Goal: Task Accomplishment & Management: Manage account settings

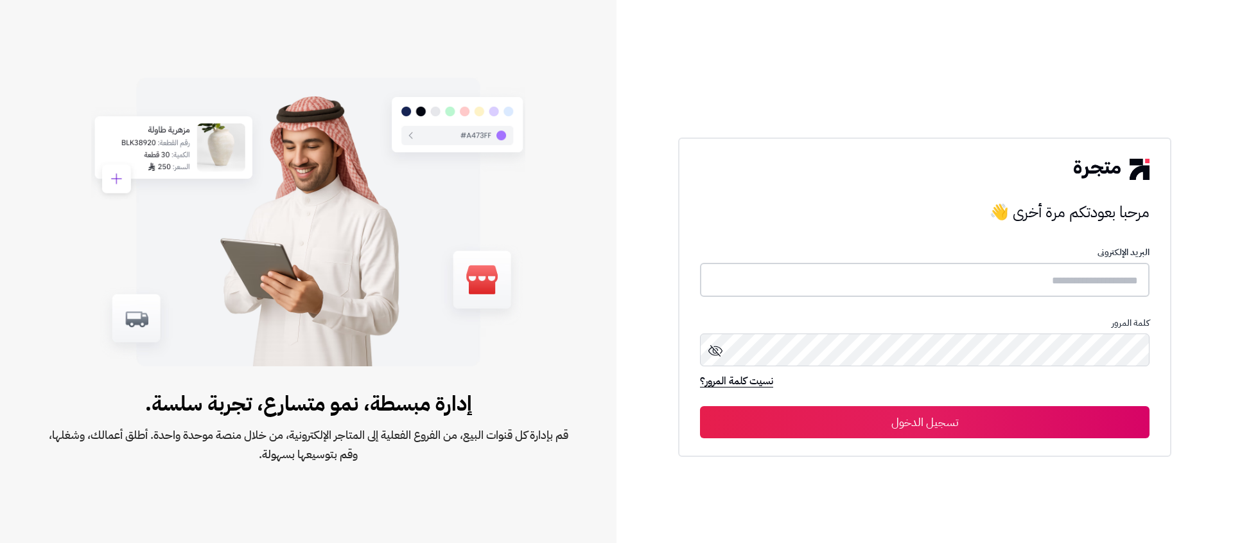
click at [946, 271] on input "text" at bounding box center [925, 280] width 450 height 34
type input "**********"
click at [1052, 421] on button "تسجيل الدخول" at bounding box center [925, 422] width 450 height 32
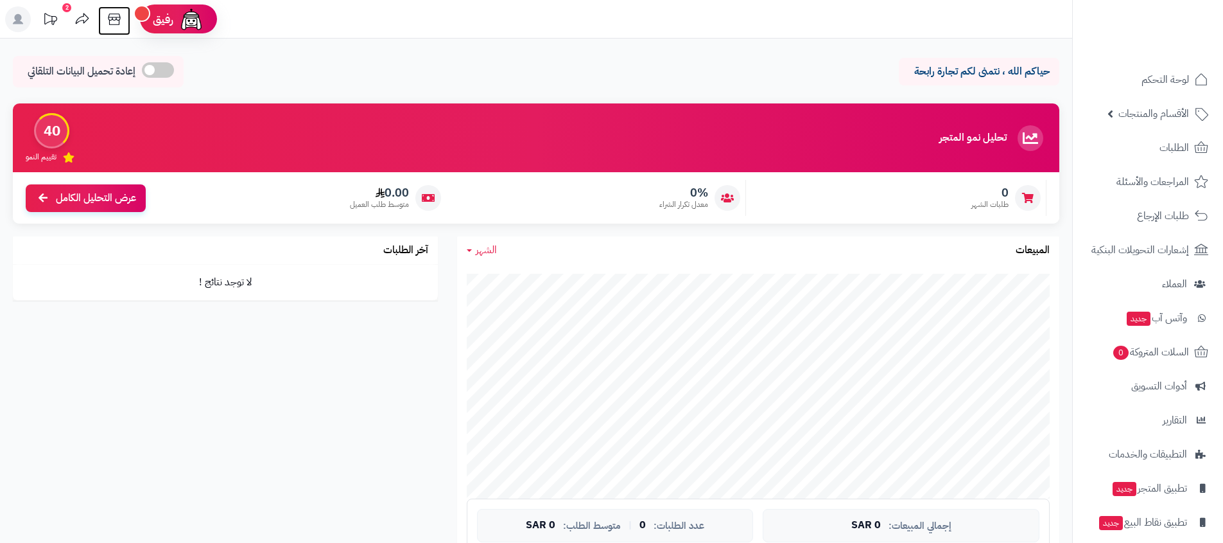
click at [115, 22] on icon at bounding box center [114, 19] width 26 height 26
click at [166, 30] on div "رفيق" at bounding box center [178, 19] width 51 height 26
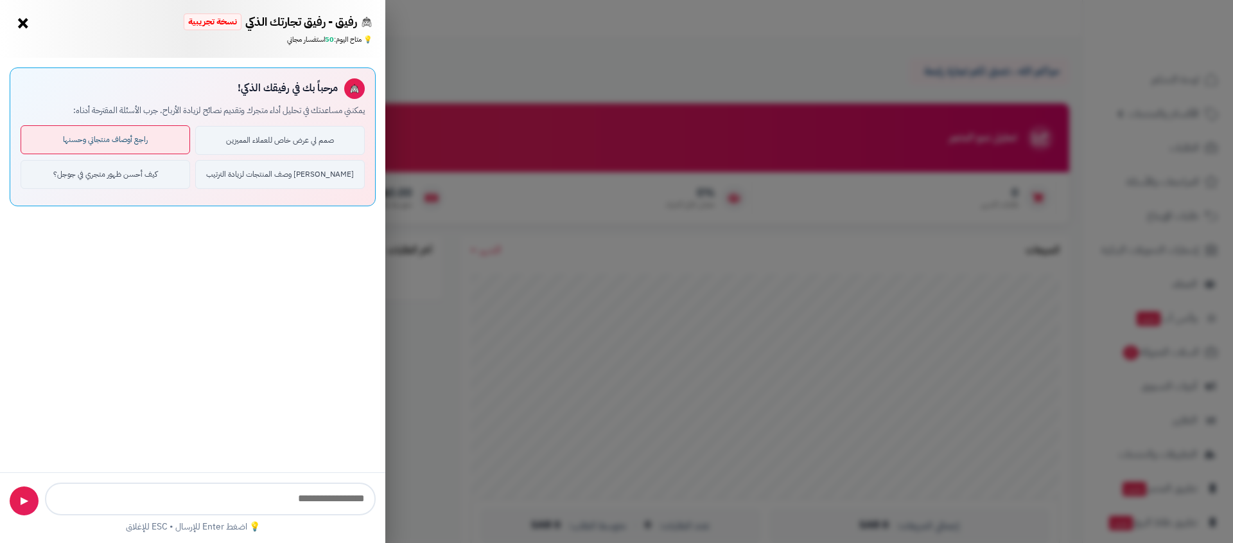
click at [159, 142] on button "راجع أوصاف منتجاتي وحسنها" at bounding box center [106, 139] width 170 height 29
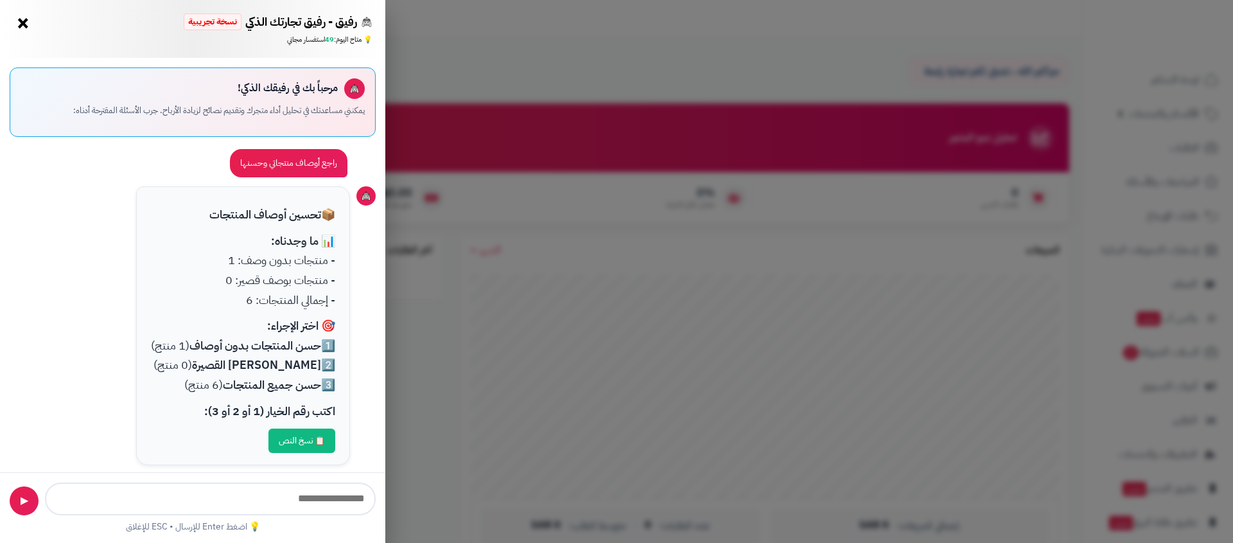
scroll to position [11, 0]
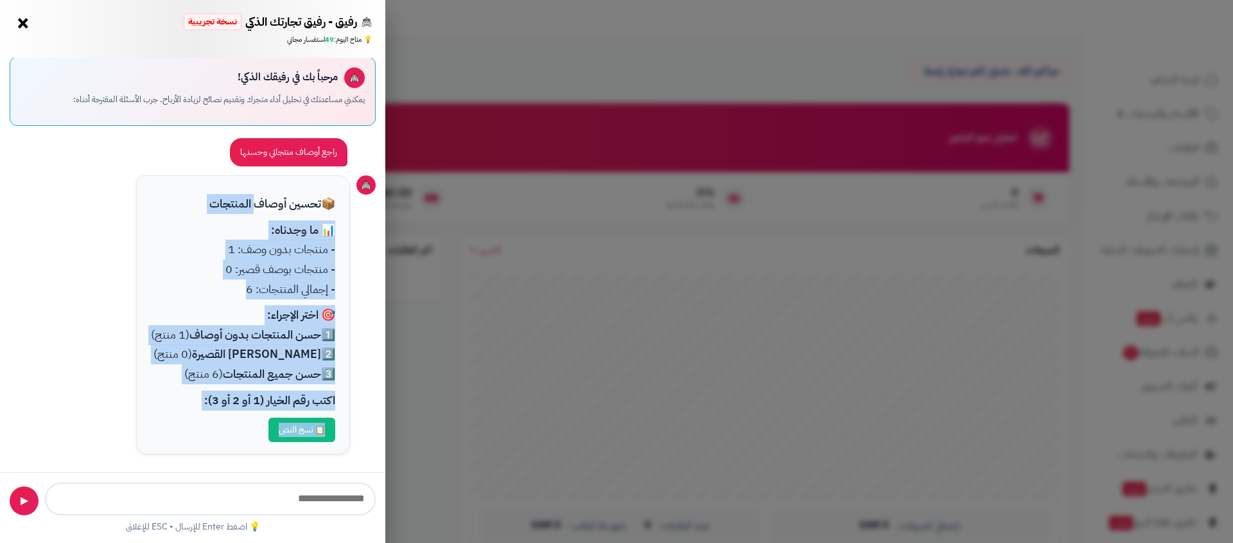
drag, startPoint x: 251, startPoint y: 200, endPoint x: 139, endPoint y: 441, distance: 265.2
click at [139, 441] on div "📦 تحسين أوصاف المنتجات 📊 ما وجدناه: - منتجات بدون وصف: 1 - منتجات بوصف قصير: 0 …" at bounding box center [243, 314] width 214 height 279
click at [165, 428] on div "📋 نسخ النص" at bounding box center [243, 429] width 184 height 24
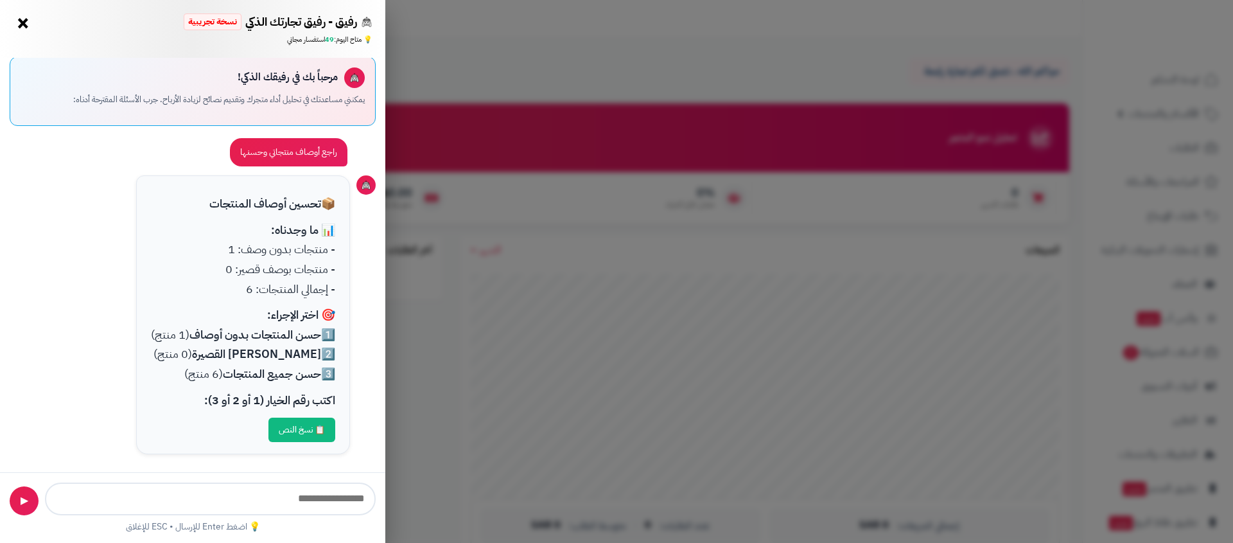
click at [274, 342] on strong "حسن المنتجات بدون أوصاف" at bounding box center [255, 334] width 132 height 17
click at [273, 353] on strong "حسن الأوصاف القصيرة" at bounding box center [256, 353] width 129 height 17
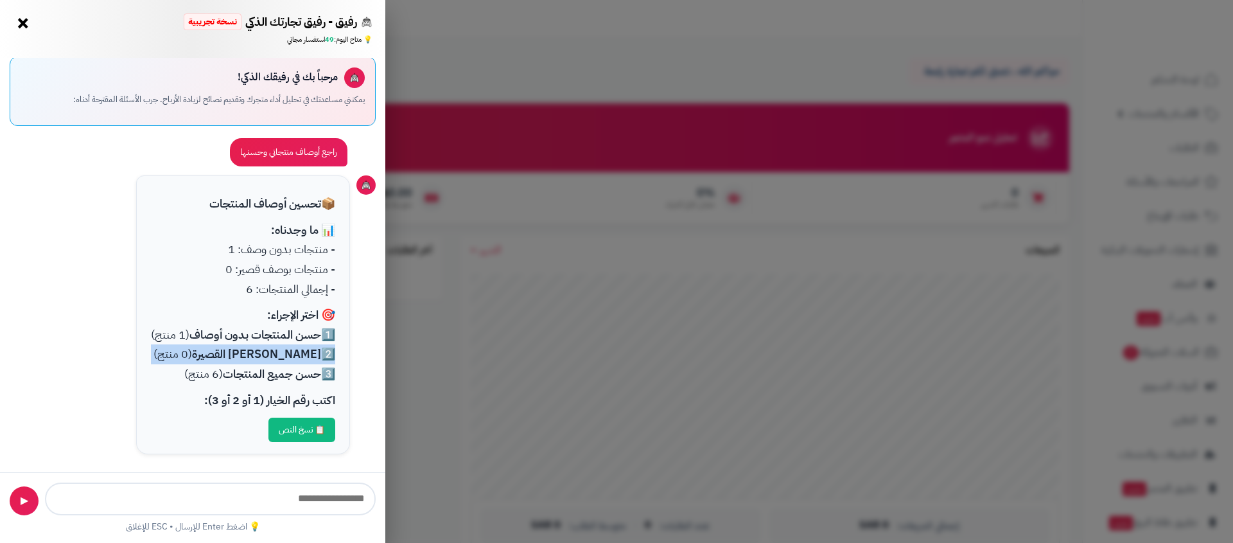
click at [273, 353] on strong "حسن الأوصاف القصيرة" at bounding box center [256, 353] width 129 height 17
click at [272, 406] on strong "اكتب رقم الخيار (1 أو 2 أو 3):" at bounding box center [269, 399] width 131 height 17
click at [258, 404] on strong "اكتب رقم الخيار (1 أو 2 أو 3):" at bounding box center [269, 399] width 131 height 17
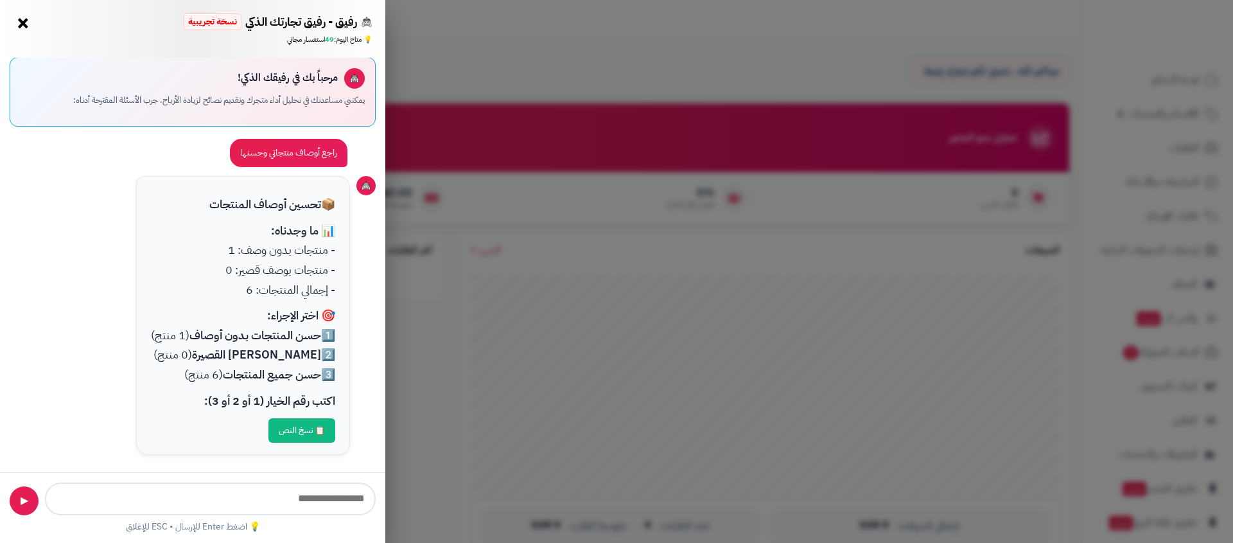
click at [306, 505] on input "text" at bounding box center [210, 498] width 331 height 33
type input "*"
click at [24, 496] on span "▶" at bounding box center [25, 500] width 8 height 15
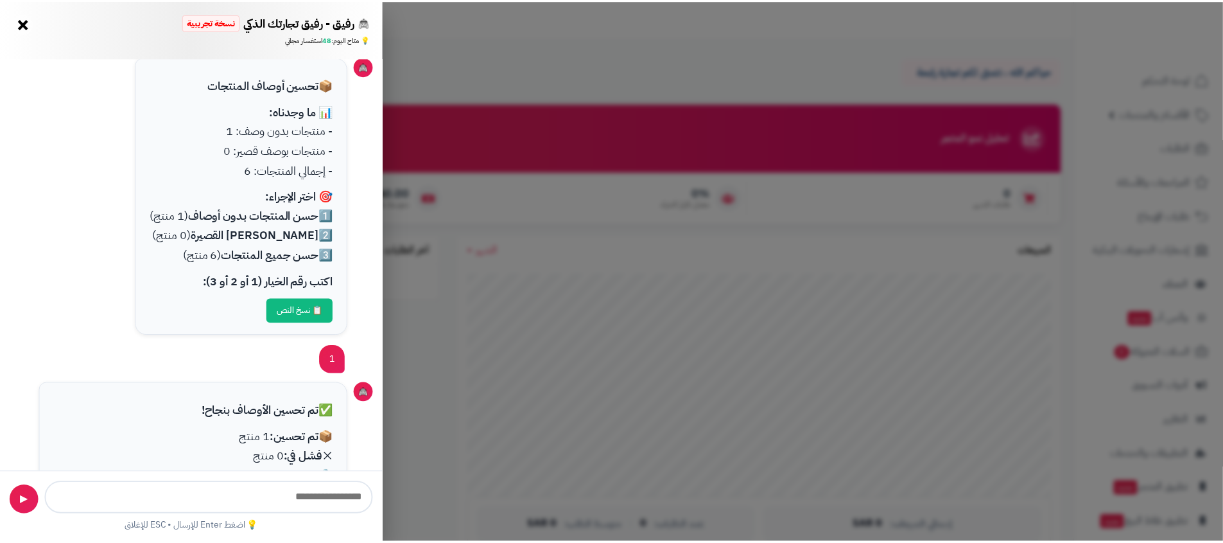
scroll to position [311, 0]
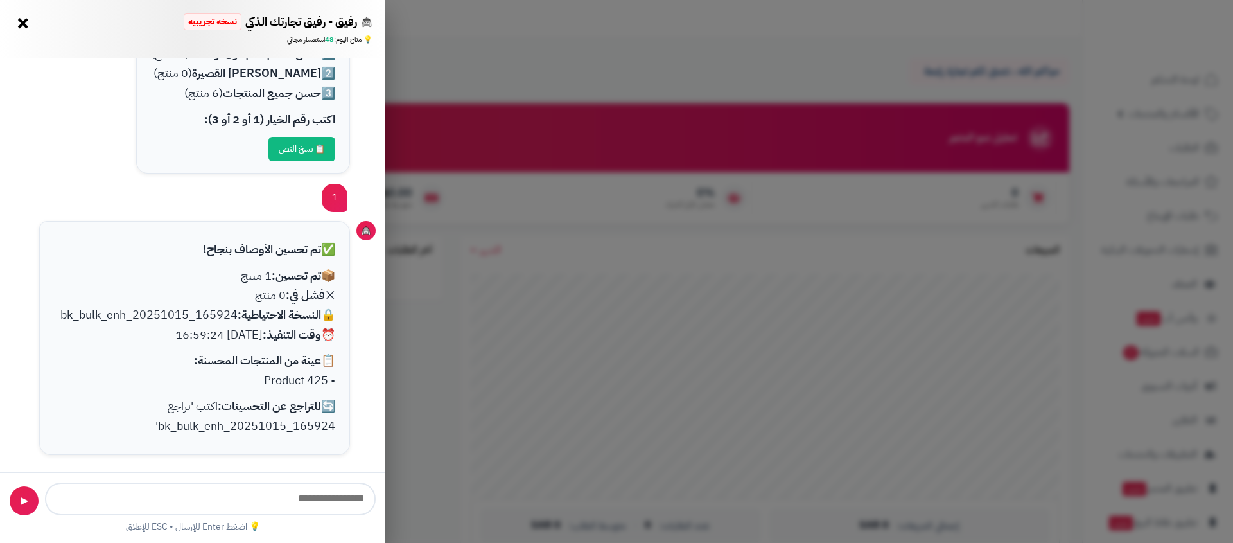
click at [296, 317] on p "📦 تم تحسين: 1 منتج ❌ فشل في: 0 منتج 🔒 النسخة الاحتياطية: bk_bulk_enh_20251015_1…" at bounding box center [195, 305] width 282 height 78
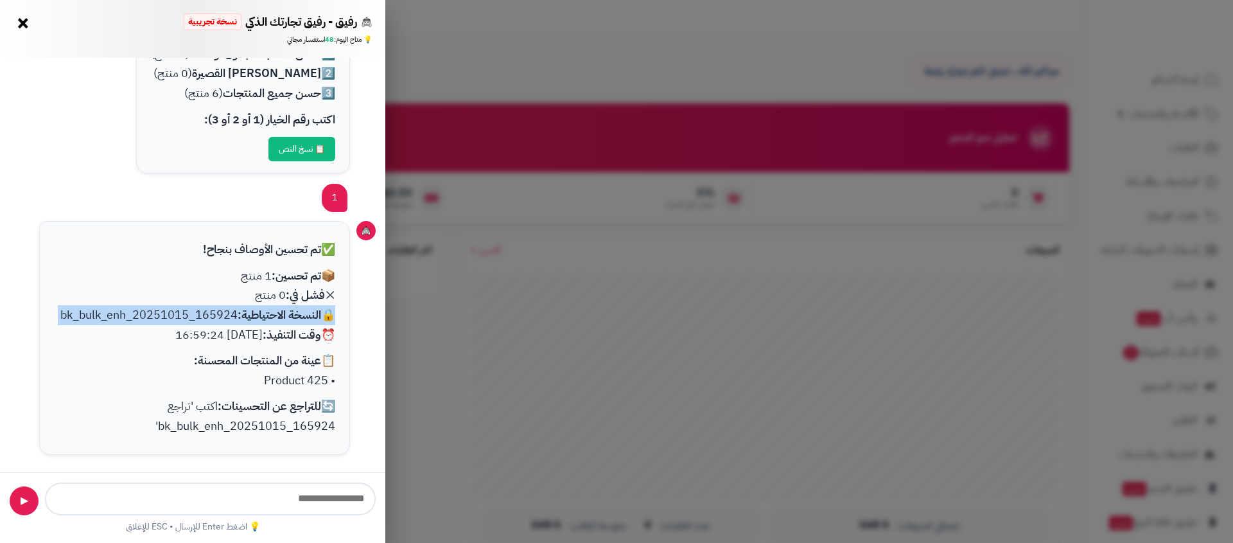
click at [296, 317] on p "📦 تم تحسين: 1 منتج ❌ فشل في: 0 منتج 🔒 النسخة الاحتياطية: bk_bulk_enh_20251015_1…" at bounding box center [195, 305] width 282 height 78
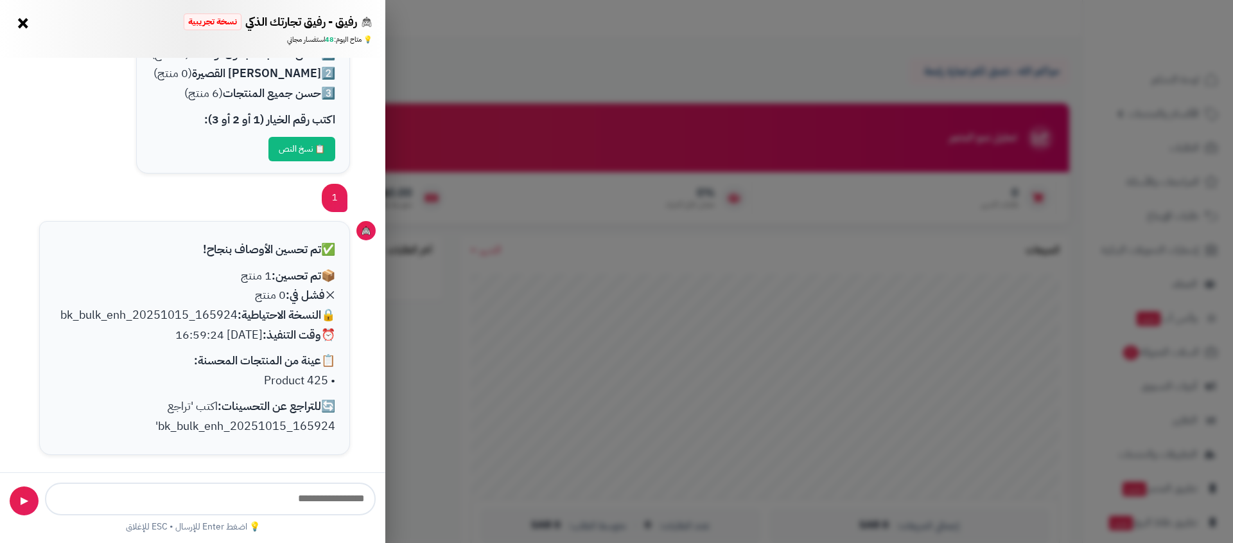
click at [293, 326] on strong "وقت التنفيذ:" at bounding box center [292, 334] width 58 height 17
click at [281, 378] on p "📋 عينة من المنتجات المحسنة: • Product 425" at bounding box center [195, 370] width 282 height 39
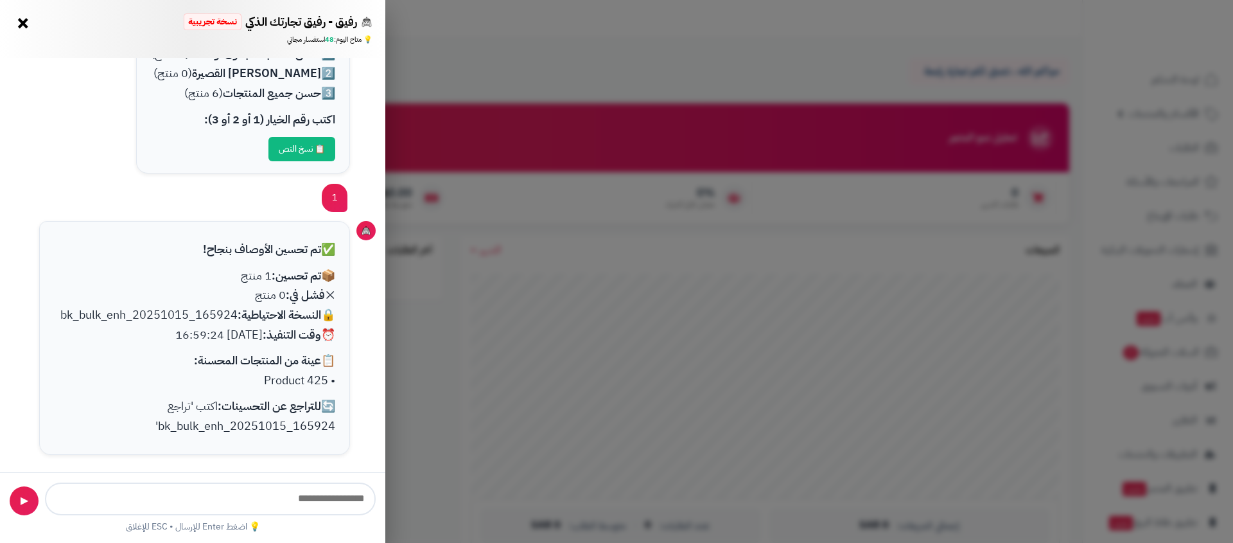
click at [258, 385] on p "📋 عينة من المنتجات المحسنة: • Product 425" at bounding box center [195, 370] width 282 height 39
drag, startPoint x: 259, startPoint y: 380, endPoint x: 325, endPoint y: 378, distance: 65.5
click at [325, 378] on p "📋 عينة من المنتجات المحسنة: • Product 425" at bounding box center [195, 370] width 282 height 39
click at [19, 23] on button "×" at bounding box center [23, 22] width 21 height 21
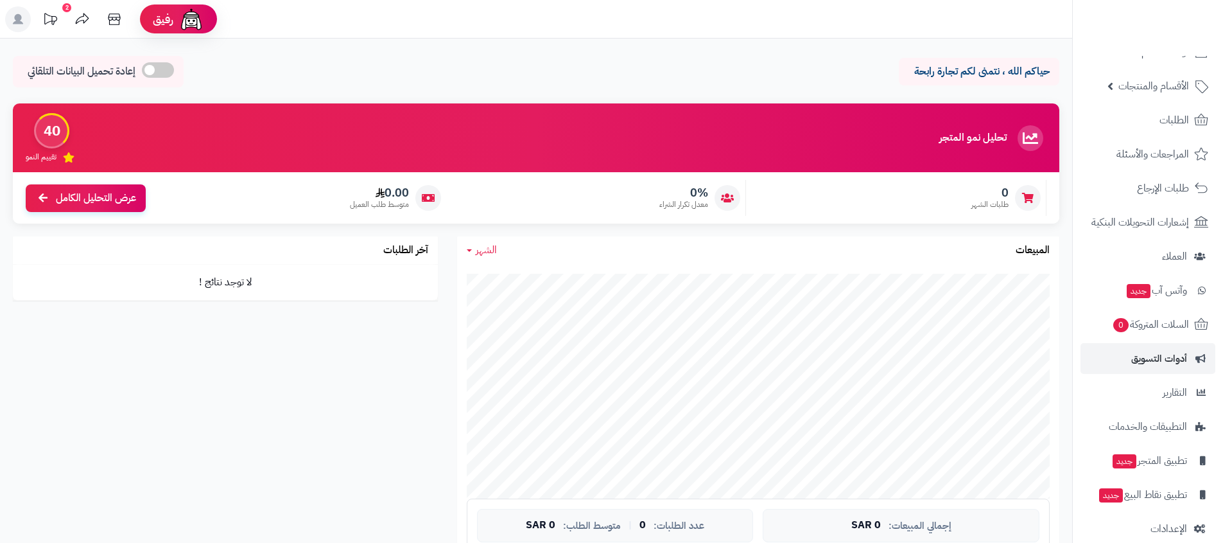
scroll to position [45, 0]
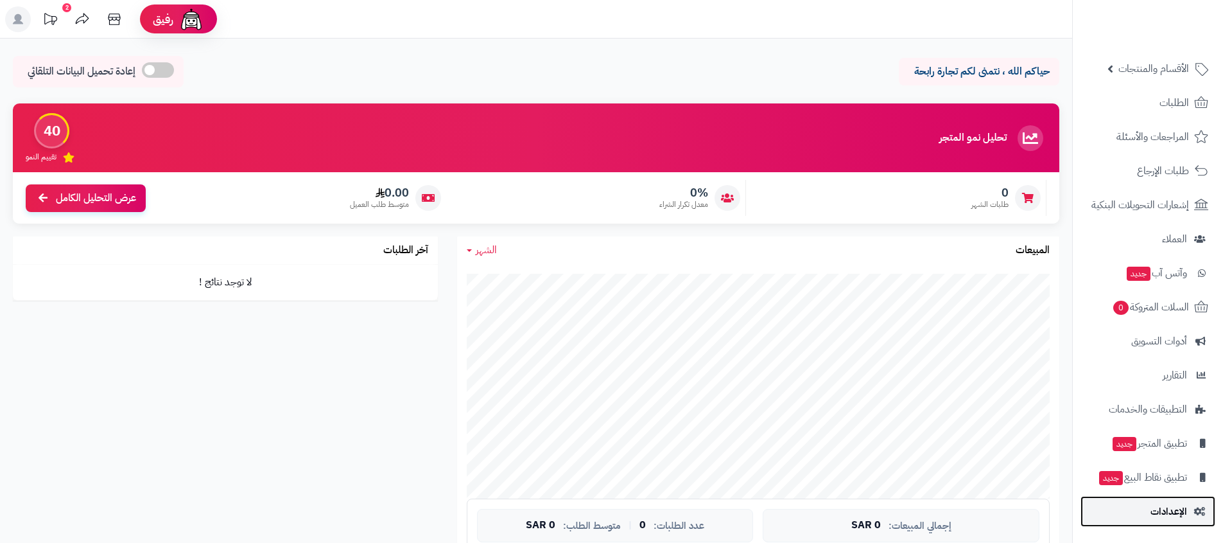
click at [1149, 500] on link "الإعدادات" at bounding box center [1148, 511] width 135 height 31
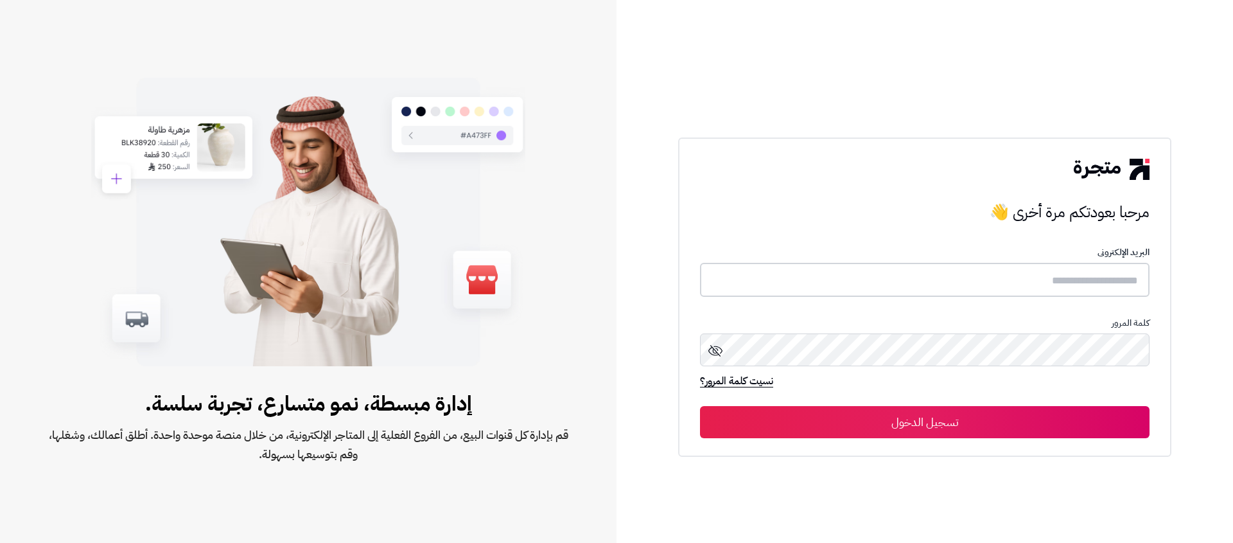
click at [1071, 275] on input "text" at bounding box center [925, 280] width 450 height 34
type input "**********"
click at [929, 411] on button "تسجيل الدخول" at bounding box center [925, 421] width 450 height 32
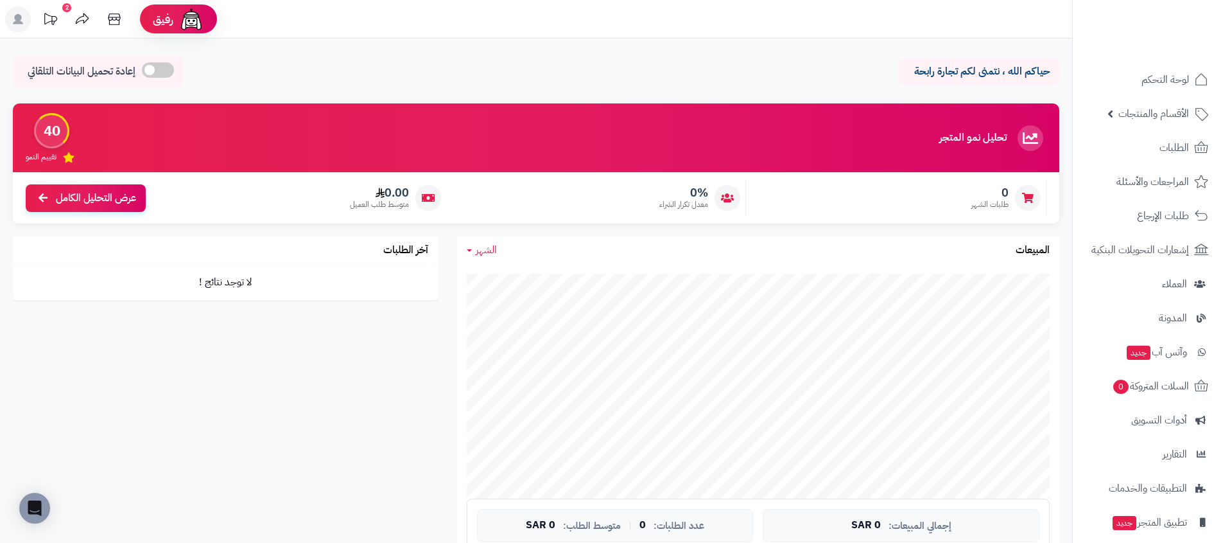
click at [522, 90] on div "حياكم الله ، نتمنى لكم تجارة رابحة إعادة تحميل البيانات التلقائي" at bounding box center [536, 75] width 1047 height 38
click at [674, 73] on div "حياكم الله ، نتمنى لكم تجارة رابحة إعادة تحميل البيانات التلقائي" at bounding box center [536, 75] width 1047 height 38
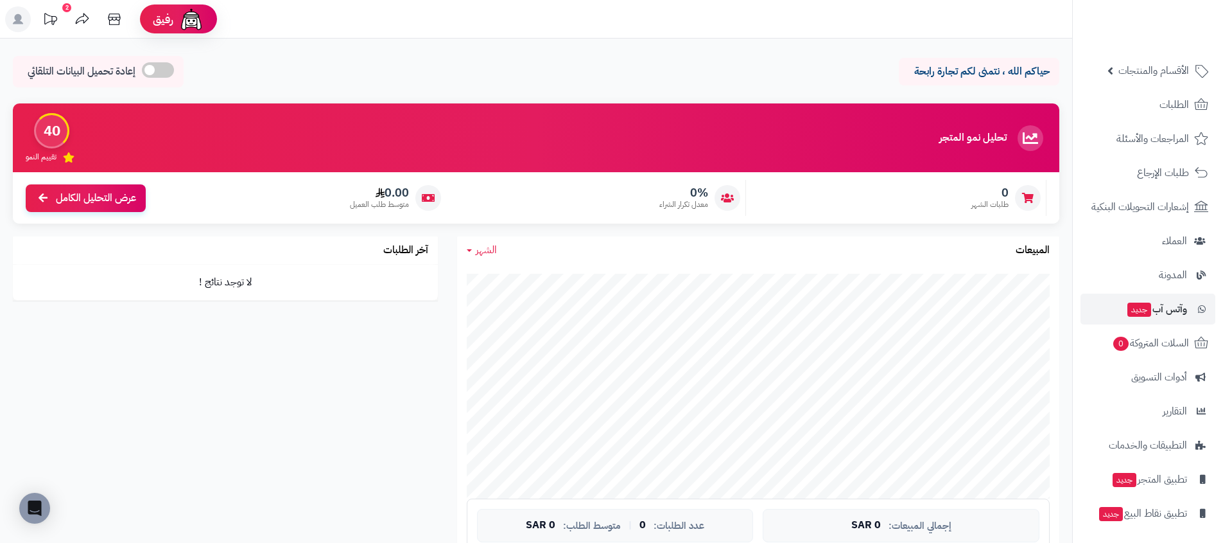
scroll to position [79, 0]
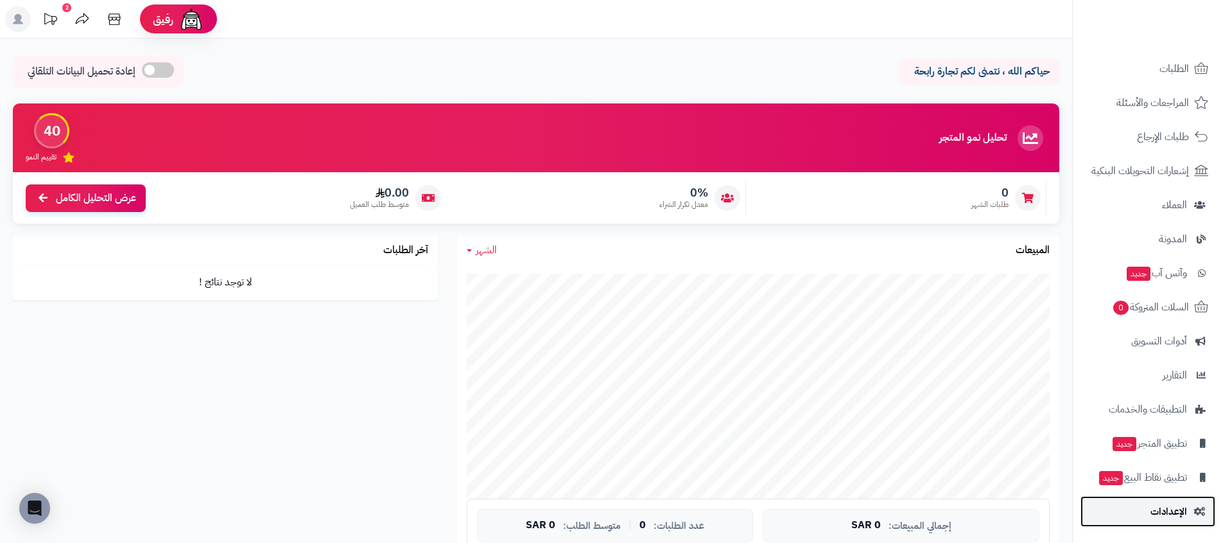
click at [1135, 507] on link "الإعدادات" at bounding box center [1148, 511] width 135 height 31
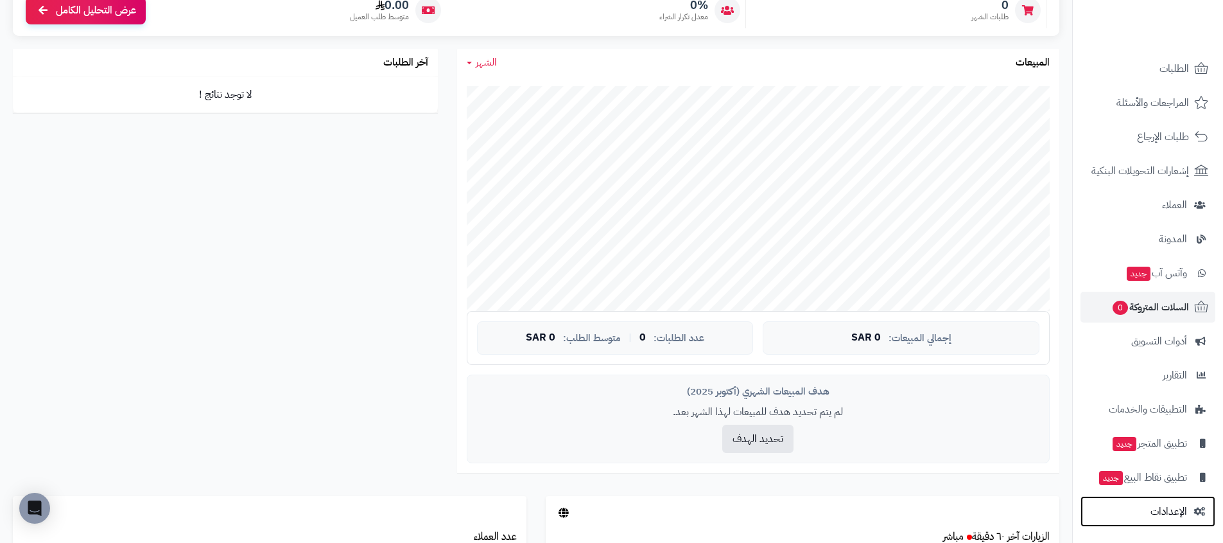
scroll to position [453, 0]
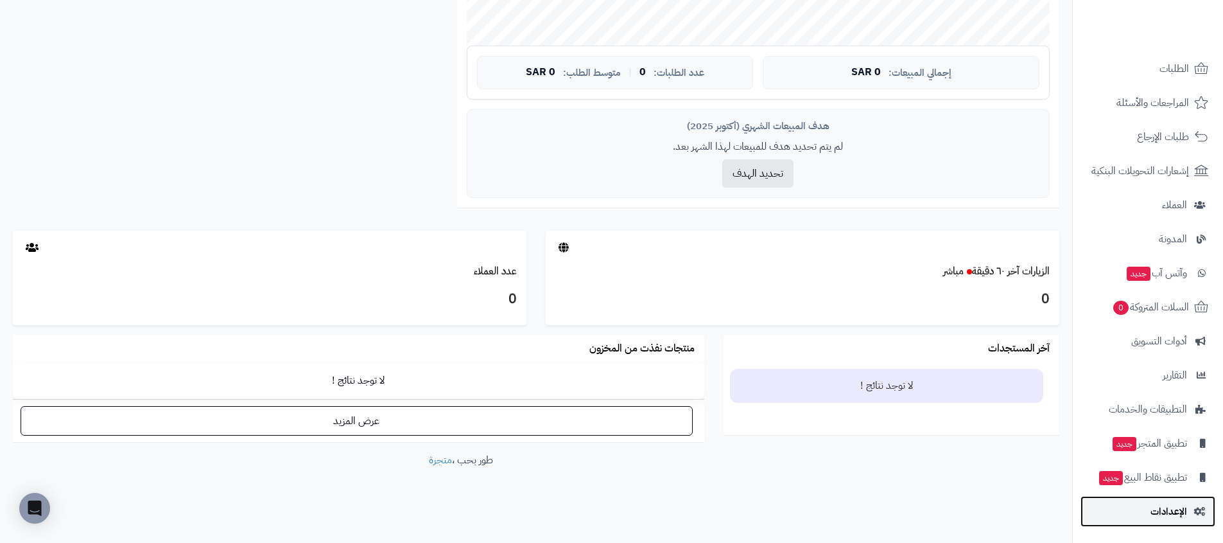
click at [1171, 517] on span "الإعدادات" at bounding box center [1169, 511] width 37 height 18
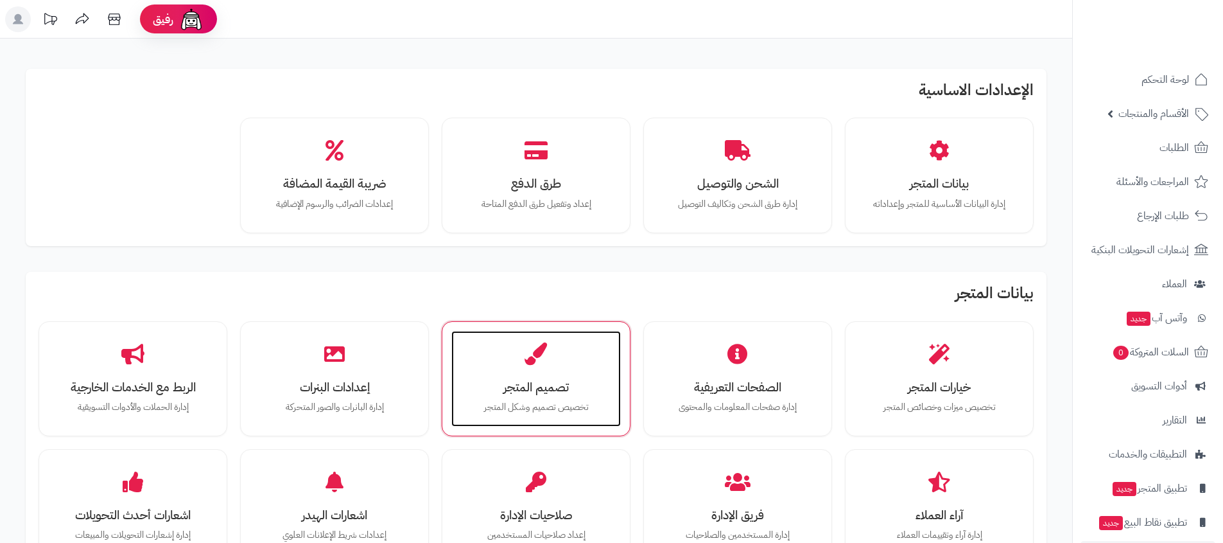
click at [545, 350] on icon at bounding box center [536, 353] width 22 height 22
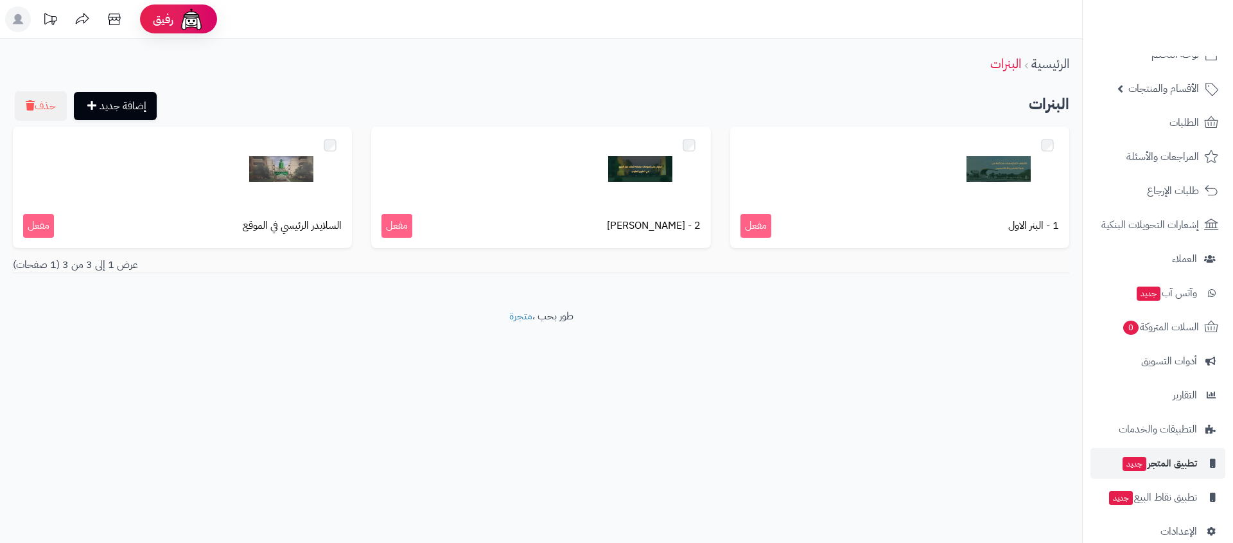
scroll to position [45, 0]
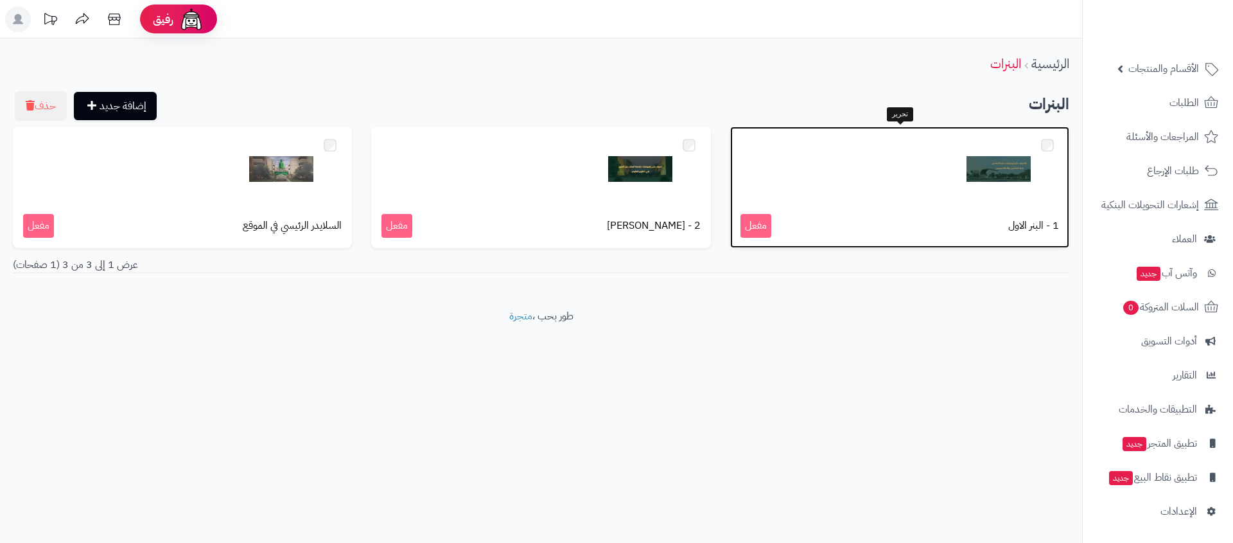
drag, startPoint x: 1003, startPoint y: 164, endPoint x: 722, endPoint y: 159, distance: 281.3
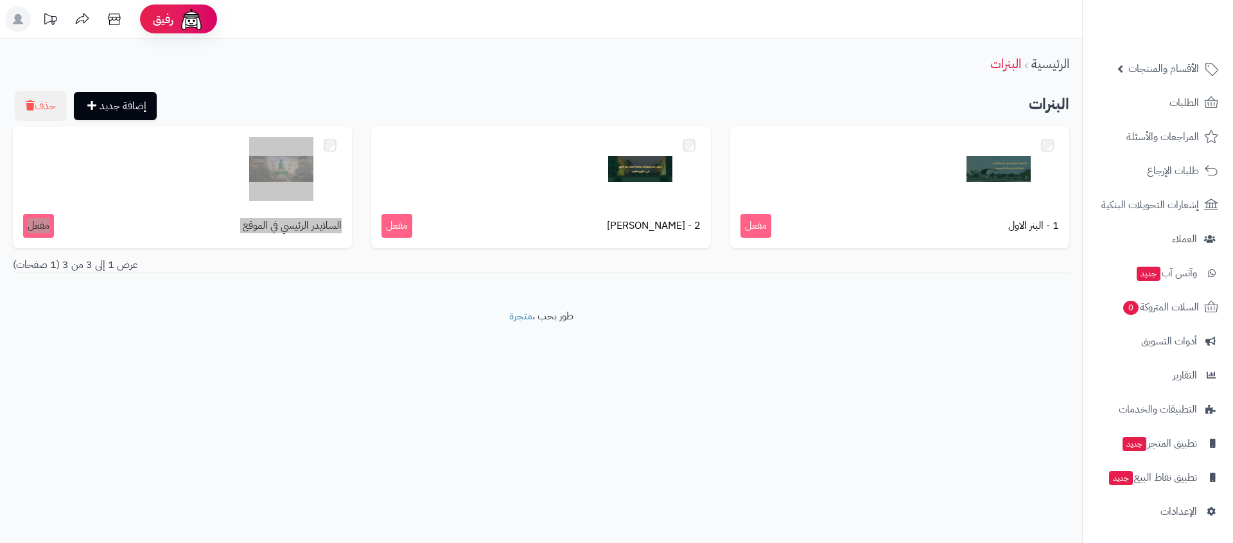
drag, startPoint x: 256, startPoint y: 224, endPoint x: 550, endPoint y: 2, distance: 368.6
click at [0, 0] on div "رفيق ! الطلبات معالجة مكتمل إرجاع المنتجات العملاء المتواجدون الان 2 عملاء منتظ…" at bounding box center [616, 271] width 1233 height 543
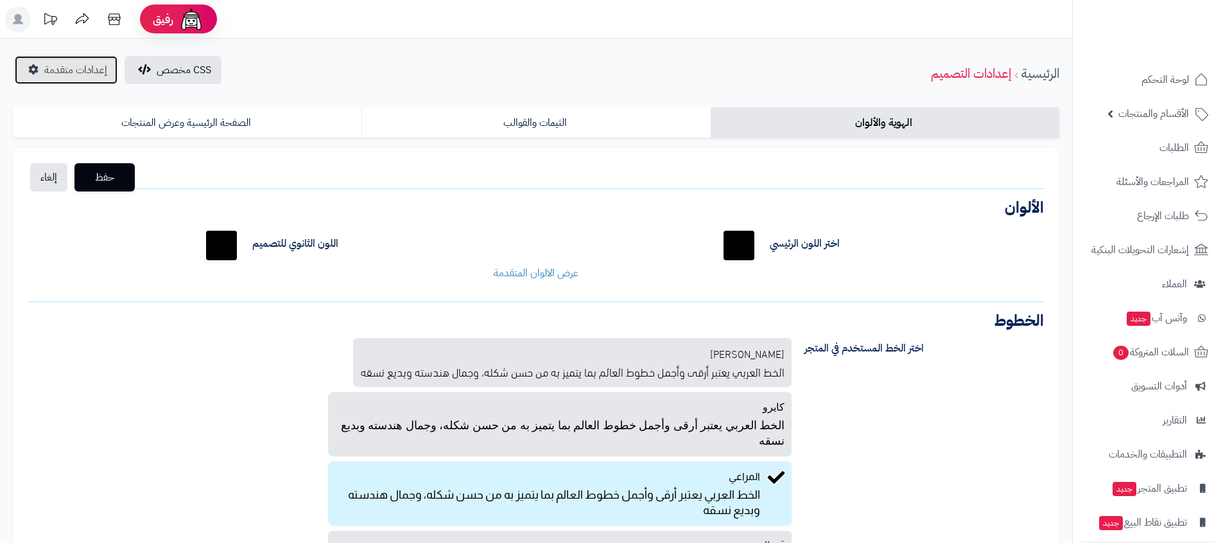
click at [39, 60] on link "إعدادات متقدمة" at bounding box center [66, 70] width 103 height 28
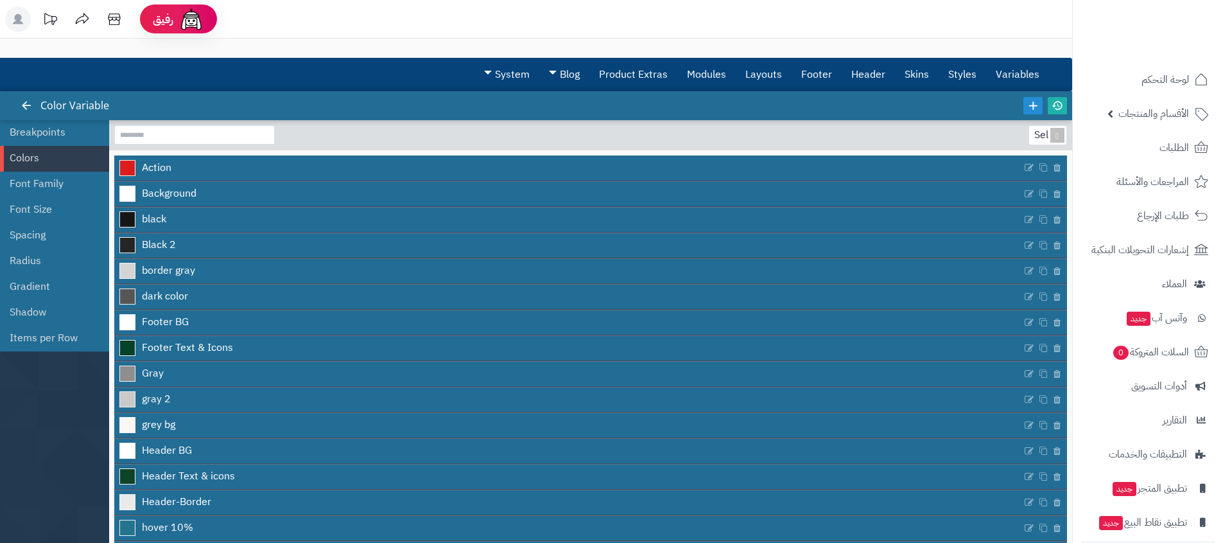
click at [501, 92] on div "3.0.48 Color Variable" at bounding box center [536, 105] width 1072 height 29
click at [503, 78] on link "System" at bounding box center [507, 74] width 65 height 32
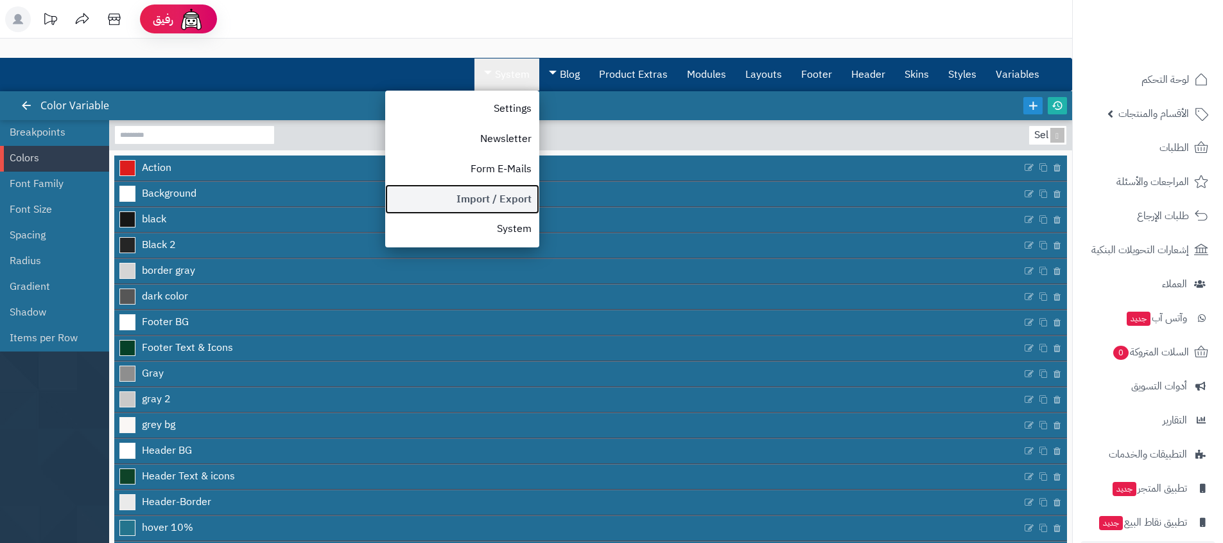
click at [494, 195] on link "Import / Export" at bounding box center [462, 199] width 154 height 30
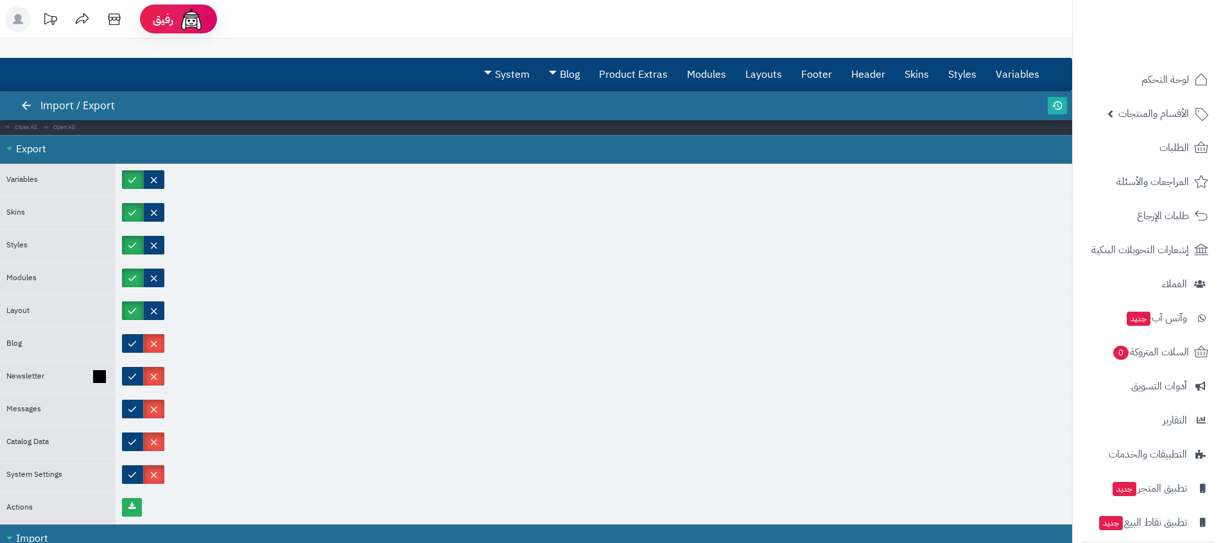
scroll to position [3, 0]
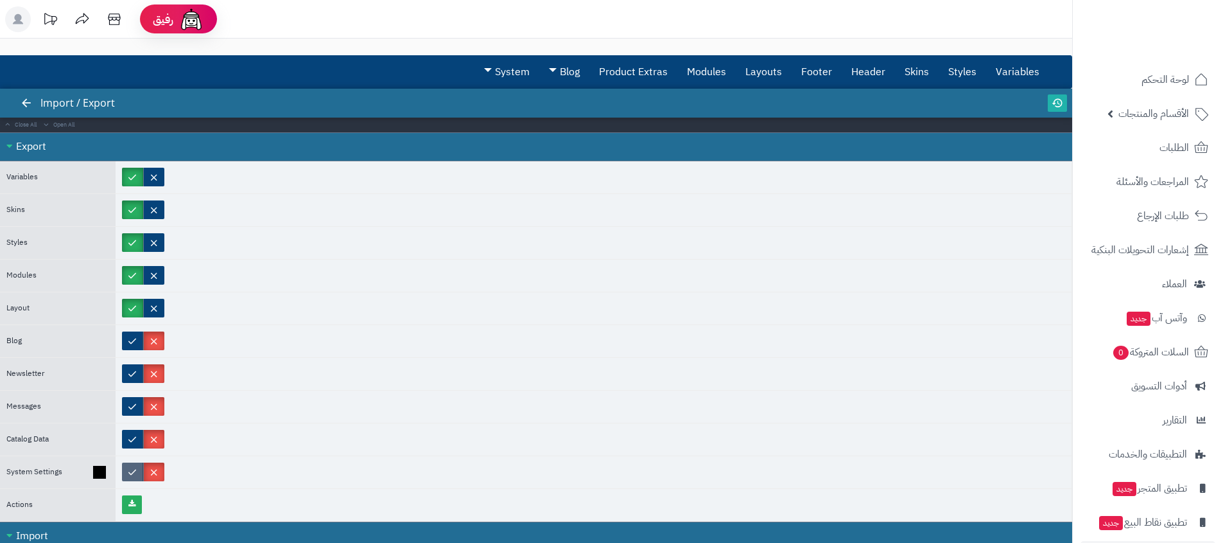
click at [126, 467] on label at bounding box center [132, 471] width 21 height 19
click at [127, 507] on link at bounding box center [132, 504] width 20 height 19
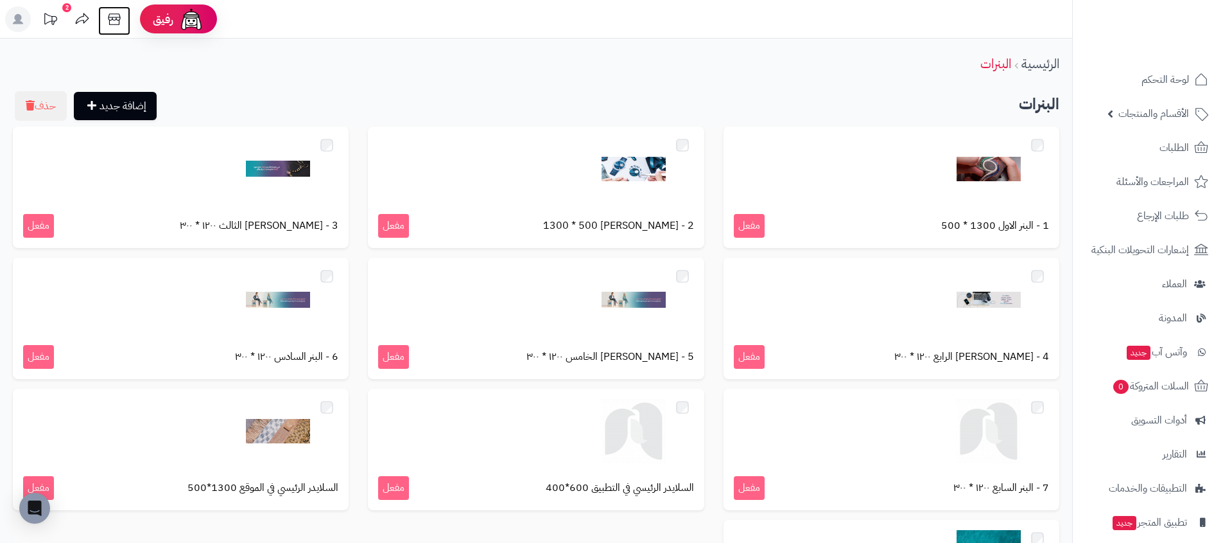
click at [116, 23] on icon at bounding box center [114, 19] width 26 height 26
click at [60, 111] on button "حذف" at bounding box center [41, 106] width 52 height 30
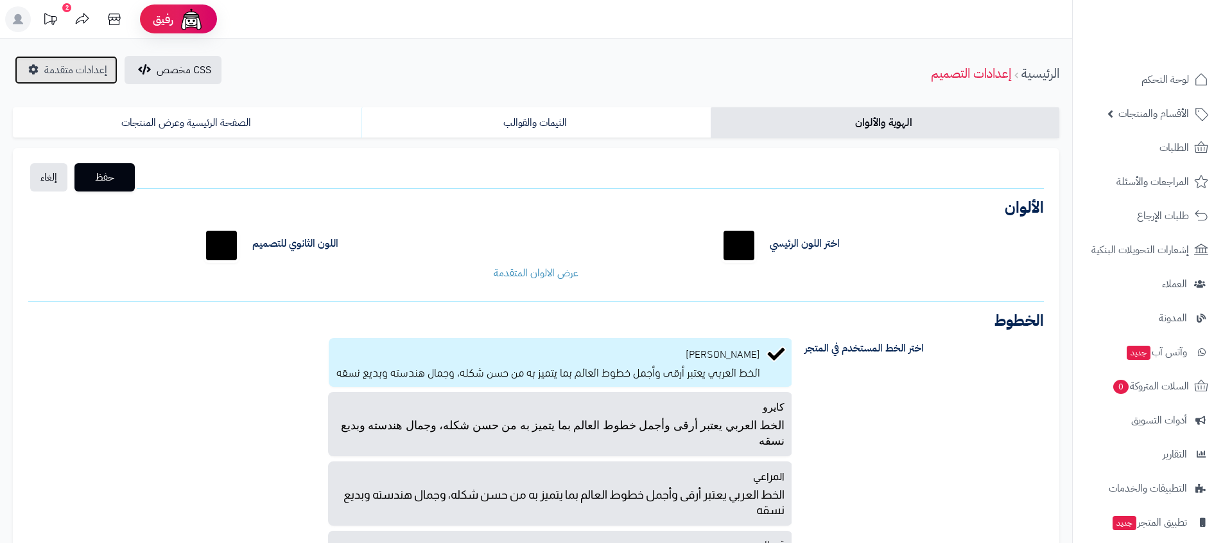
click at [40, 59] on link "إعدادات متقدمة" at bounding box center [66, 70] width 103 height 28
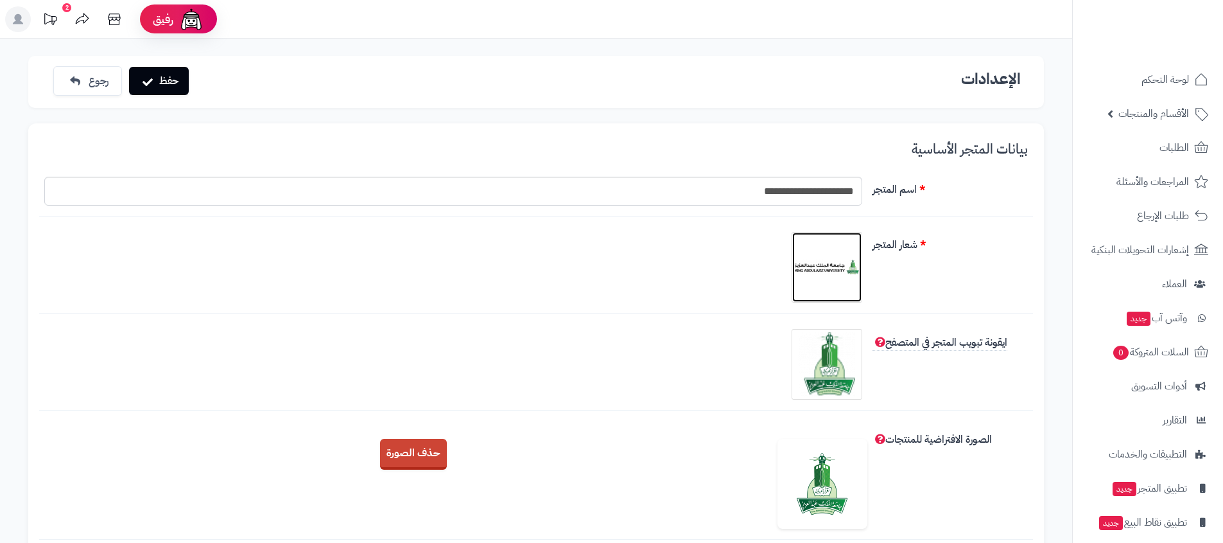
click at [844, 266] on img at bounding box center [827, 267] width 64 height 64
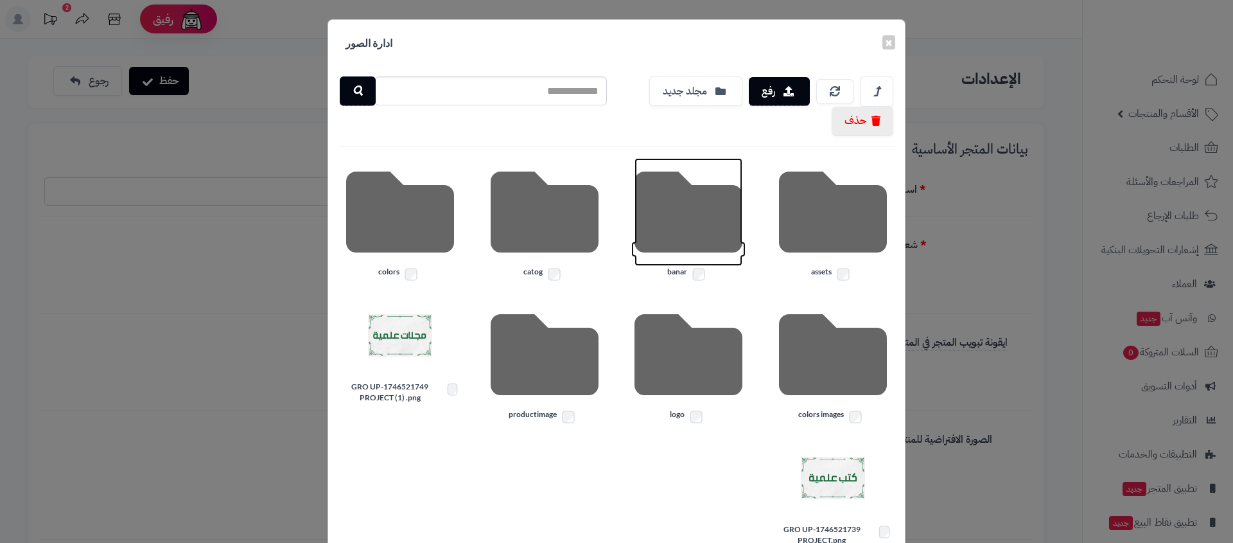
click at [694, 218] on icon at bounding box center [688, 212] width 108 height 108
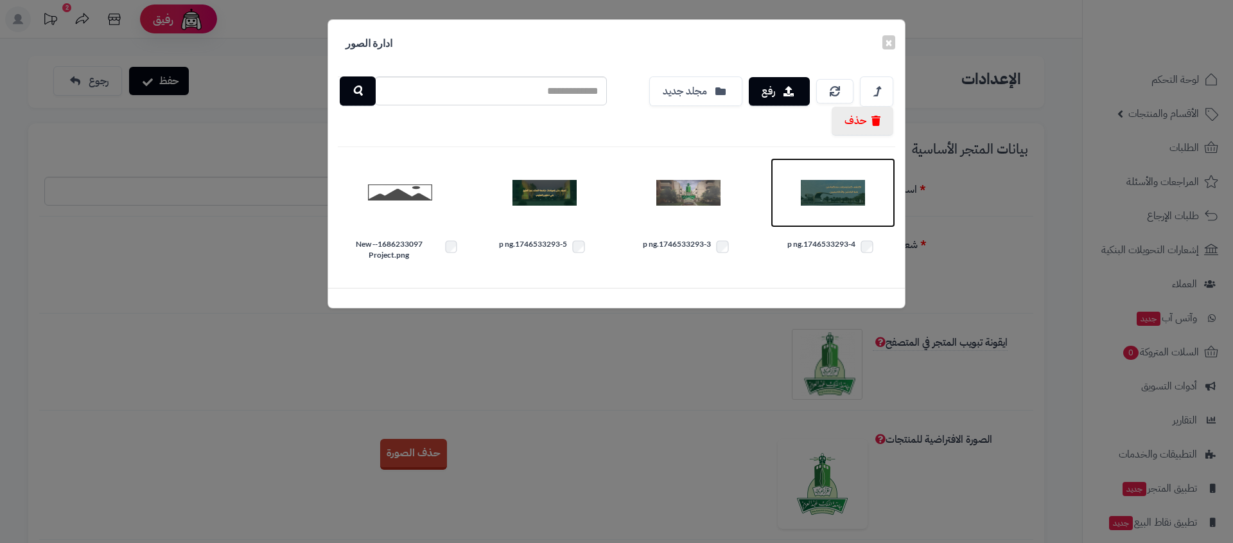
click at [834, 196] on img at bounding box center [833, 193] width 64 height 64
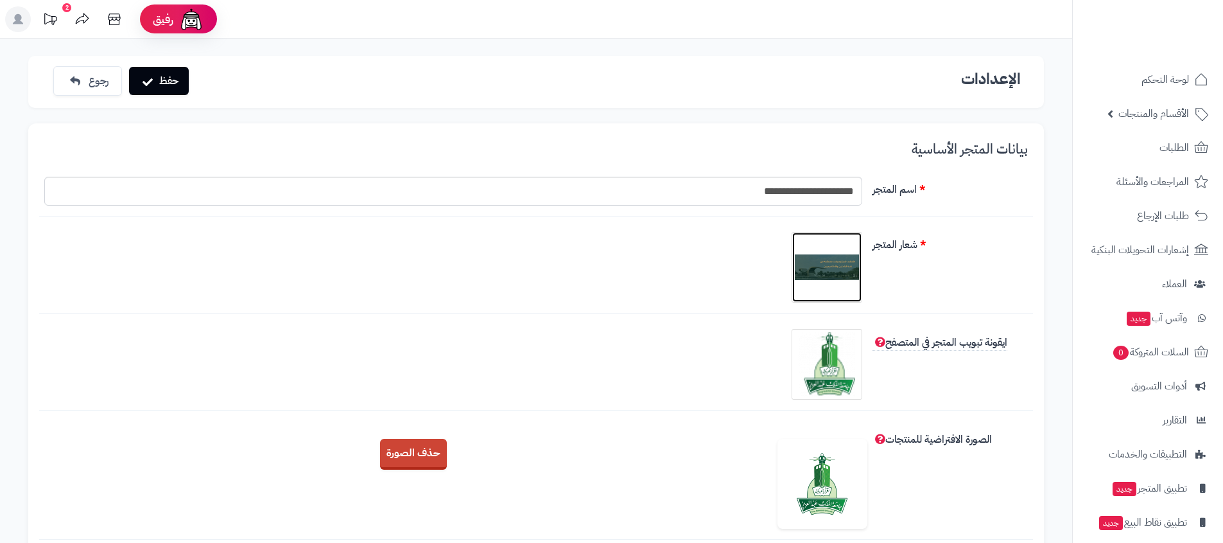
click at [816, 251] on img at bounding box center [827, 267] width 64 height 64
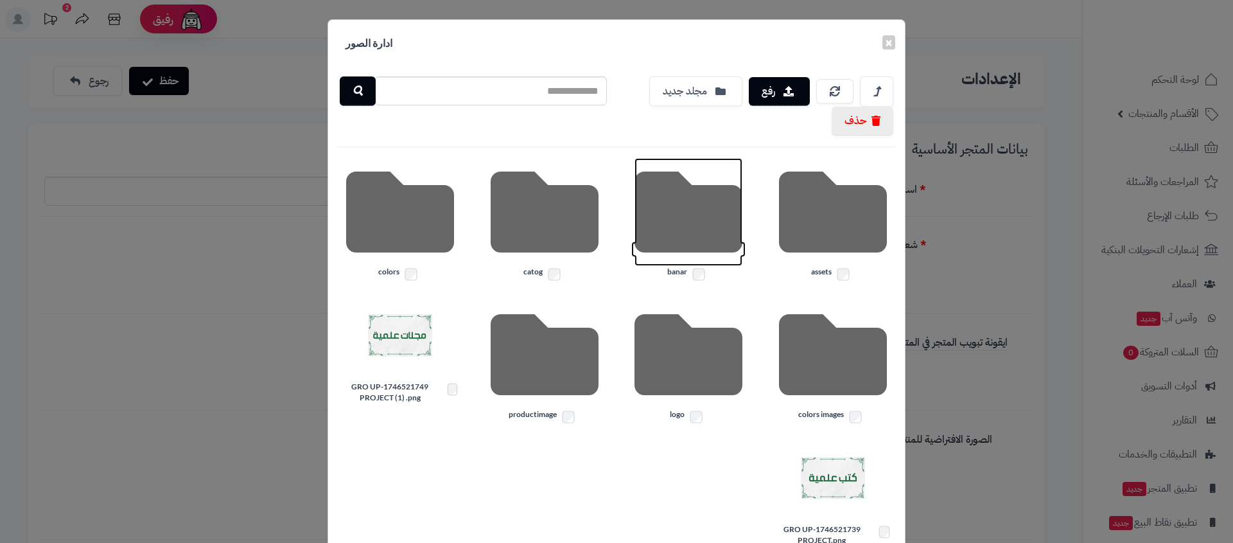
click at [679, 236] on icon at bounding box center [688, 212] width 108 height 108
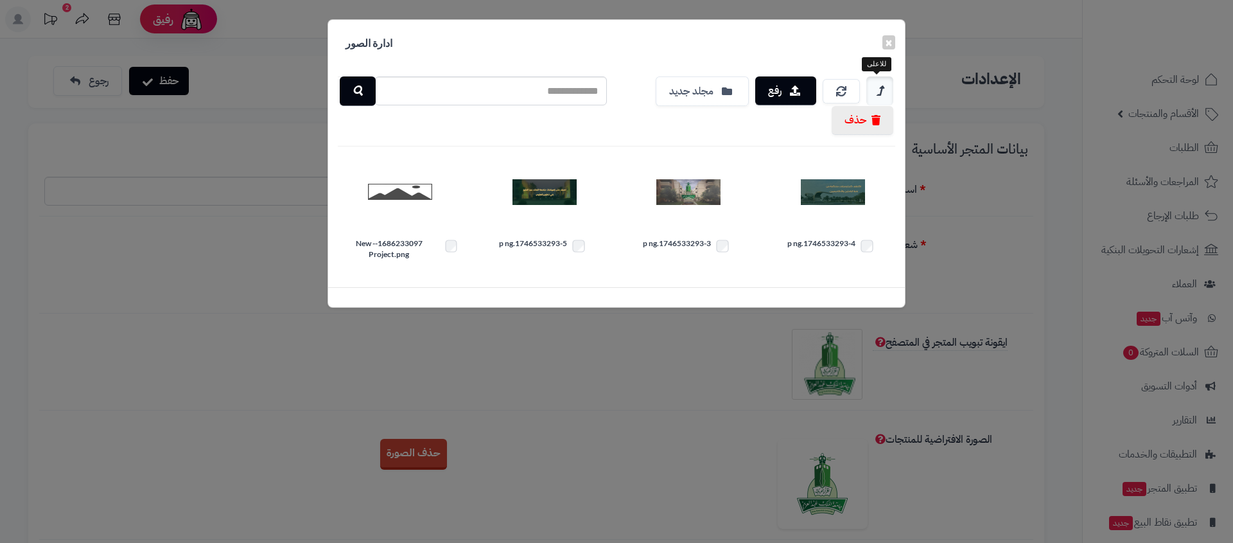
drag, startPoint x: 823, startPoint y: 198, endPoint x: 866, endPoint y: 104, distance: 103.7
click at [866, 96] on link at bounding box center [879, 90] width 27 height 29
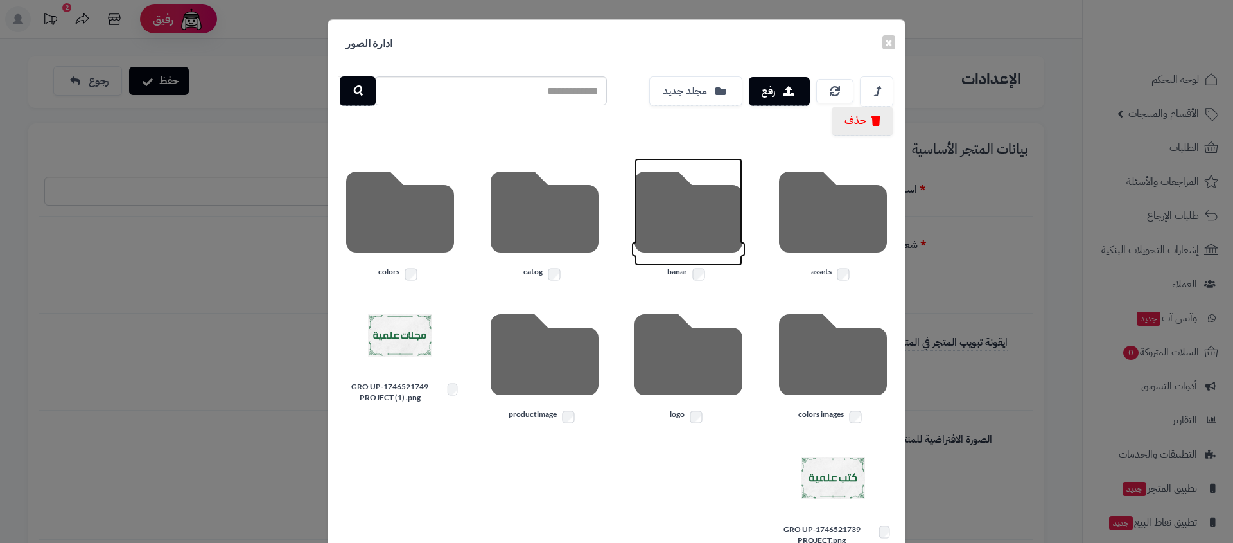
click at [716, 234] on icon at bounding box center [688, 212] width 108 height 108
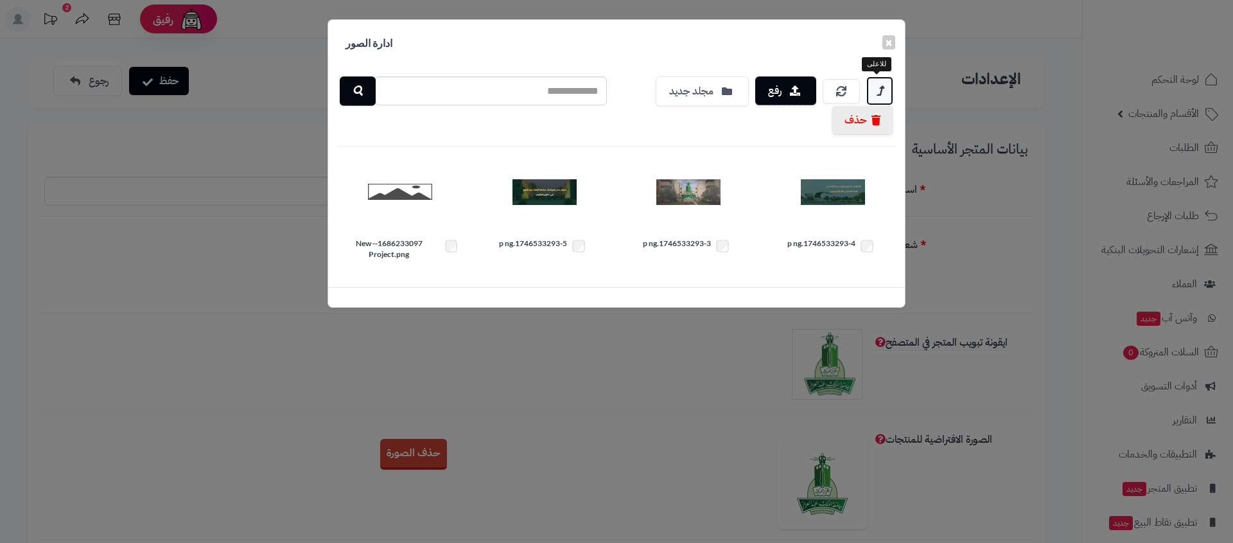
click at [874, 89] on link at bounding box center [879, 90] width 27 height 29
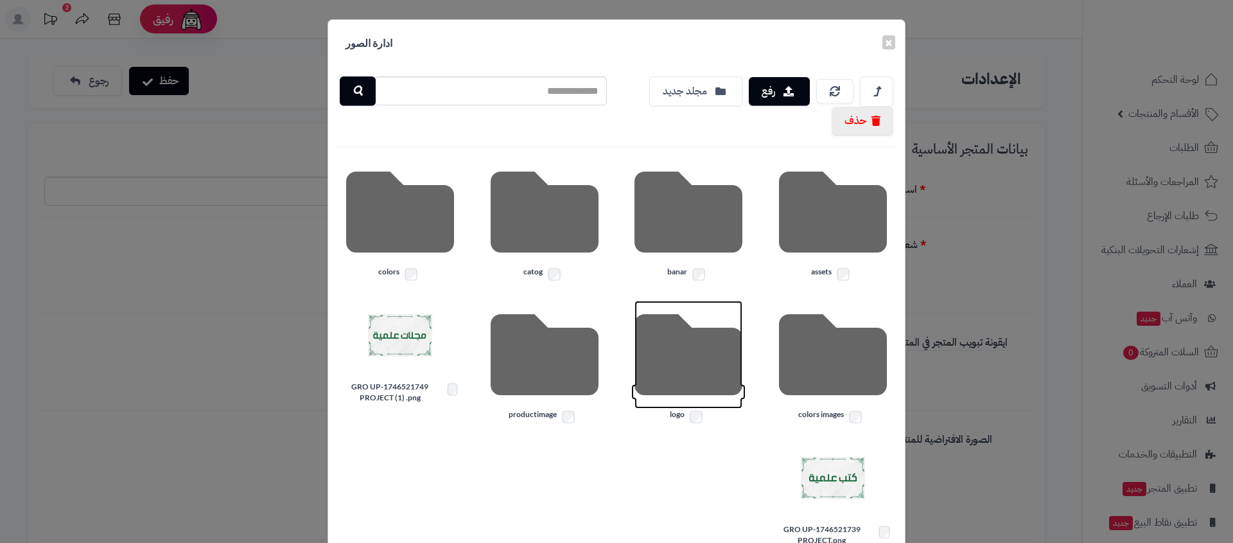
click at [652, 354] on icon at bounding box center [688, 355] width 108 height 108
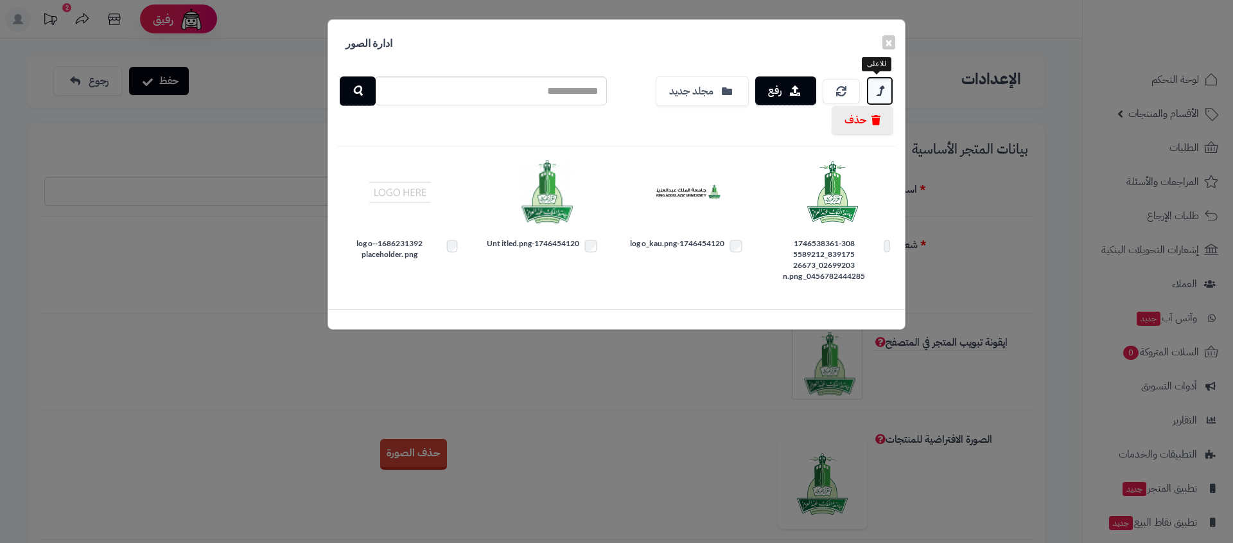
click at [874, 91] on link at bounding box center [879, 90] width 27 height 29
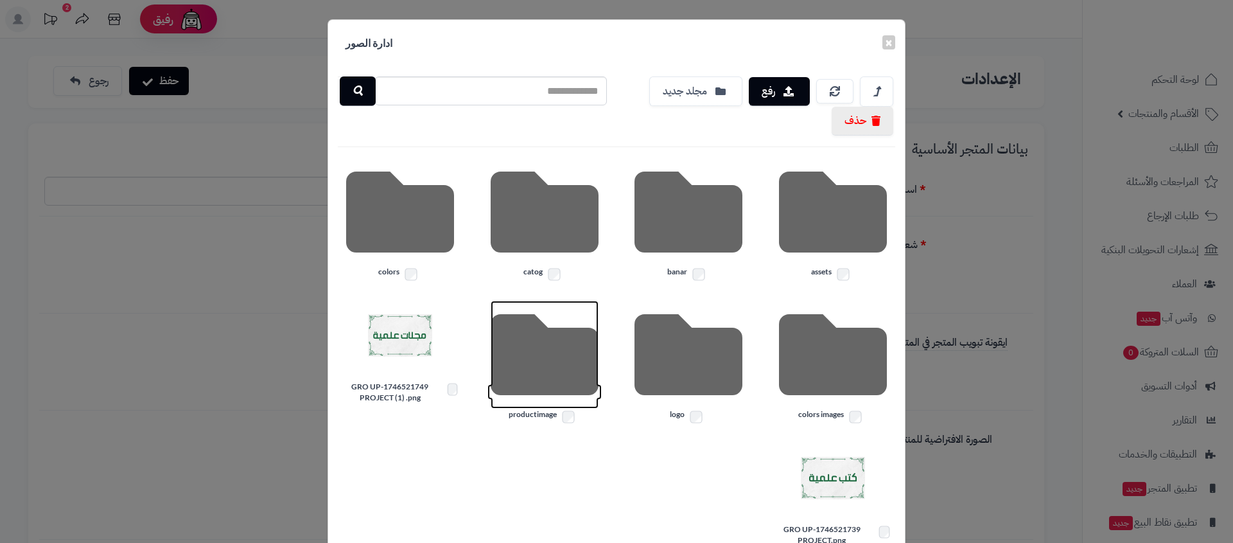
click at [545, 334] on icon at bounding box center [545, 355] width 108 height 108
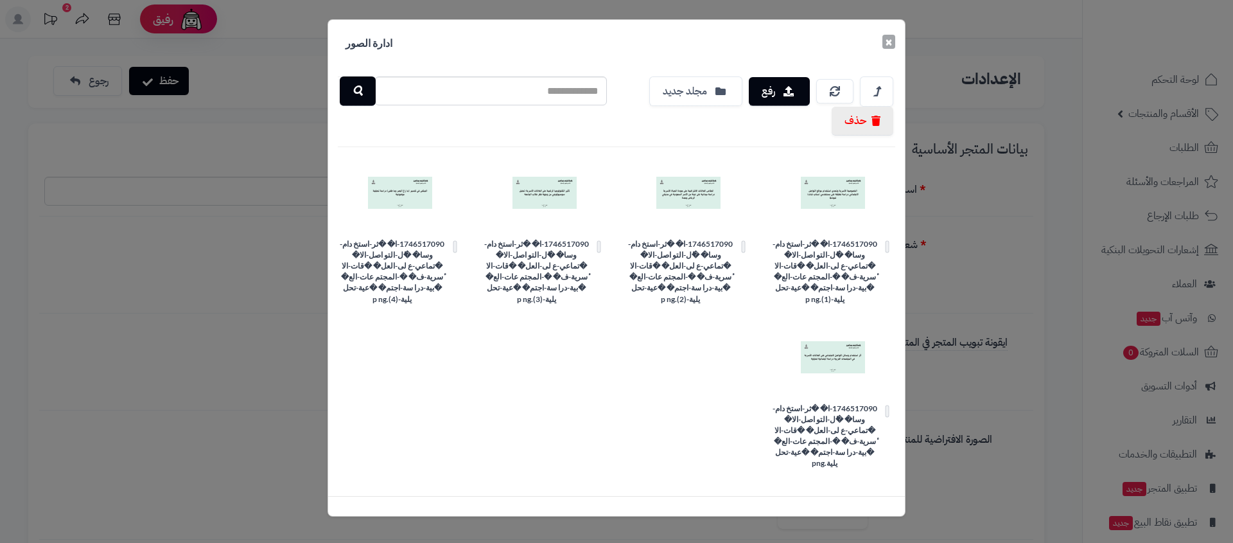
click at [885, 43] on button "×" at bounding box center [888, 42] width 13 height 14
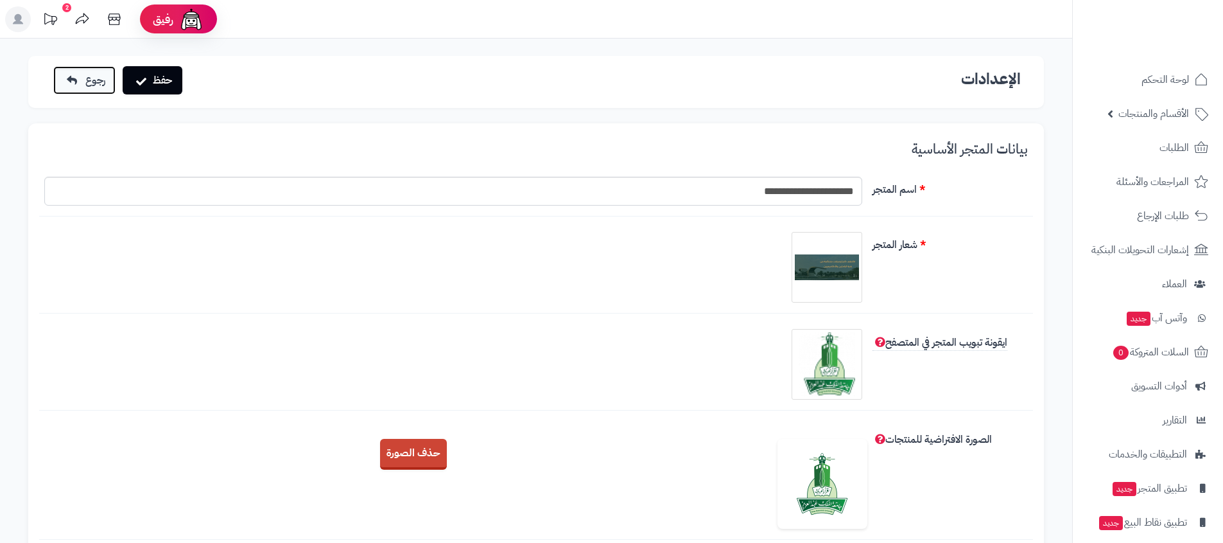
click at [73, 75] on icon at bounding box center [72, 80] width 10 height 10
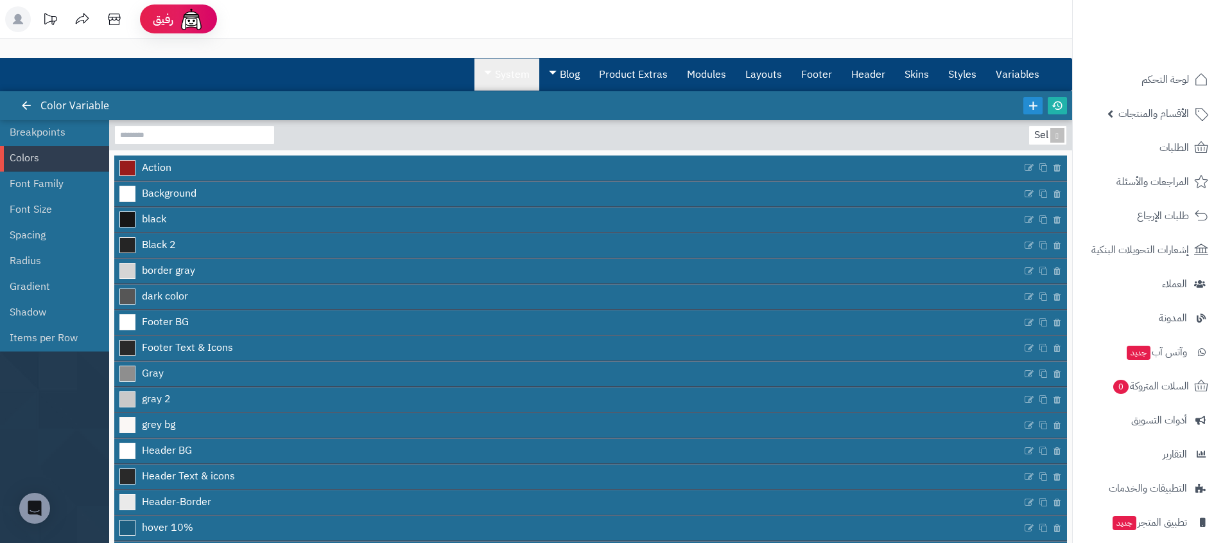
click at [512, 91] on div "3.0.48 Color Variable" at bounding box center [536, 105] width 1072 height 29
click at [514, 82] on link "System" at bounding box center [507, 74] width 65 height 32
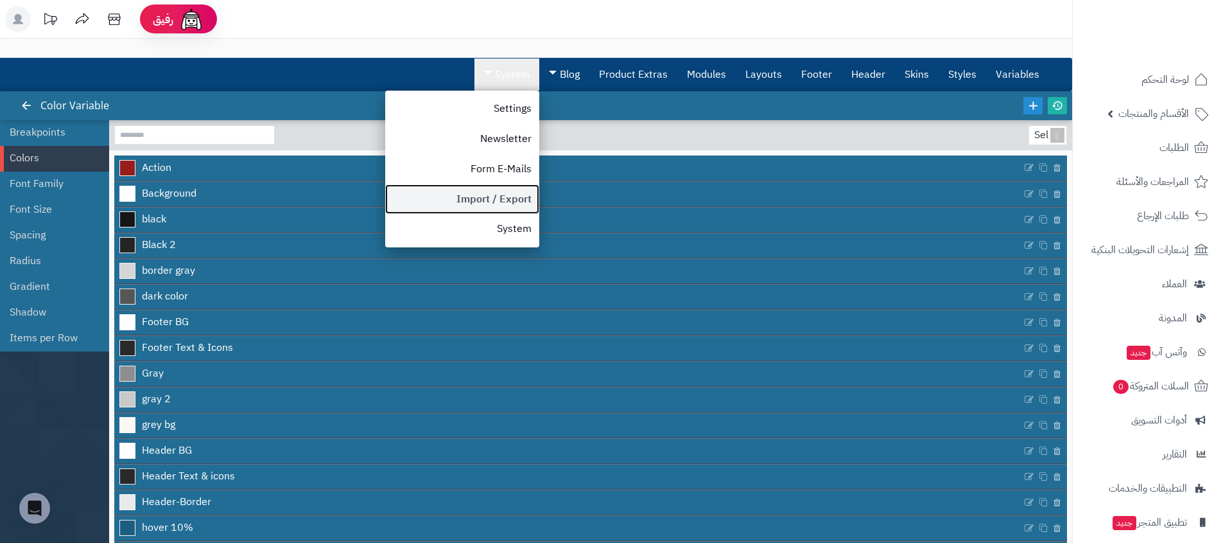
click at [507, 194] on link "Import / Export" at bounding box center [462, 199] width 154 height 30
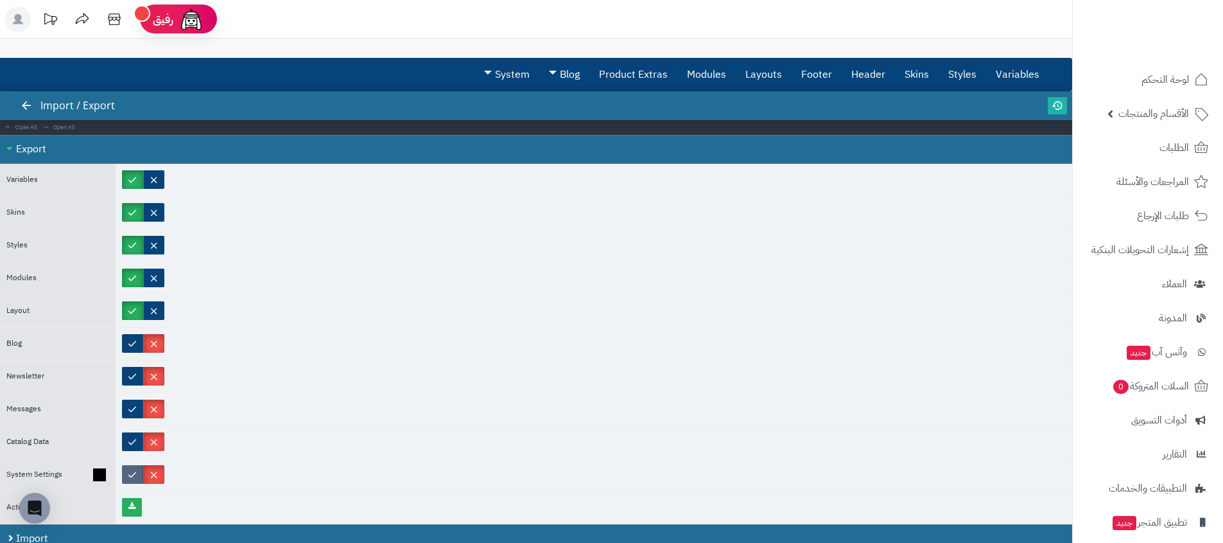
click at [132, 478] on label at bounding box center [132, 474] width 21 height 19
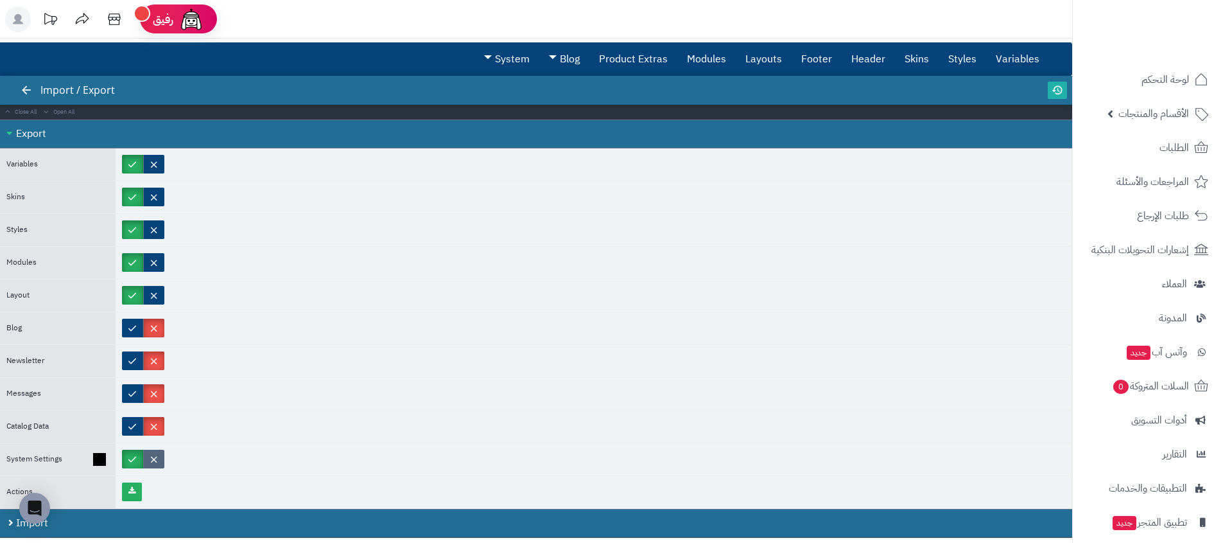
scroll to position [74, 0]
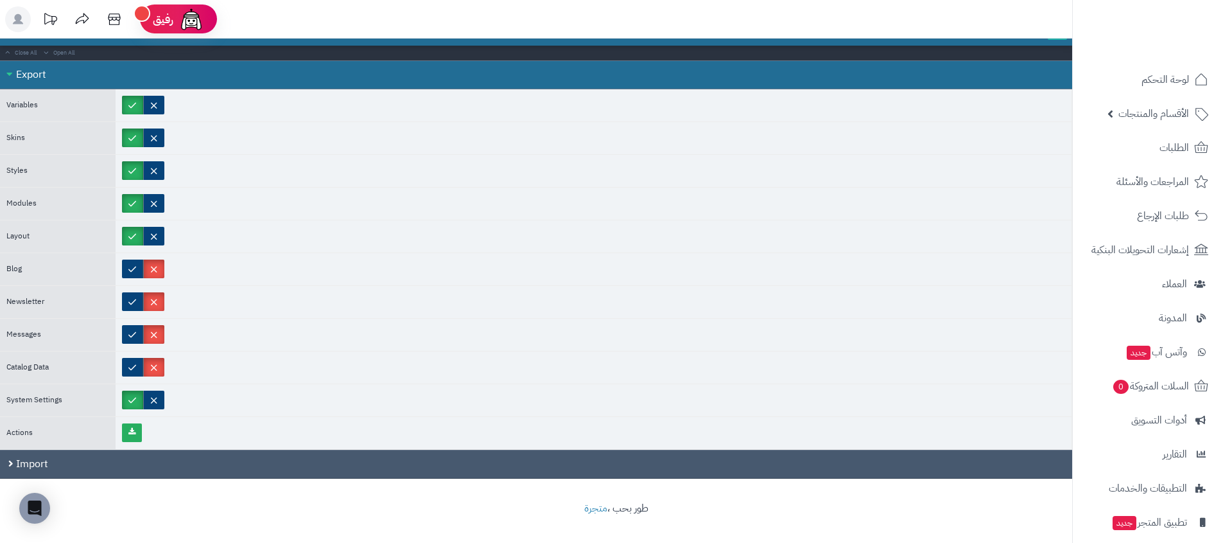
click at [154, 465] on div "Import" at bounding box center [536, 464] width 1072 height 29
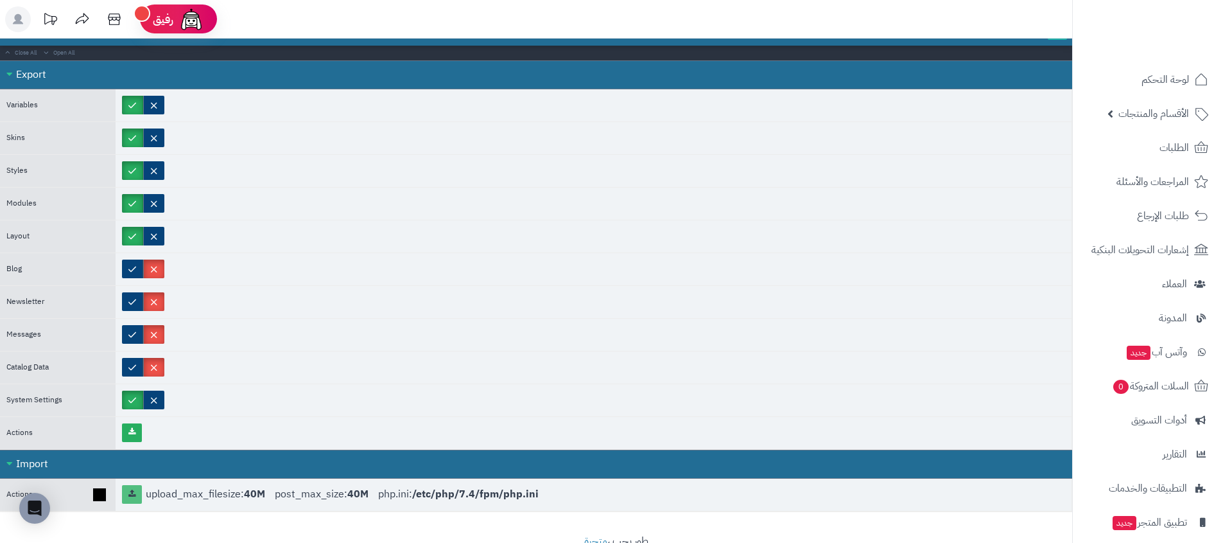
click at [138, 498] on link at bounding box center [132, 494] width 20 height 19
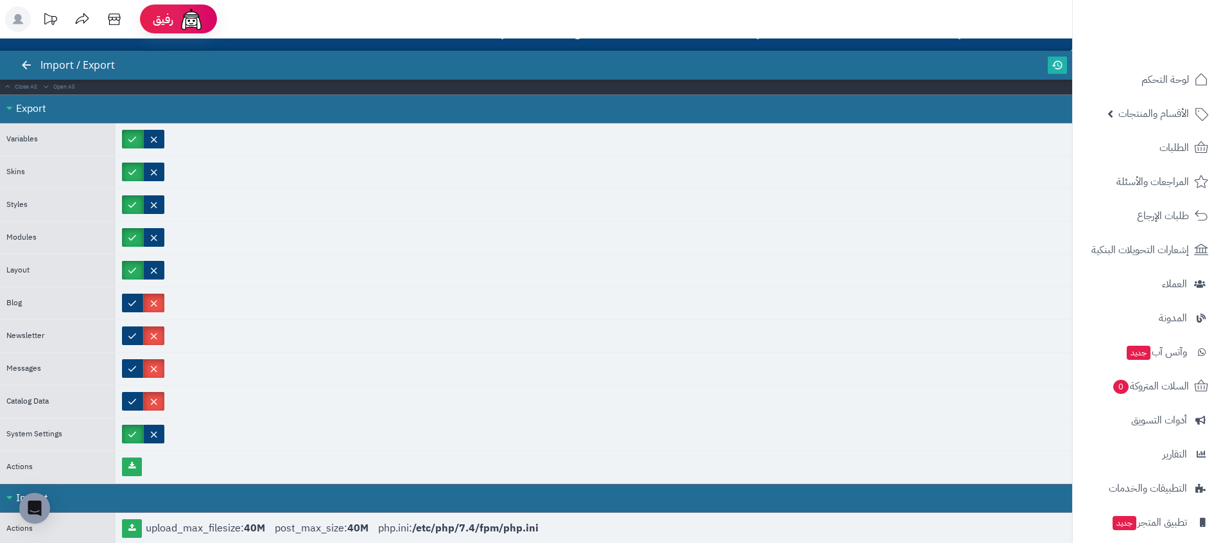
scroll to position [0, 0]
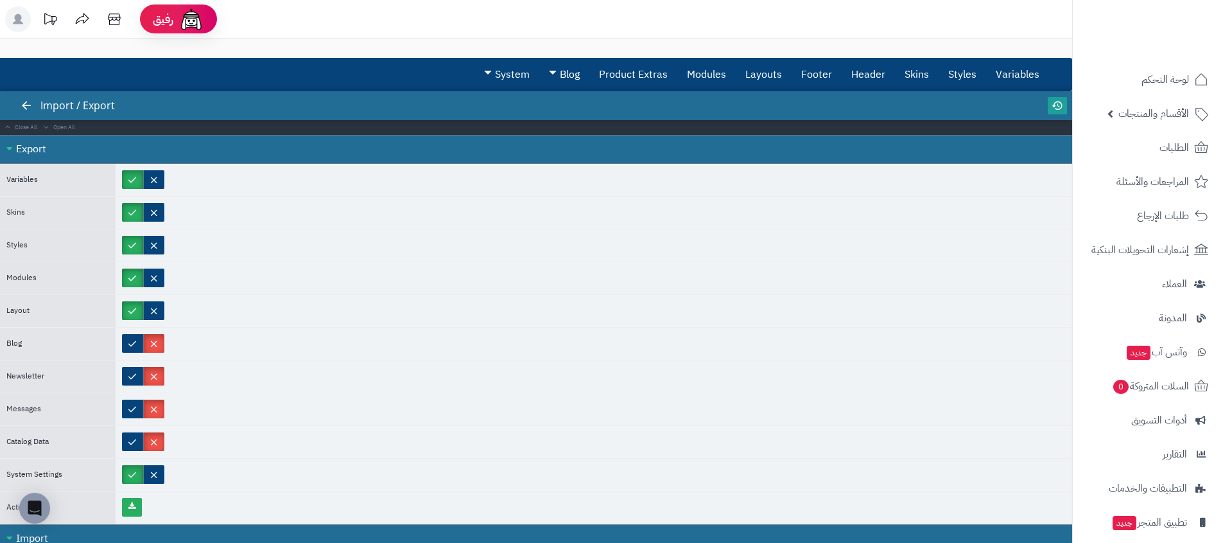
click at [1060, 105] on icon at bounding box center [1058, 106] width 12 height 12
click at [485, 73] on span at bounding box center [488, 73] width 8 height 4
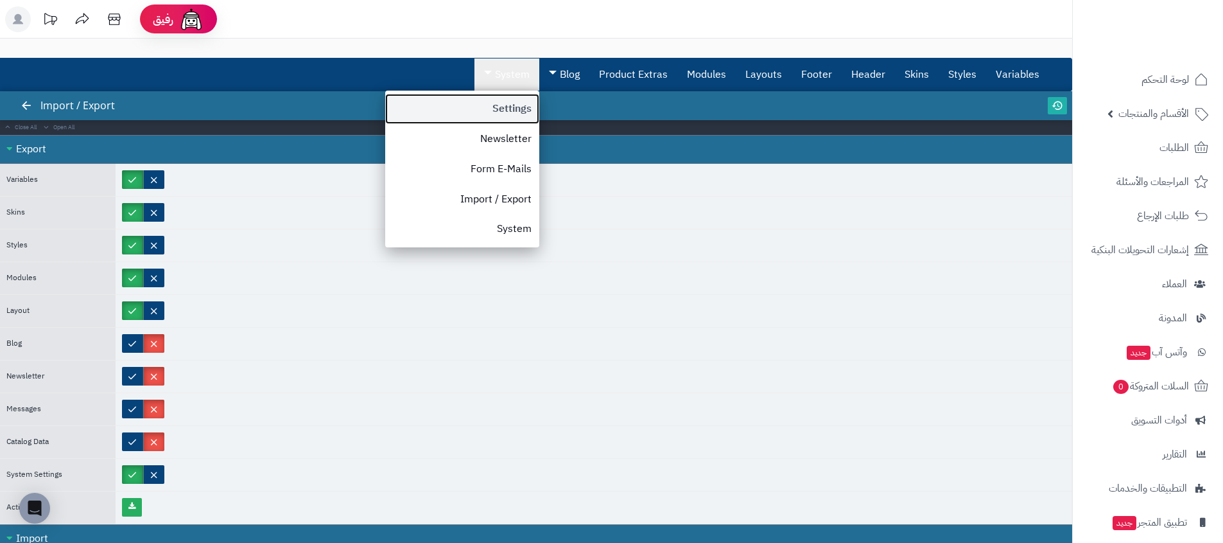
click at [478, 114] on link "Settings" at bounding box center [462, 109] width 154 height 30
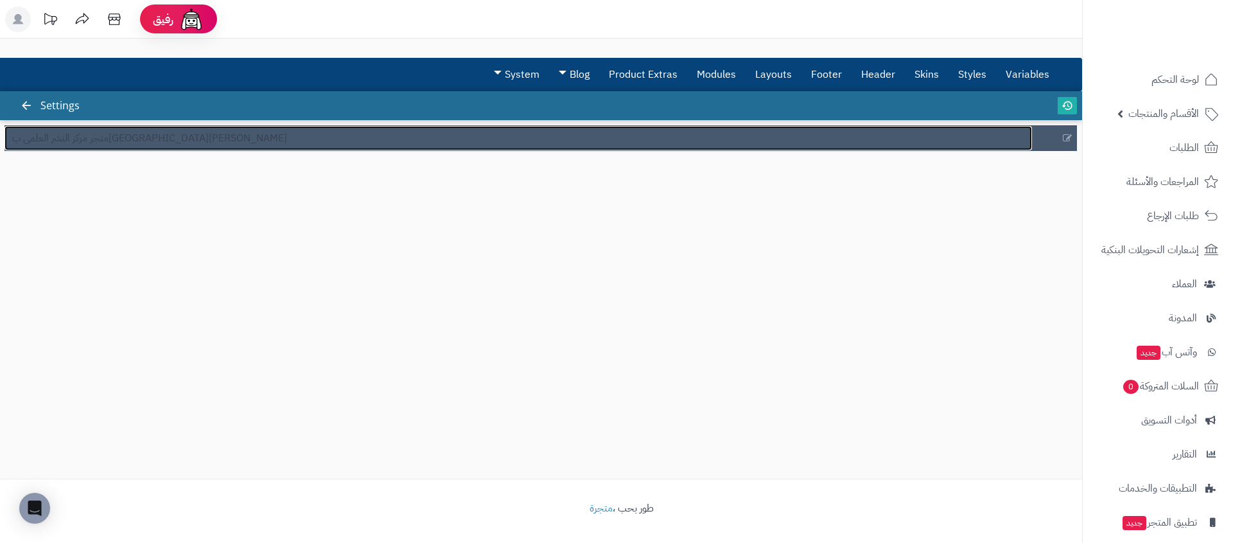
click at [339, 134] on link "متجر مركز النشر العلمي بجامعة الملك عبدالعزيز" at bounding box center [517, 138] width 1027 height 24
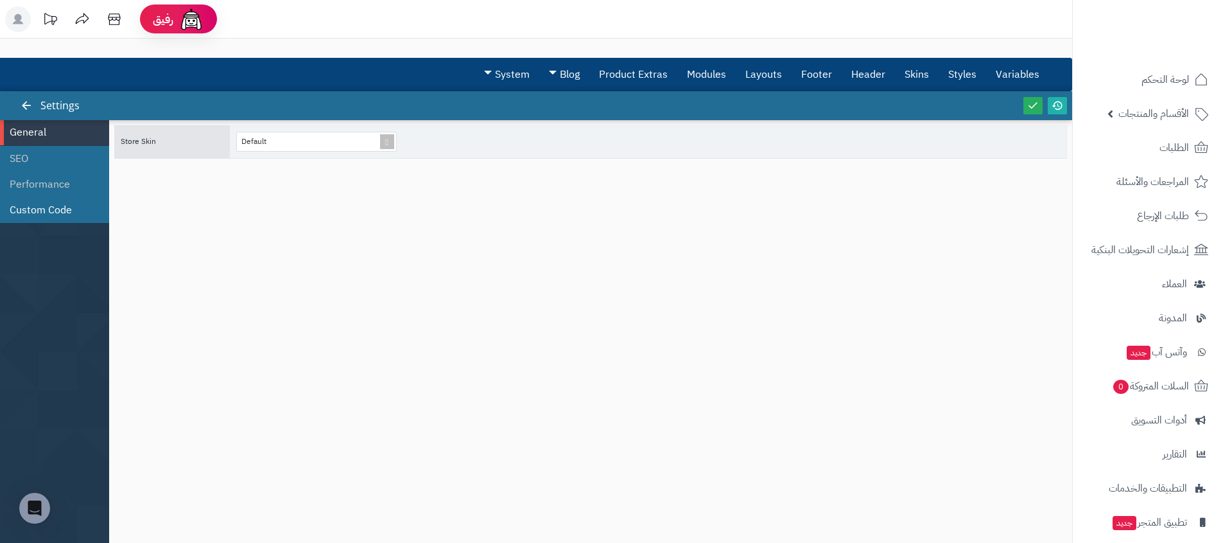
click at [27, 207] on li "Custom Code" at bounding box center [54, 210] width 109 height 26
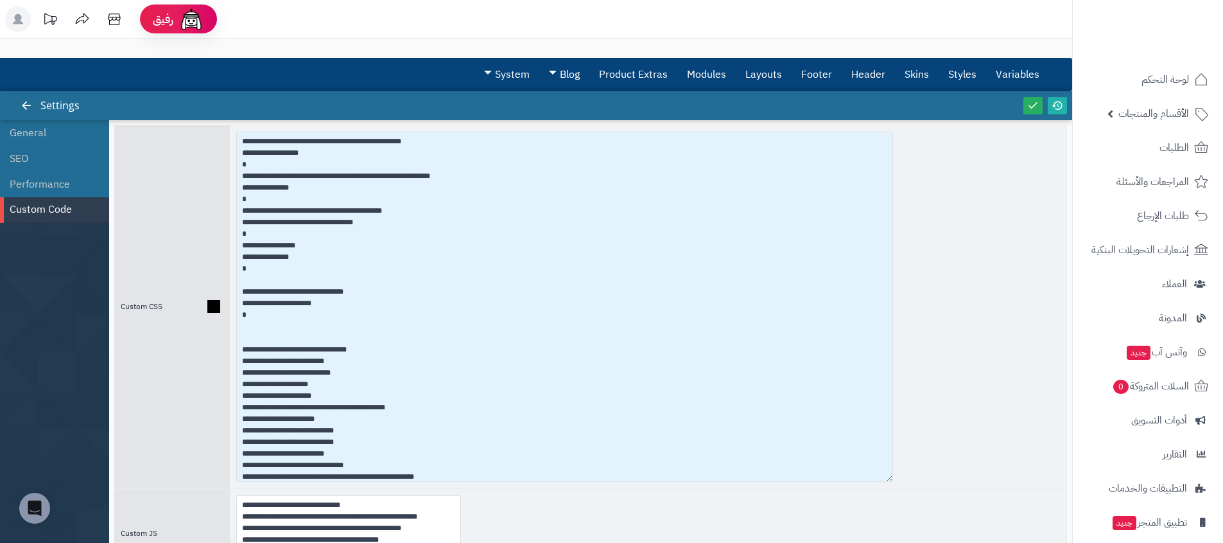
drag, startPoint x: 458, startPoint y: 206, endPoint x: 864, endPoint y: 478, distance: 488.2
click at [865, 479] on textarea at bounding box center [564, 307] width 657 height 350
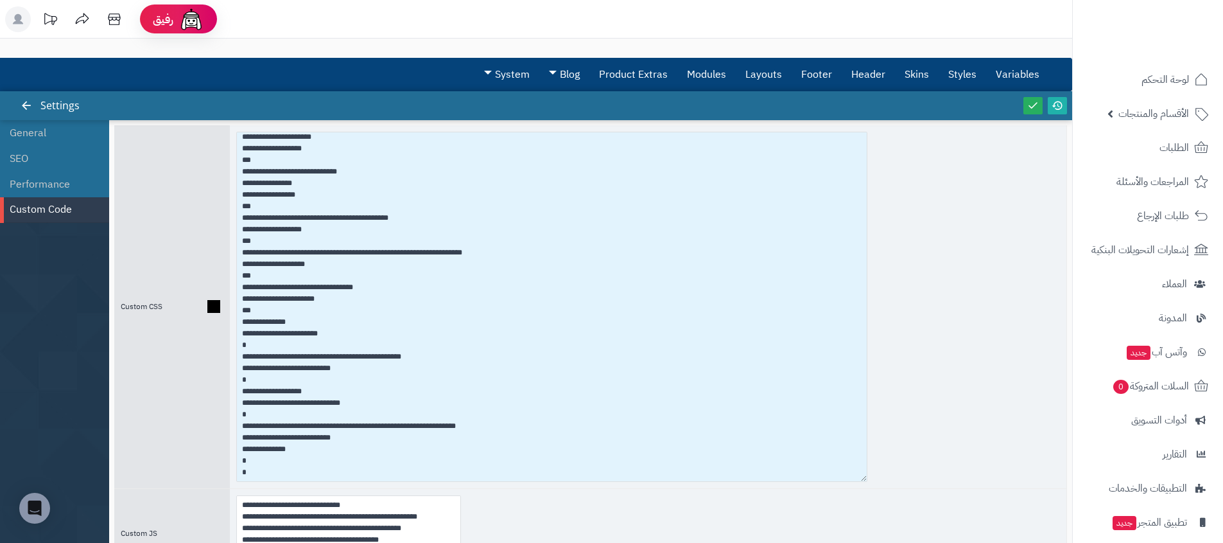
scroll to position [173, 0]
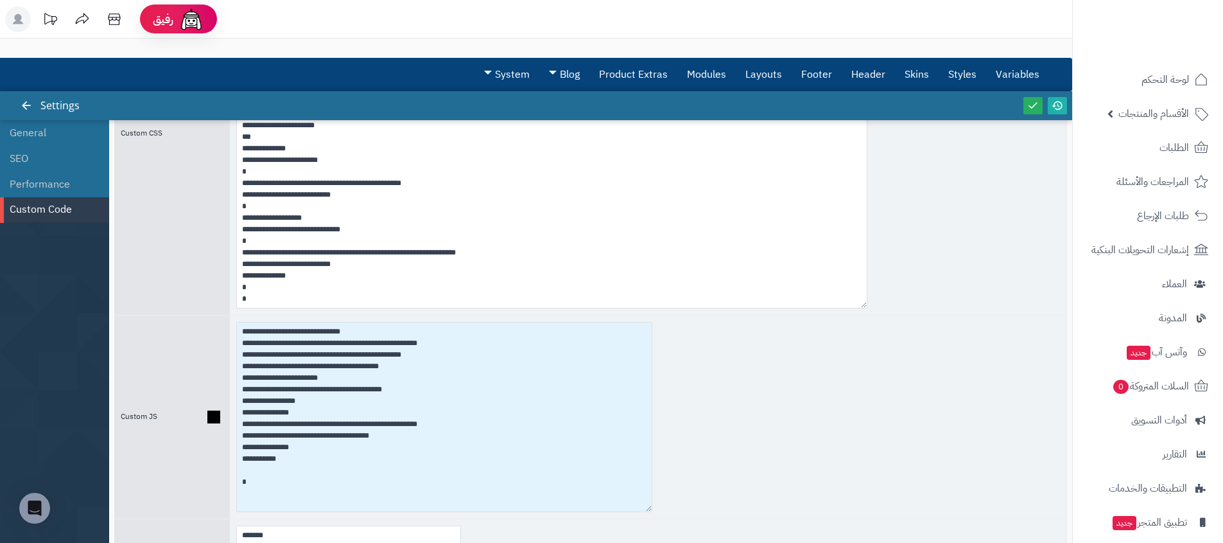
drag, startPoint x: 455, startPoint y: 394, endPoint x: 646, endPoint y: 518, distance: 228.0
click at [646, 512] on textarea at bounding box center [444, 417] width 416 height 190
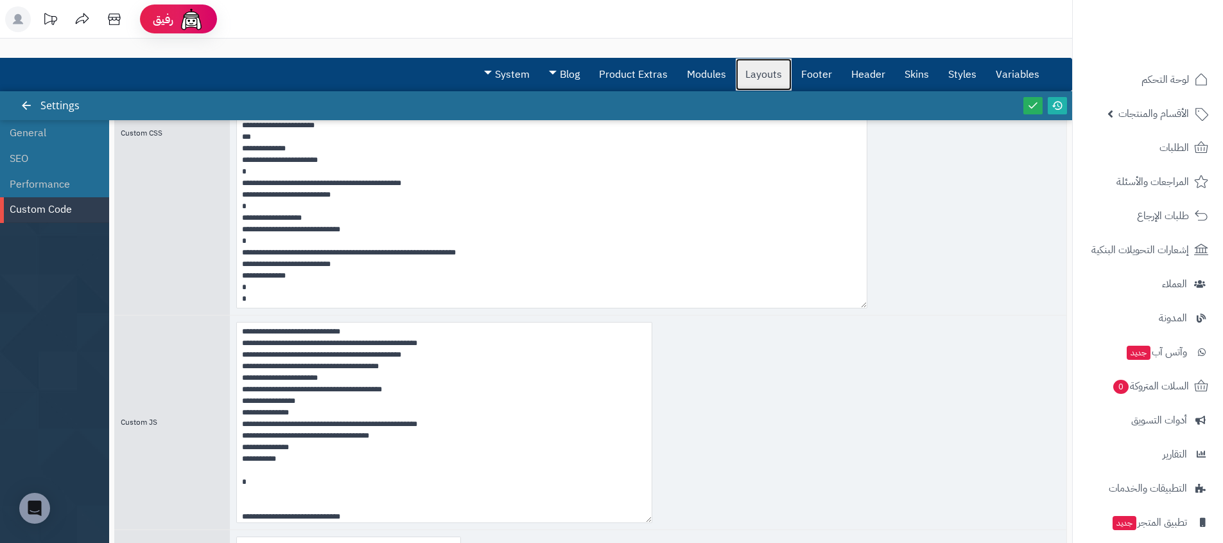
click at [765, 80] on link "Layouts" at bounding box center [764, 74] width 56 height 32
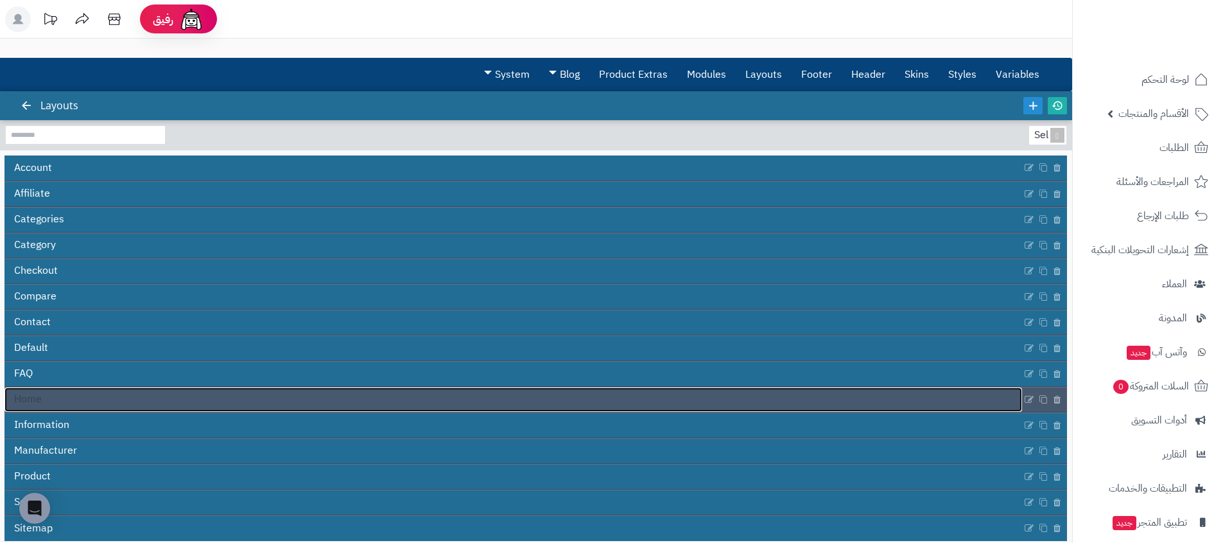
click at [109, 406] on link "Home" at bounding box center [513, 399] width 1018 height 24
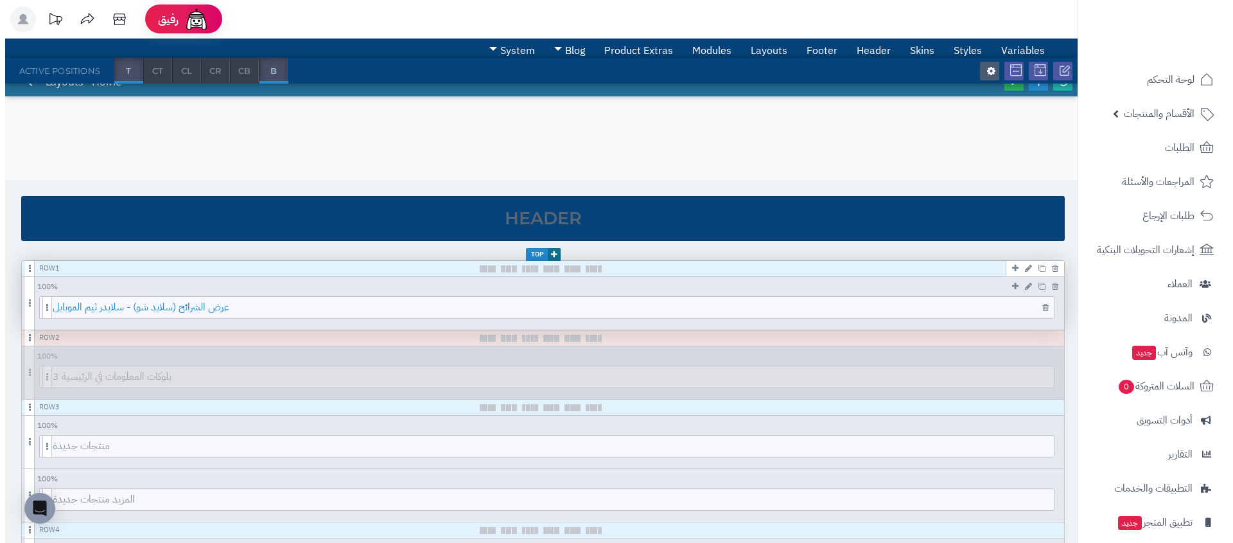
scroll to position [35, 0]
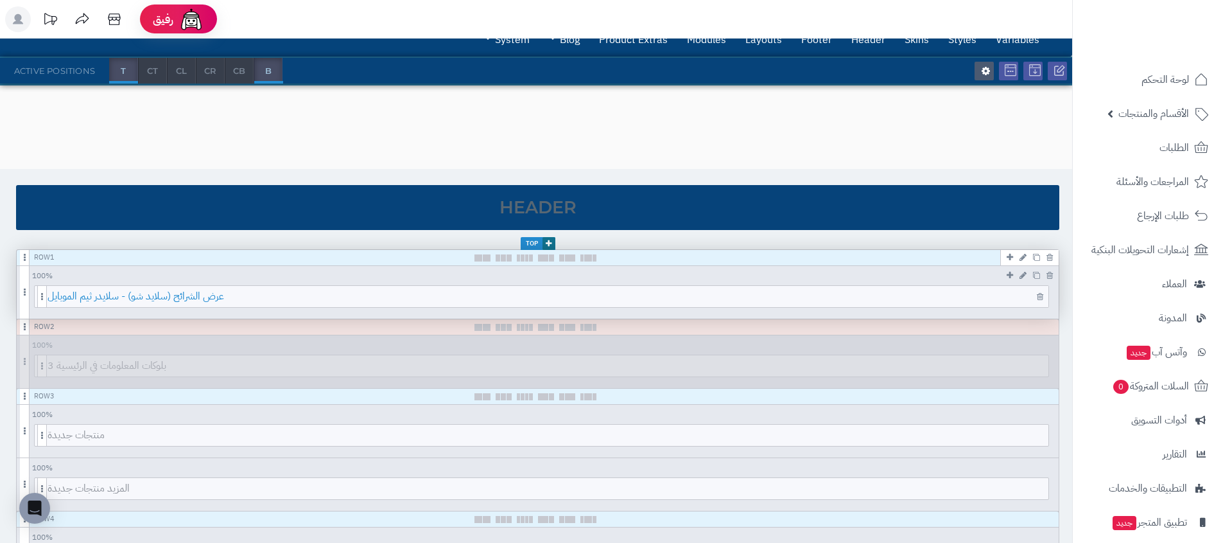
click at [344, 297] on span "عرض الشرائح (سلايد شو) - سلايدر ثيم الموبايل" at bounding box center [548, 296] width 1001 height 21
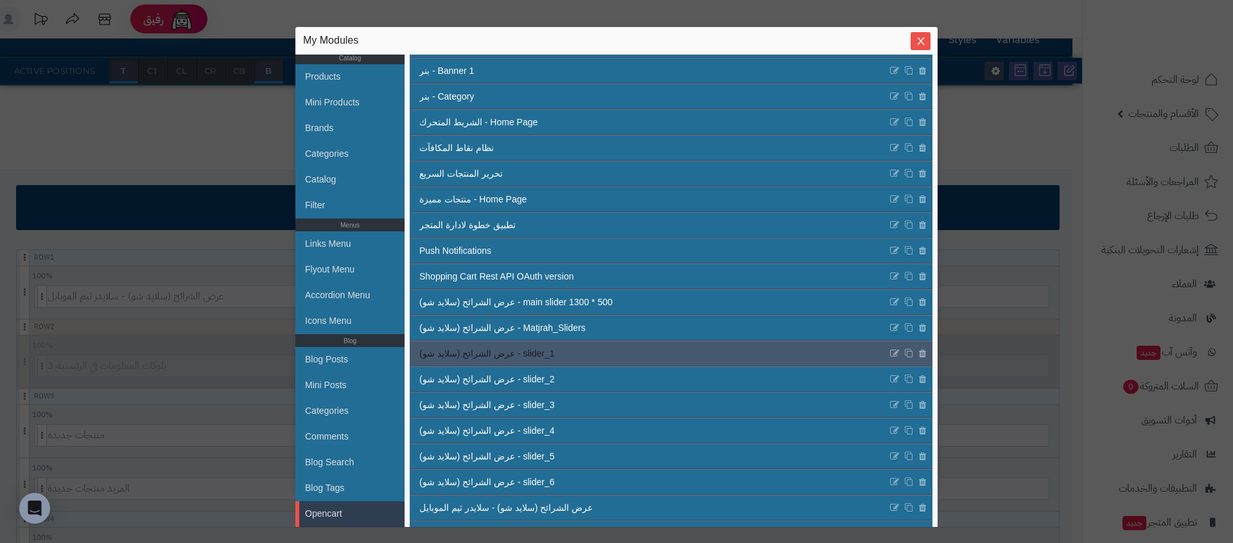
scroll to position [107, 0]
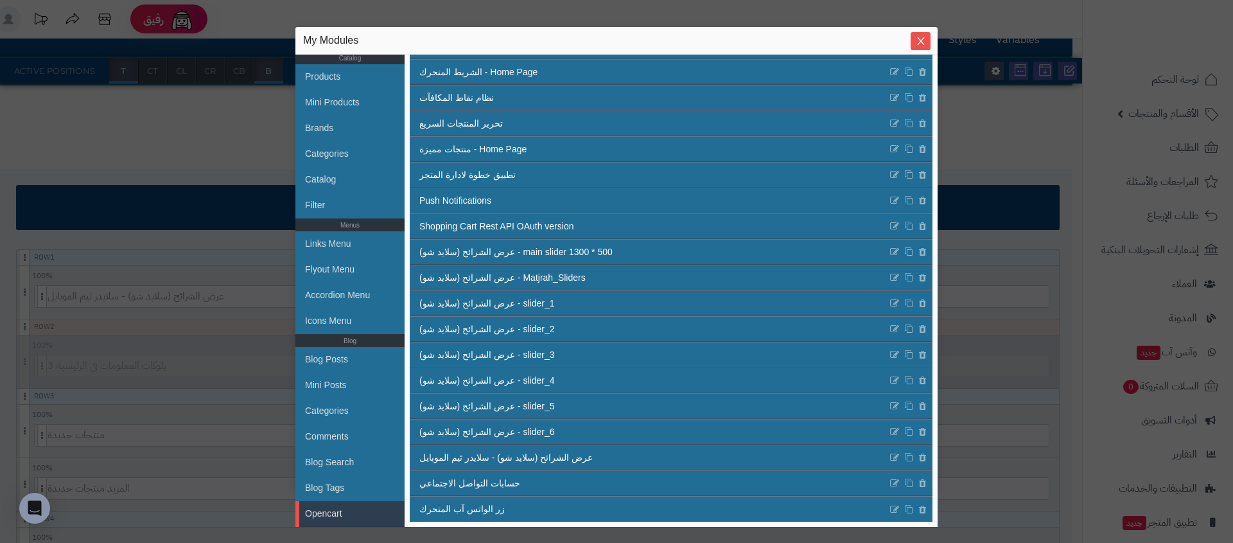
click at [97, 283] on div "sentinelStart My Modules General Purpose Banners Blocks Slider Gallery Info Blo…" at bounding box center [616, 271] width 1233 height 543
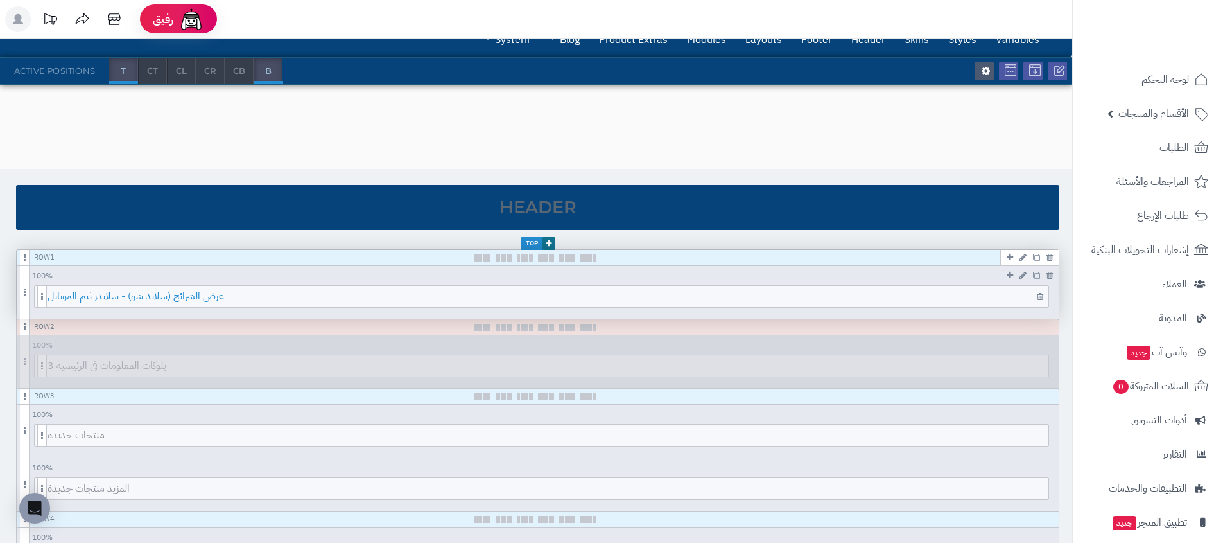
click at [216, 301] on span "عرض الشرائح (سلايد شو) - سلايدر ثيم الموبايل" at bounding box center [548, 296] width 1001 height 21
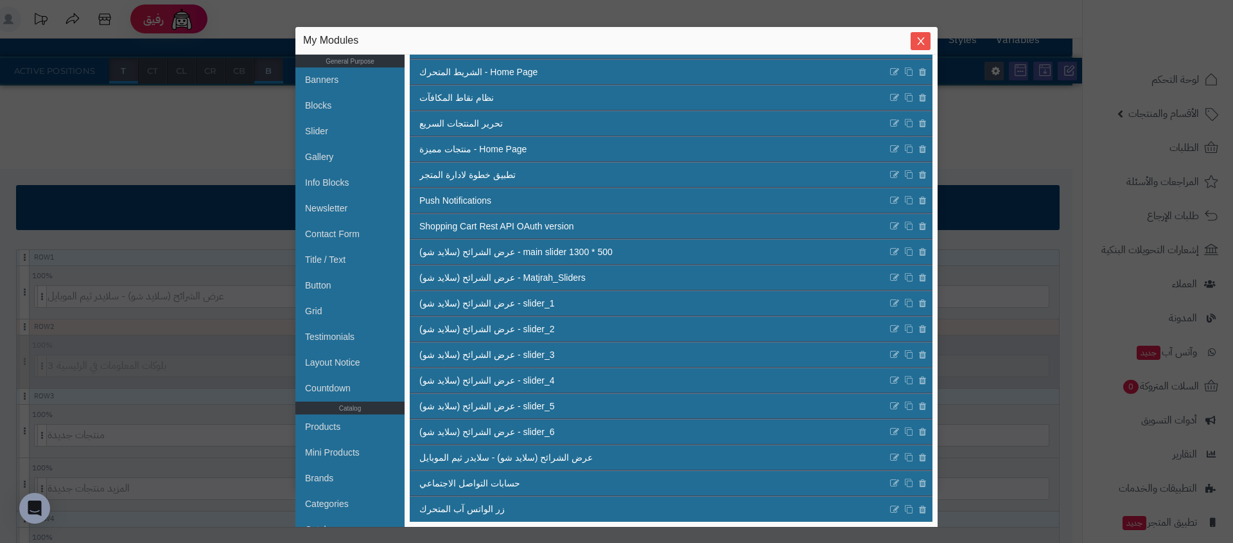
click at [86, 376] on div "sentinelStart My Modules General Purpose Banners Blocks Slider Gallery Info Blo…" at bounding box center [616, 271] width 1233 height 543
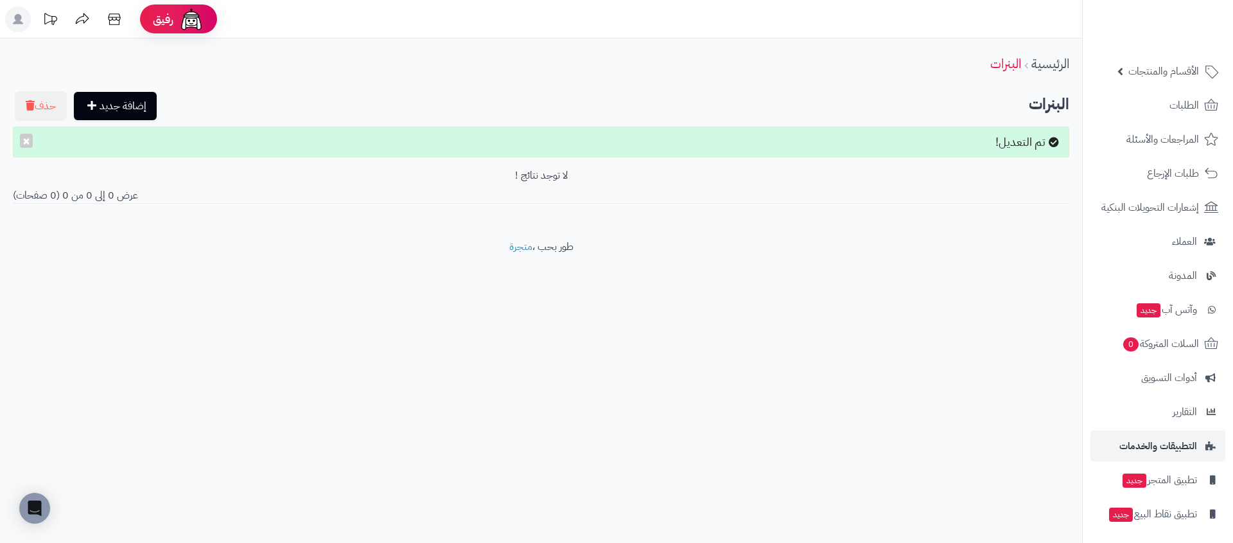
scroll to position [79, 0]
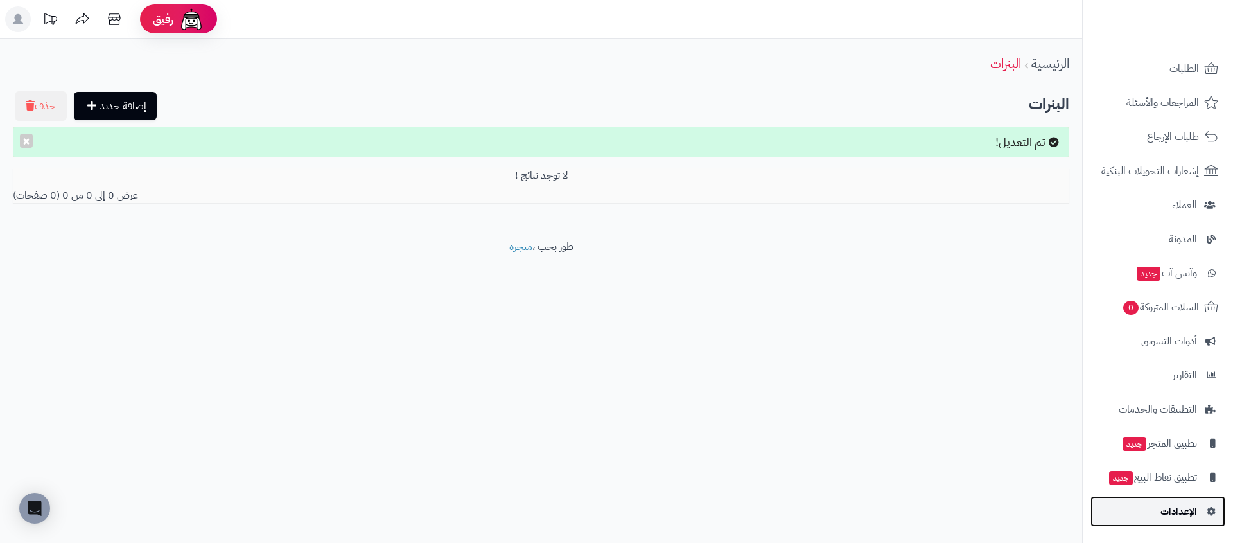
click at [1178, 512] on span "الإعدادات" at bounding box center [1178, 511] width 37 height 18
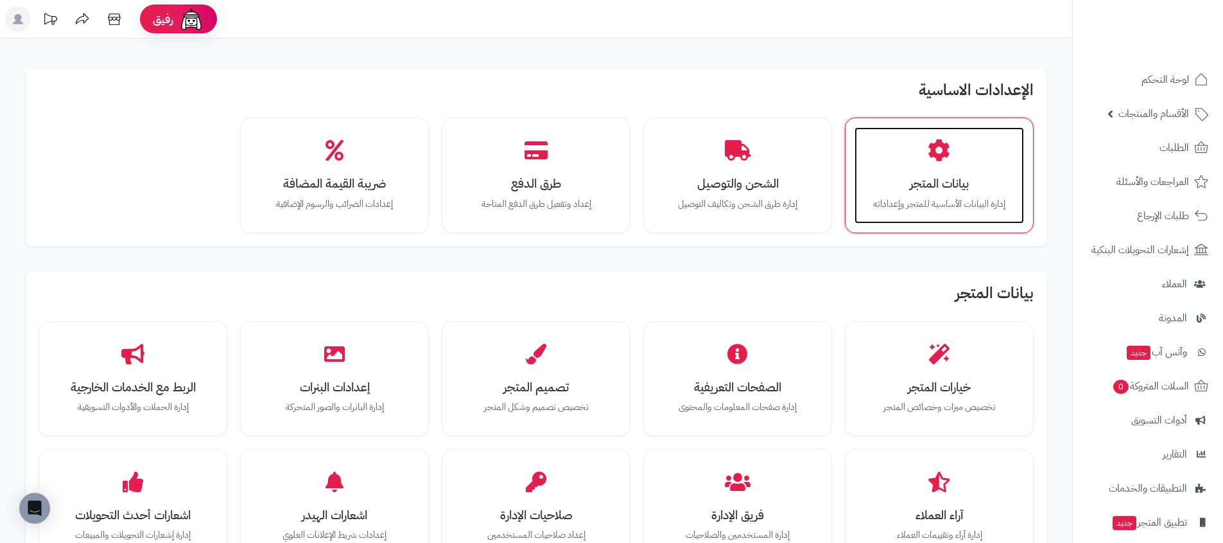
click at [949, 188] on h3 "بيانات المتجر" at bounding box center [940, 183] width 144 height 13
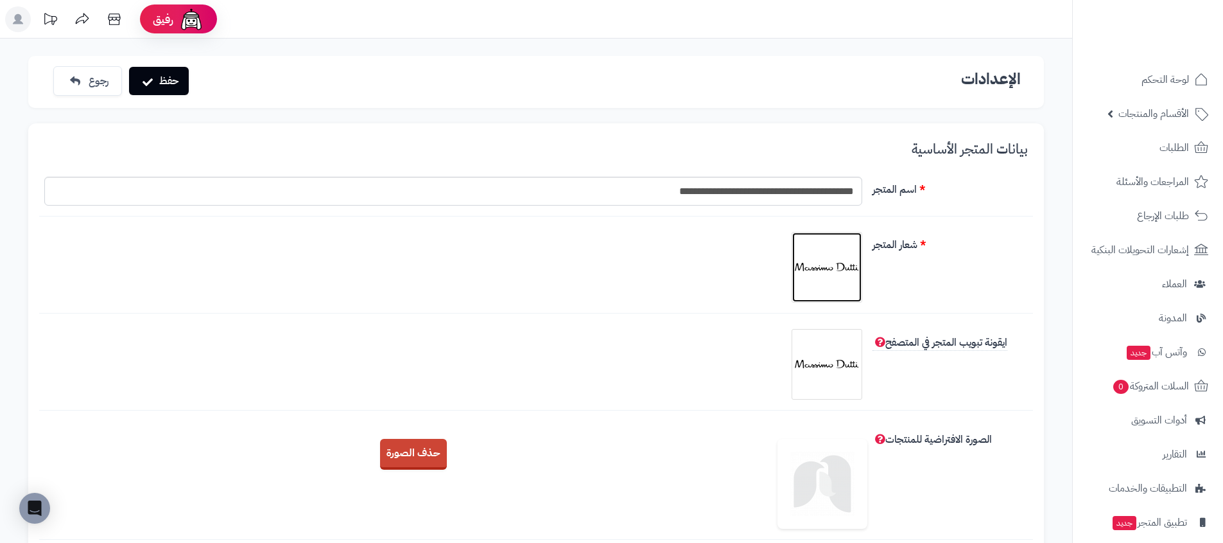
click at [805, 262] on img at bounding box center [827, 267] width 64 height 64
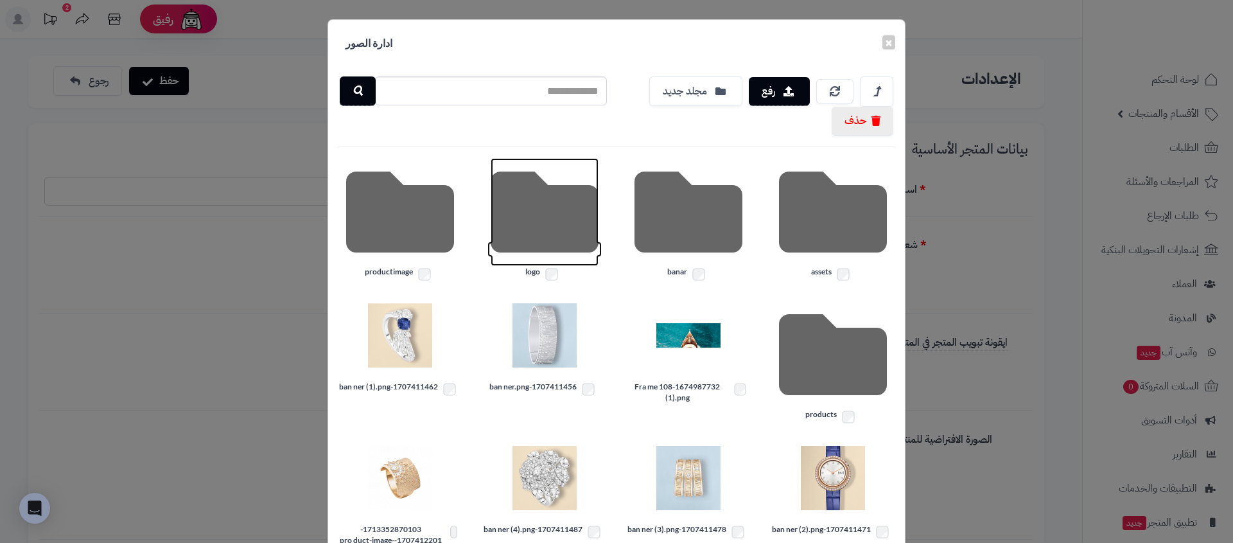
click at [505, 194] on icon at bounding box center [545, 212] width 108 height 108
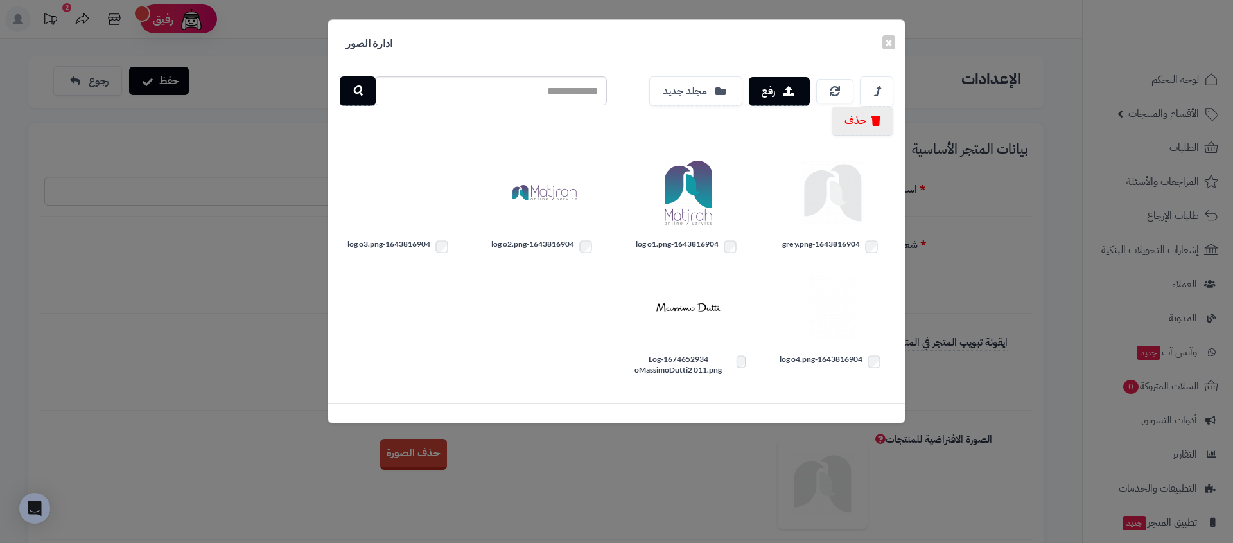
click at [845, 245] on label "1643816904-gre y.png" at bounding box center [833, 246] width 125 height 17
click at [677, 240] on label "1643816904-log o1.png" at bounding box center [688, 246] width 125 height 17
click at [509, 245] on label "1643816904-log o2.png" at bounding box center [544, 246] width 125 height 17
drag, startPoint x: 387, startPoint y: 241, endPoint x: 453, endPoint y: 264, distance: 70.7
click at [386, 241] on label "1643816904-log o3.png" at bounding box center [400, 246] width 125 height 17
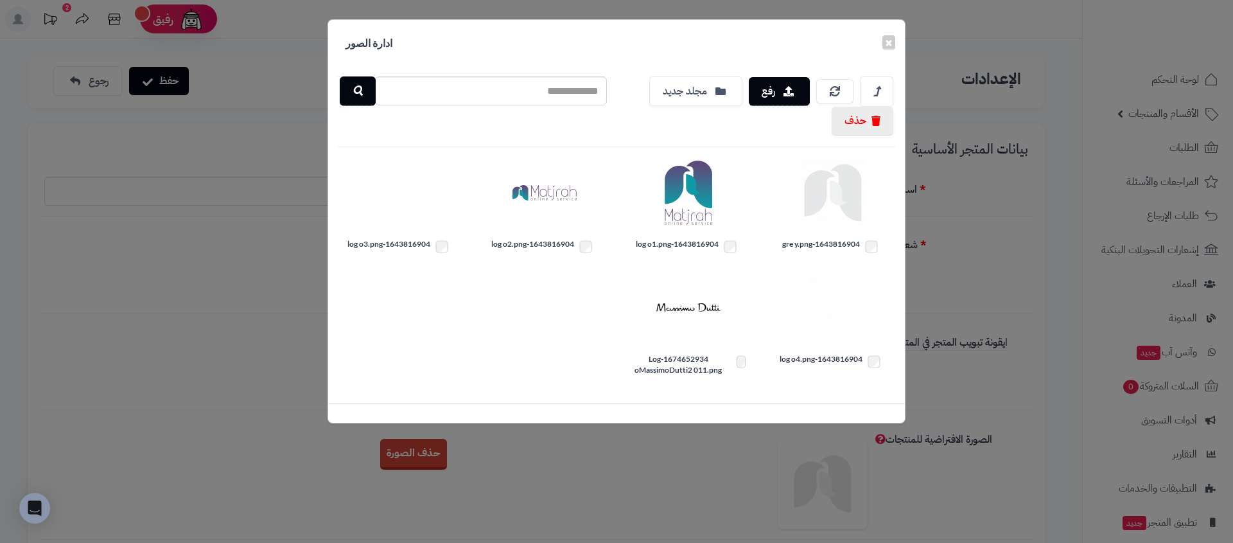
drag, startPoint x: 687, startPoint y: 371, endPoint x: 710, endPoint y: 369, distance: 23.2
click at [686, 369] on label "1674652934-Log oMassimoDutti2 011.png" at bounding box center [688, 364] width 125 height 22
click at [798, 358] on label "1643816904-log o4.png" at bounding box center [833, 361] width 125 height 17
drag, startPoint x: 897, startPoint y: 123, endPoint x: 883, endPoint y: 117, distance: 15.5
click at [883, 117] on div "رفع مجلد جديد حذف" at bounding box center [760, 105] width 288 height 59
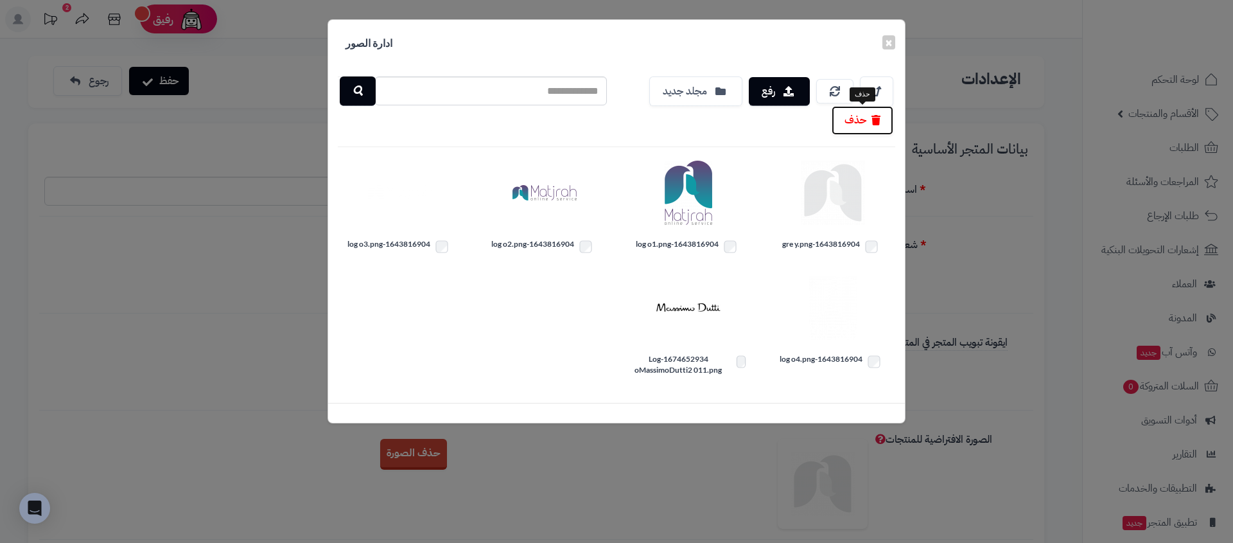
click at [883, 118] on button "حذف" at bounding box center [863, 120] width 62 height 29
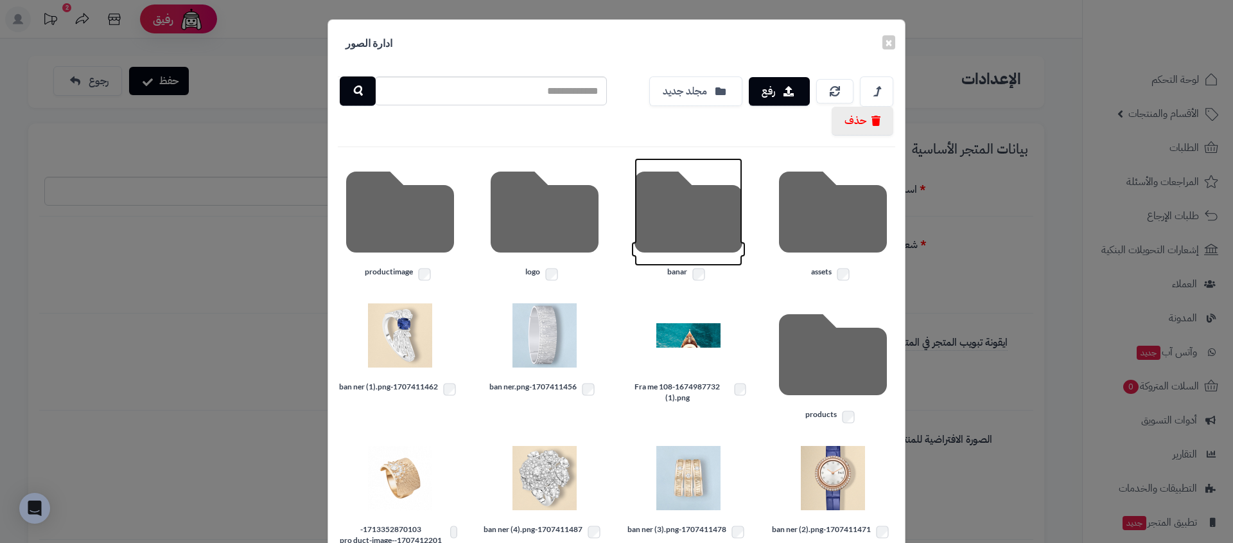
click at [669, 225] on icon at bounding box center [688, 212] width 108 height 108
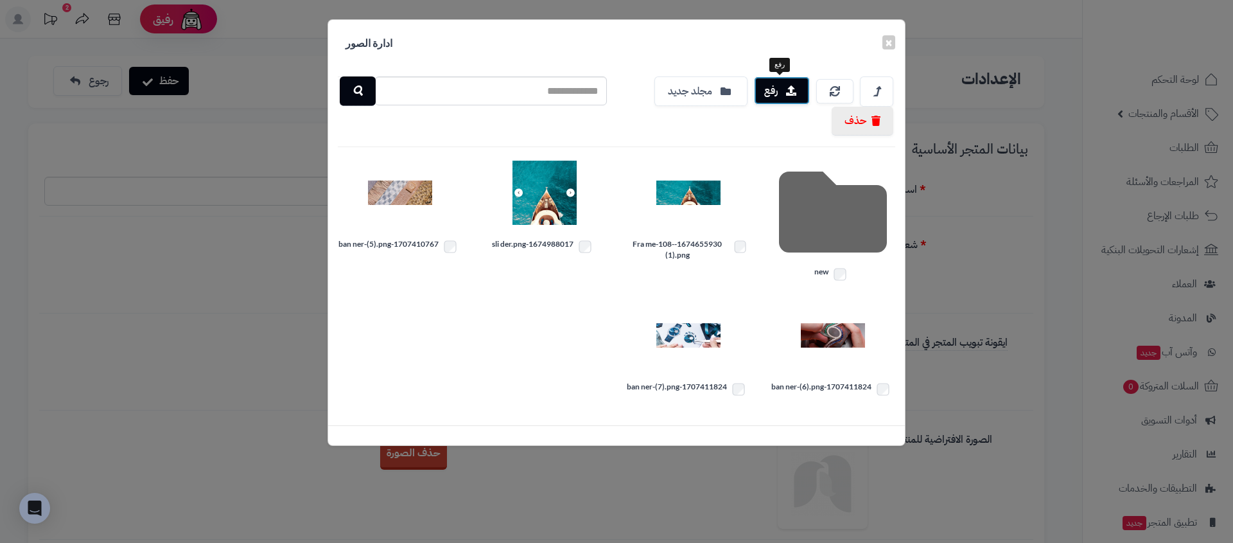
click at [766, 92] on button "رفع" at bounding box center [782, 90] width 56 height 28
click at [812, 386] on label "1707411824-ban ner-(6).png" at bounding box center [833, 389] width 125 height 17
click at [716, 385] on label "1707411824-ban ner-(7).png" at bounding box center [688, 389] width 125 height 17
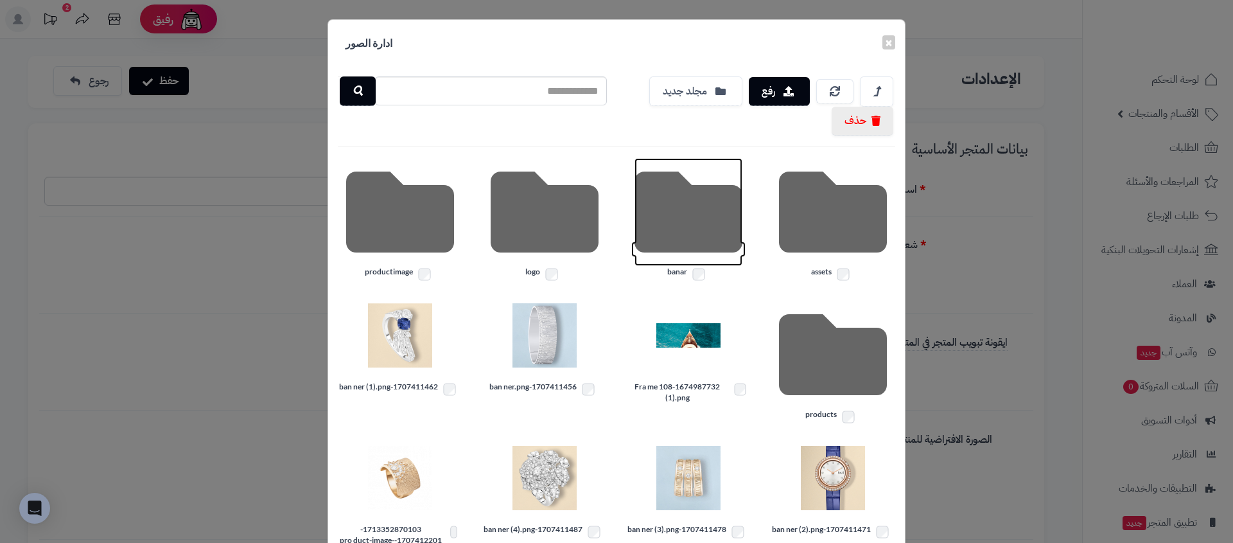
click at [672, 183] on icon at bounding box center [688, 212] width 108 height 108
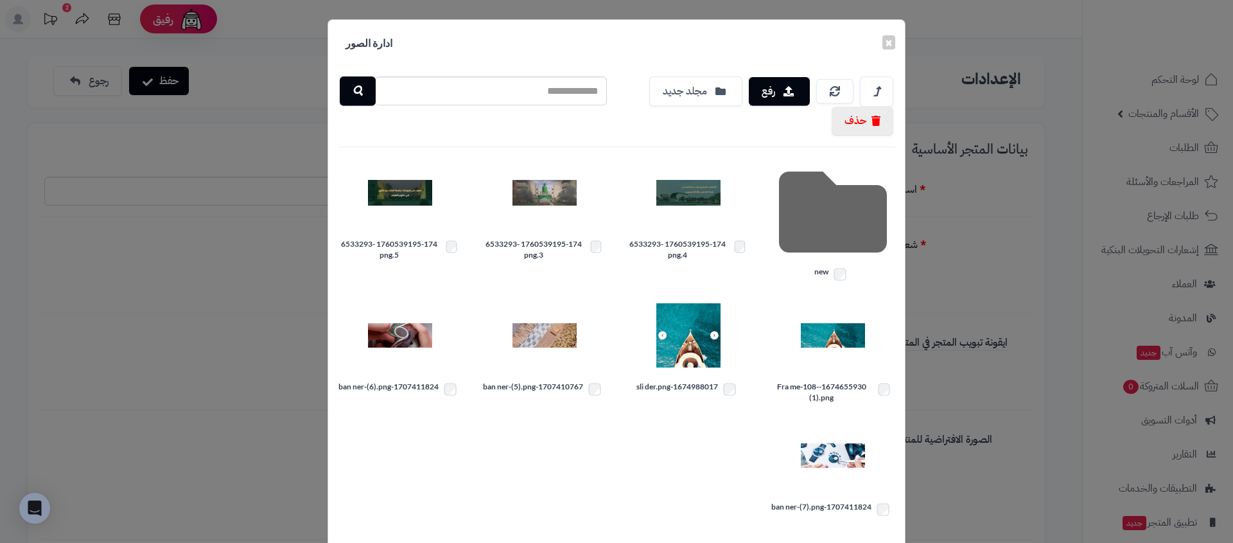
click at [782, 385] on label "1674655930-Fra me-108-(1).png" at bounding box center [833, 392] width 125 height 22
click at [693, 385] on label "1674988017-sli der.png" at bounding box center [688, 389] width 125 height 17
click at [512, 385] on label "1707410767-ban ner-(5).png" at bounding box center [544, 389] width 125 height 17
click at [412, 385] on label "1707411824-ban ner-(6).png" at bounding box center [400, 389] width 125 height 17
click at [821, 506] on label "1707411824-ban ner-(7).png" at bounding box center [833, 509] width 125 height 17
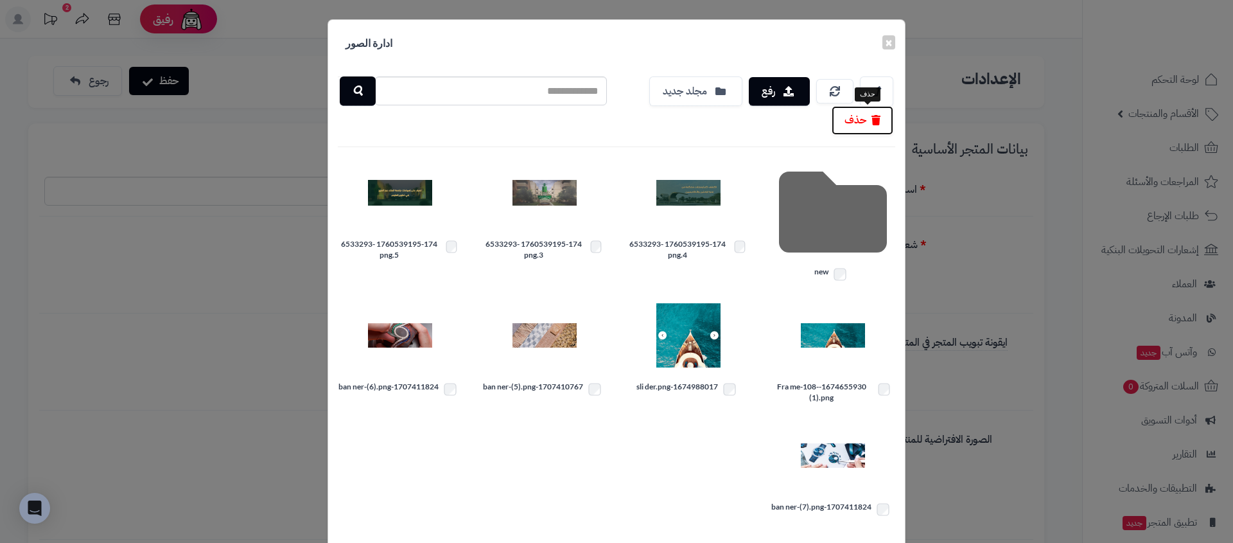
click at [880, 122] on icon "button" at bounding box center [875, 120] width 9 height 10
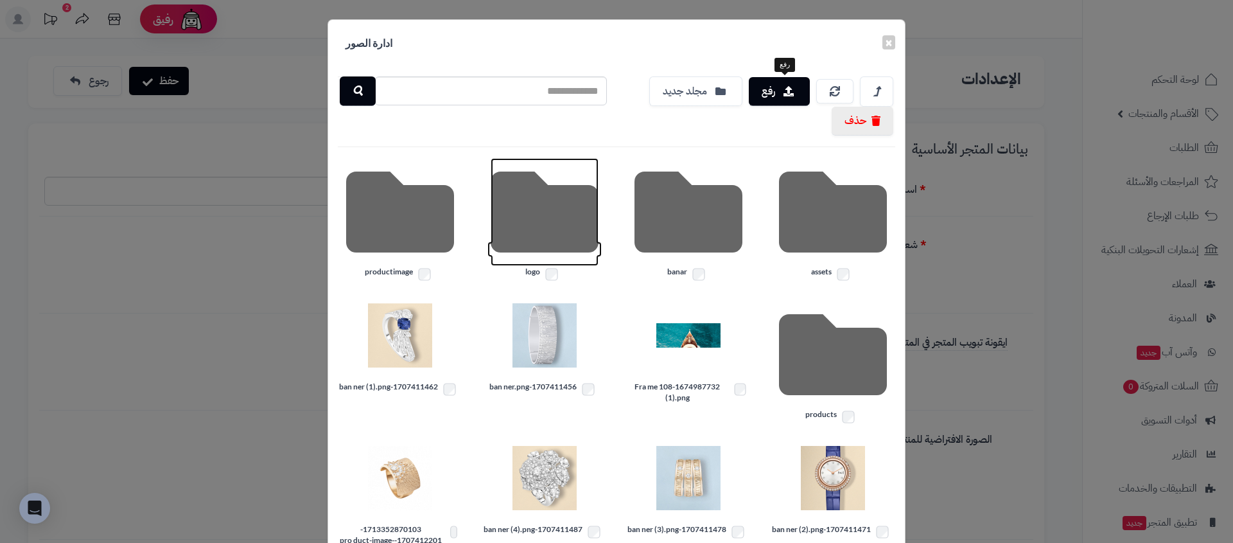
click at [529, 211] on icon at bounding box center [545, 212] width 108 height 108
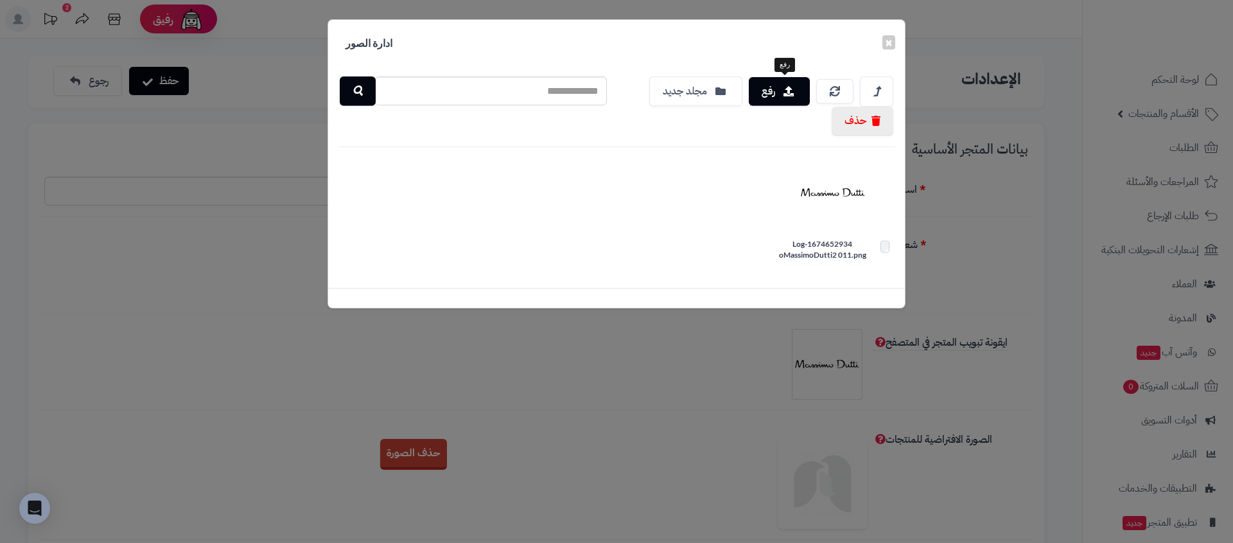
click at [821, 245] on label "1674652934-Log oMassimoDutti2 011.png" at bounding box center [833, 249] width 125 height 22
click at [752, 87] on div "رفع مجلد جديد حذف" at bounding box center [760, 105] width 288 height 59
click at [780, 85] on button "رفع" at bounding box center [782, 90] width 56 height 28
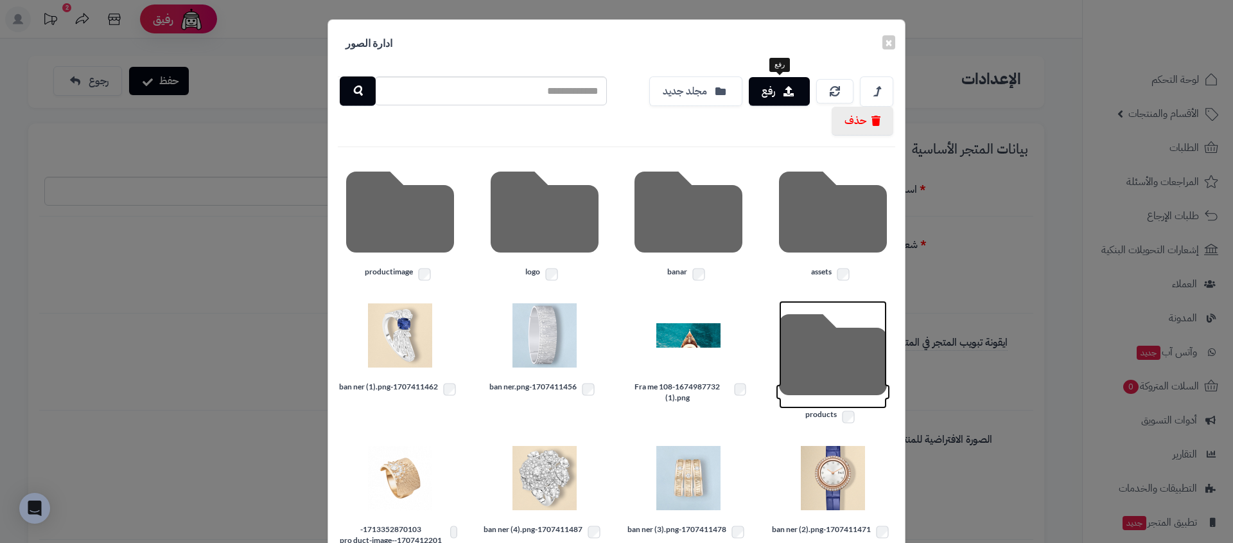
click at [826, 339] on icon at bounding box center [833, 355] width 108 height 108
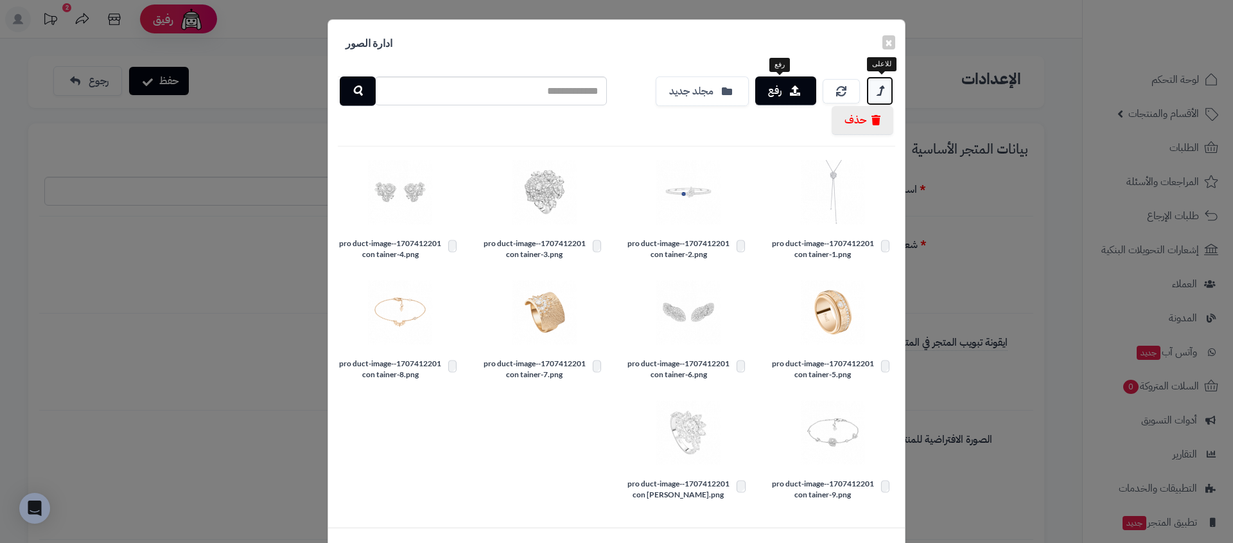
click at [876, 89] on link at bounding box center [879, 90] width 27 height 29
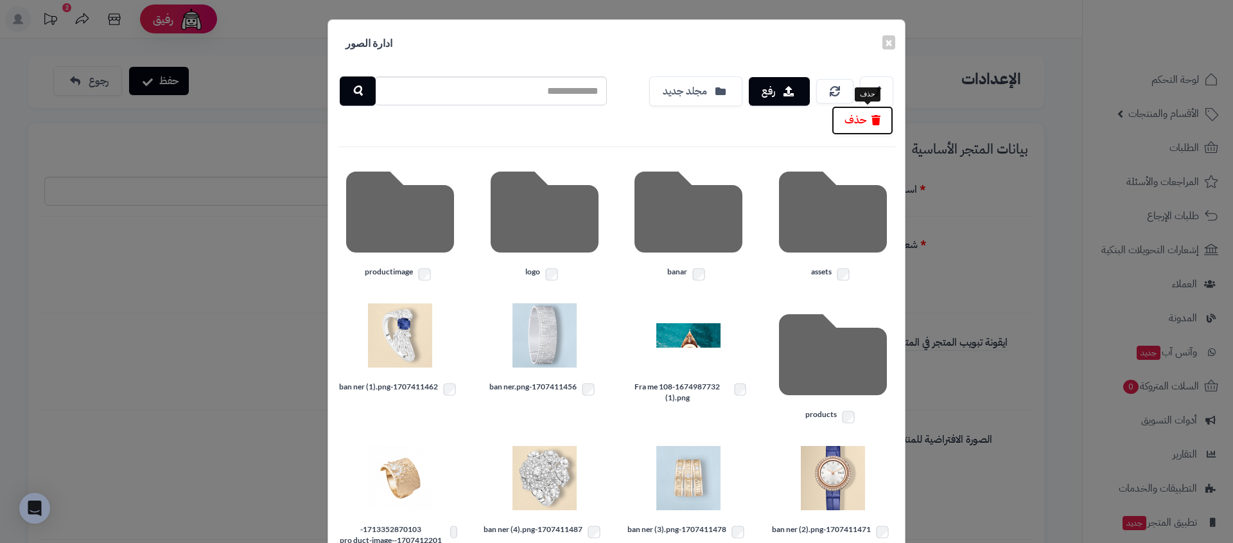
click at [840, 112] on button "حذف" at bounding box center [863, 120] width 62 height 29
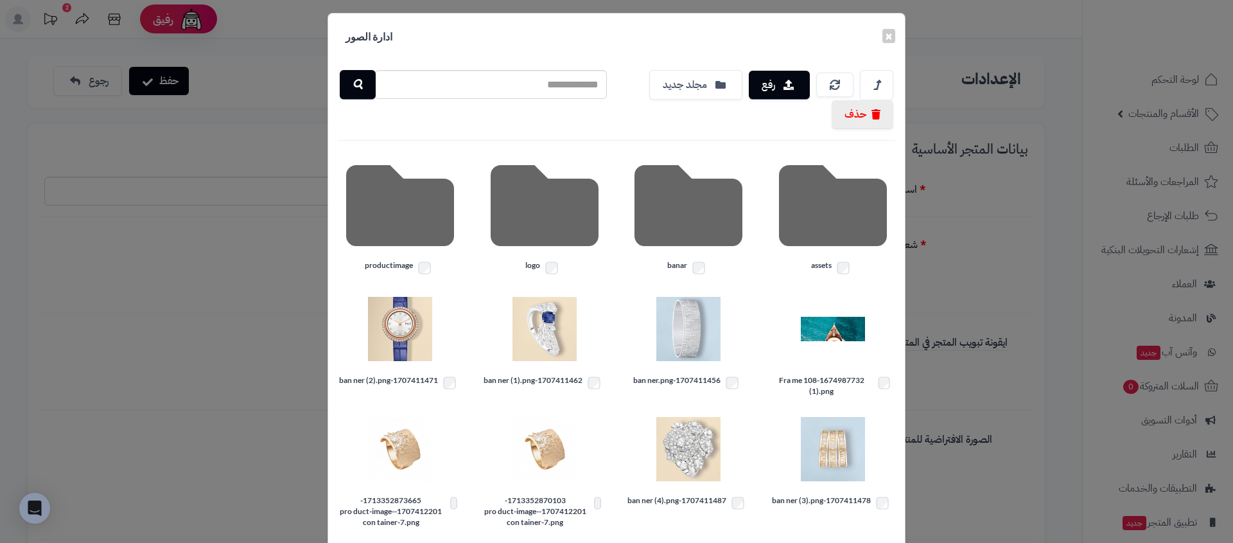
scroll to position [58, 0]
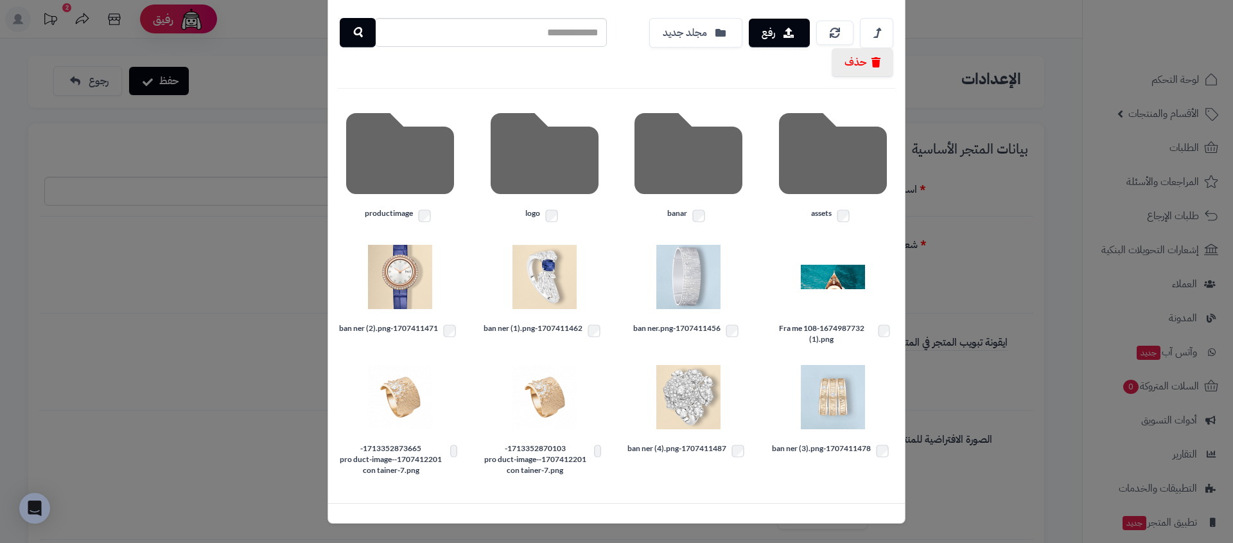
drag, startPoint x: 825, startPoint y: 327, endPoint x: 800, endPoint y: 327, distance: 25.0
click at [825, 329] on label "1674987732-Fra me 108 (1).png" at bounding box center [833, 333] width 125 height 22
drag, startPoint x: 665, startPoint y: 326, endPoint x: 657, endPoint y: 328, distance: 8.6
click at [665, 327] on label "1707411456-ban ner.png" at bounding box center [688, 330] width 125 height 17
click at [568, 326] on label "1707411462-ban ner (1).png" at bounding box center [544, 330] width 125 height 17
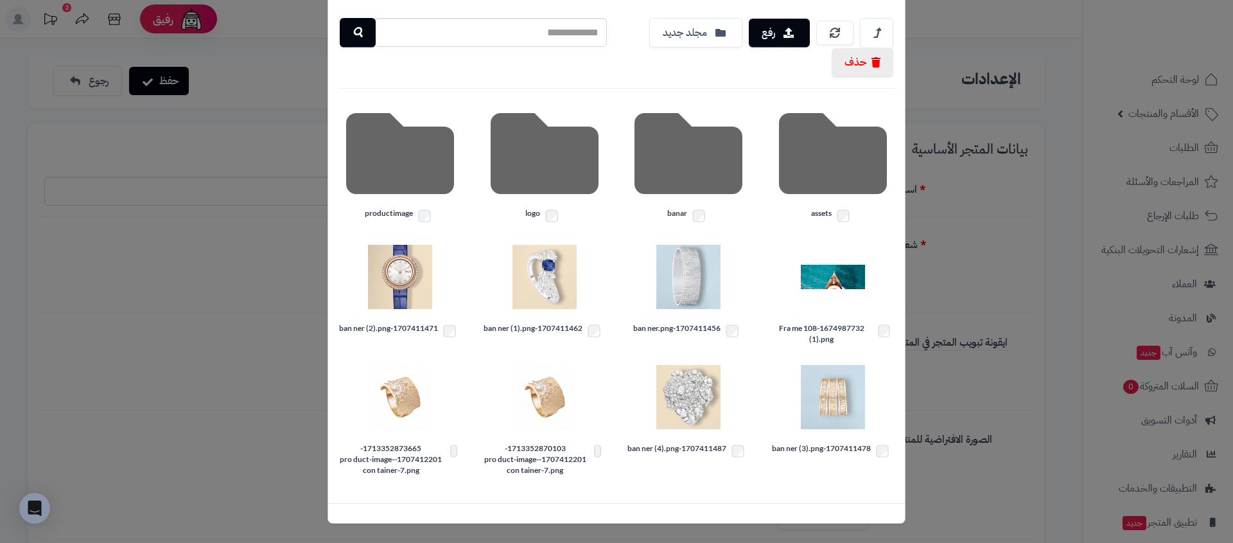
click at [409, 326] on label "1707411471-ban ner (2).png" at bounding box center [400, 330] width 125 height 17
click at [400, 457] on label "1713352873665- 1707412201-pro duct-image-con tainer-7.png" at bounding box center [400, 458] width 125 height 33
click at [533, 457] on label "1713352870103- 1707412201-pro duct-image-con tainer-7.png" at bounding box center [544, 458] width 125 height 33
drag, startPoint x: 661, startPoint y: 450, endPoint x: 698, endPoint y: 449, distance: 36.6
click at [662, 450] on label "1707411487-ban ner (4).png" at bounding box center [688, 450] width 125 height 17
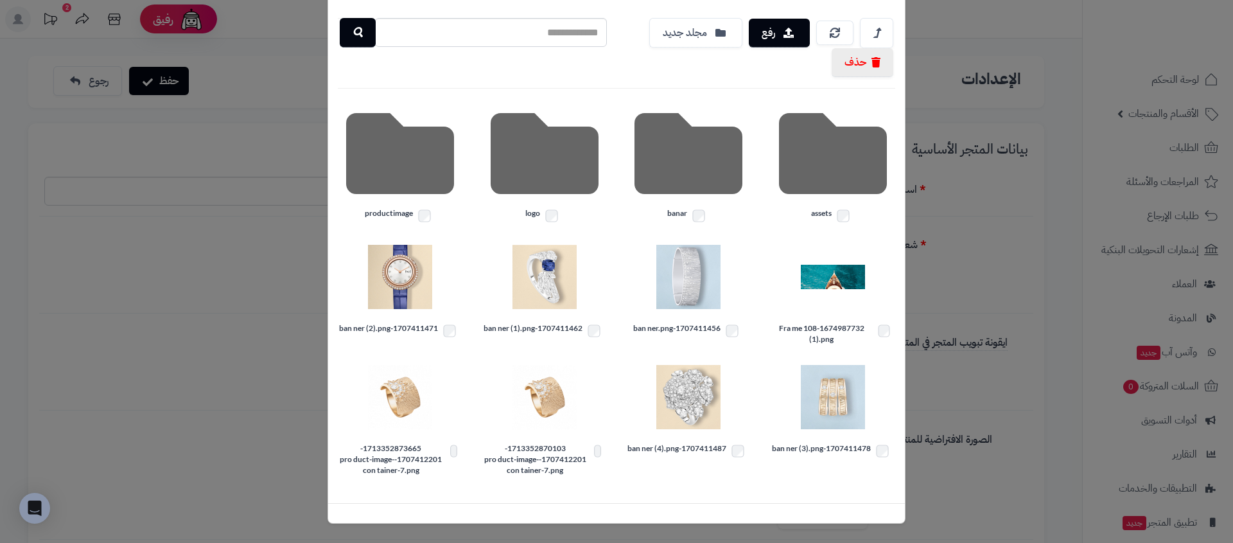
click at [840, 446] on label "1707411478-ban ner (3).png" at bounding box center [833, 450] width 125 height 17
click at [871, 62] on button "حذف" at bounding box center [863, 62] width 62 height 29
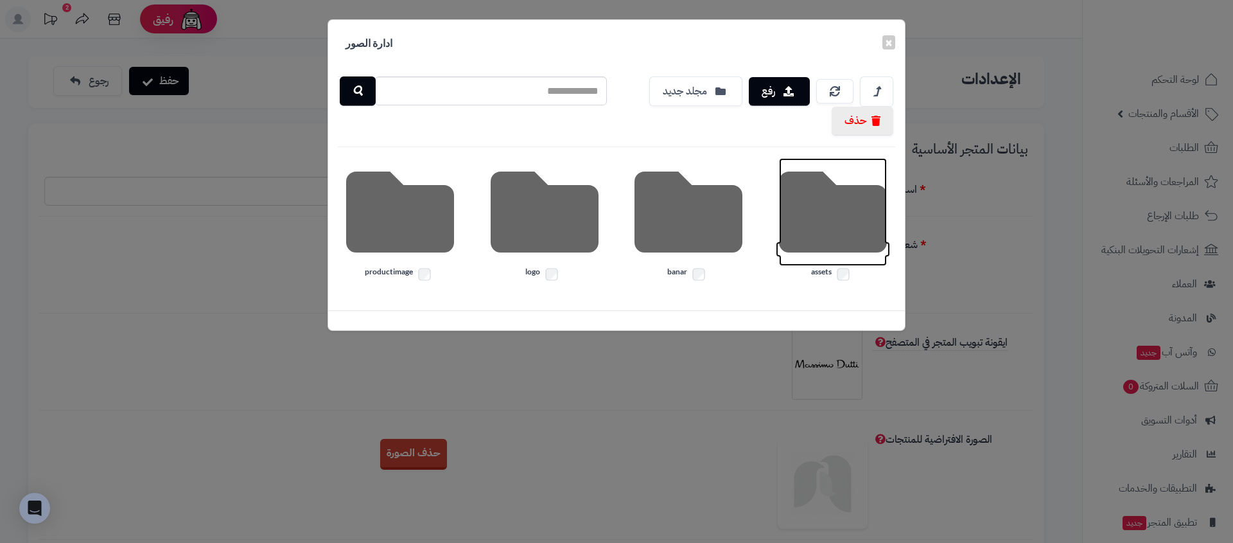
click at [847, 223] on icon at bounding box center [833, 212] width 108 height 108
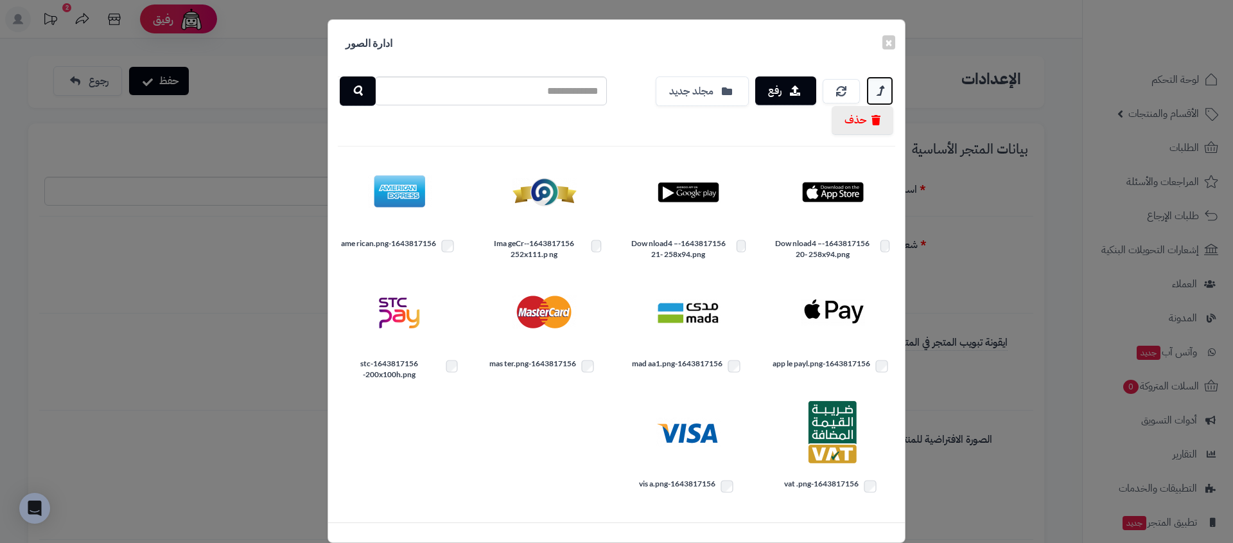
click at [884, 80] on link at bounding box center [879, 90] width 27 height 29
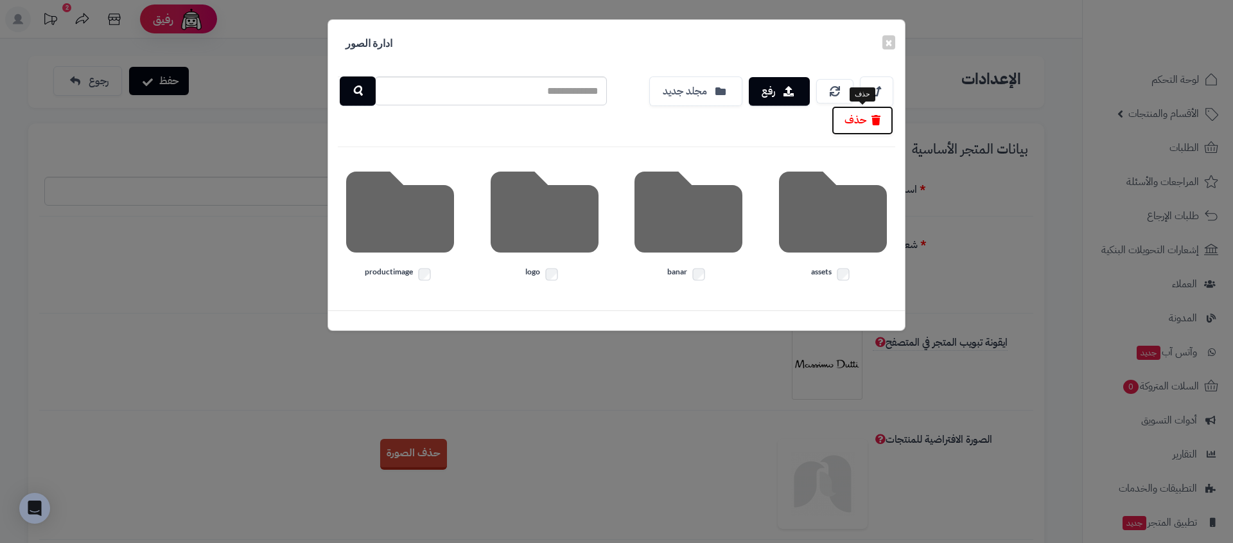
click at [842, 119] on button "حذف" at bounding box center [863, 120] width 62 height 29
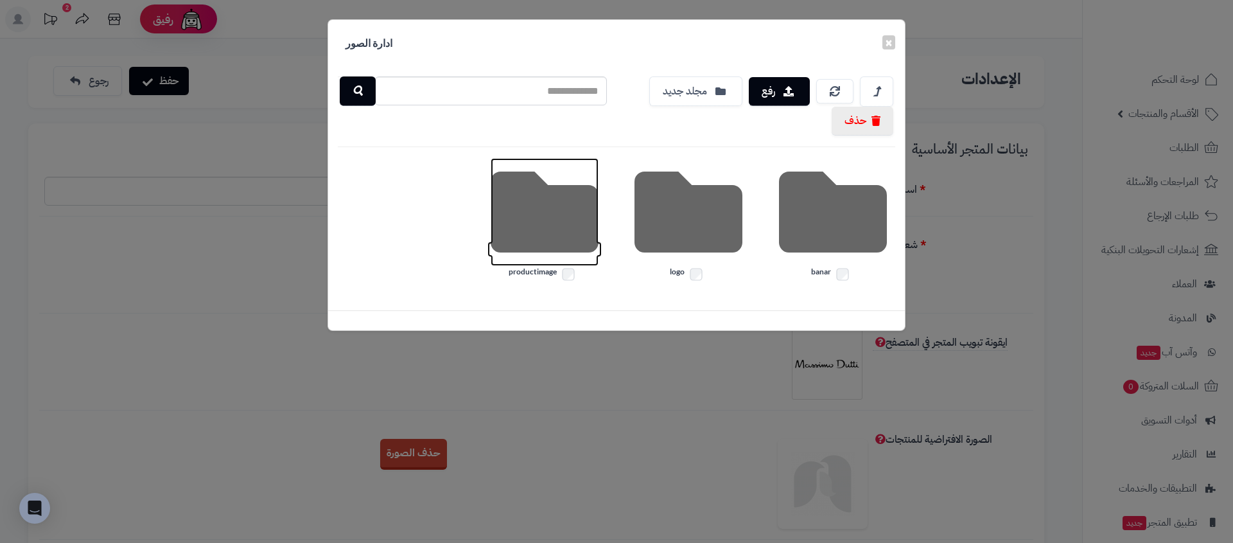
click at [576, 218] on icon at bounding box center [545, 212] width 108 height 108
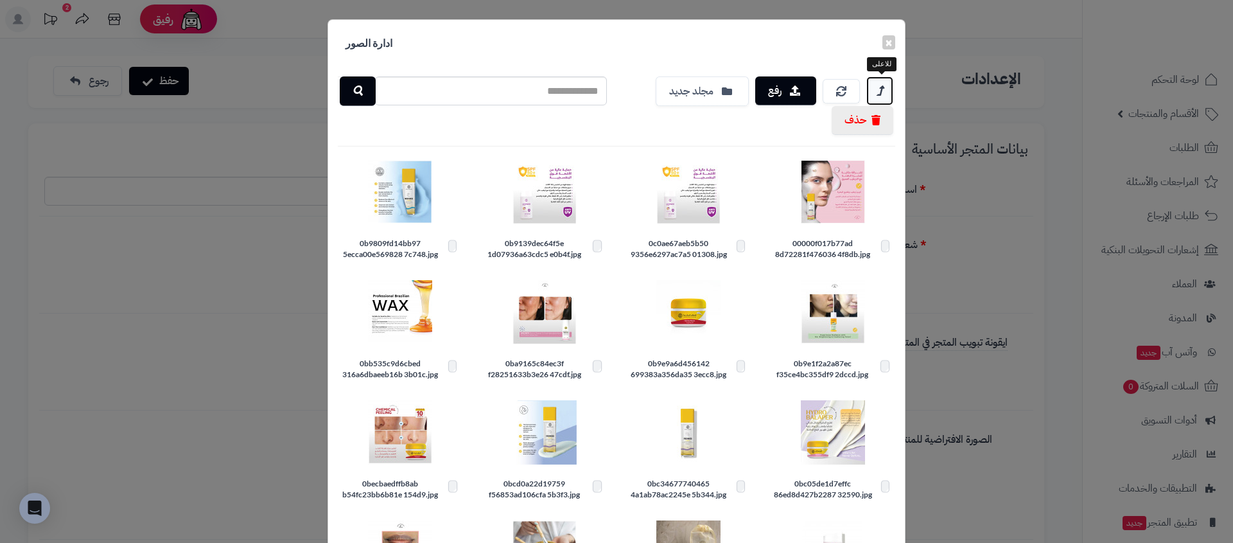
click at [883, 94] on icon at bounding box center [880, 91] width 6 height 16
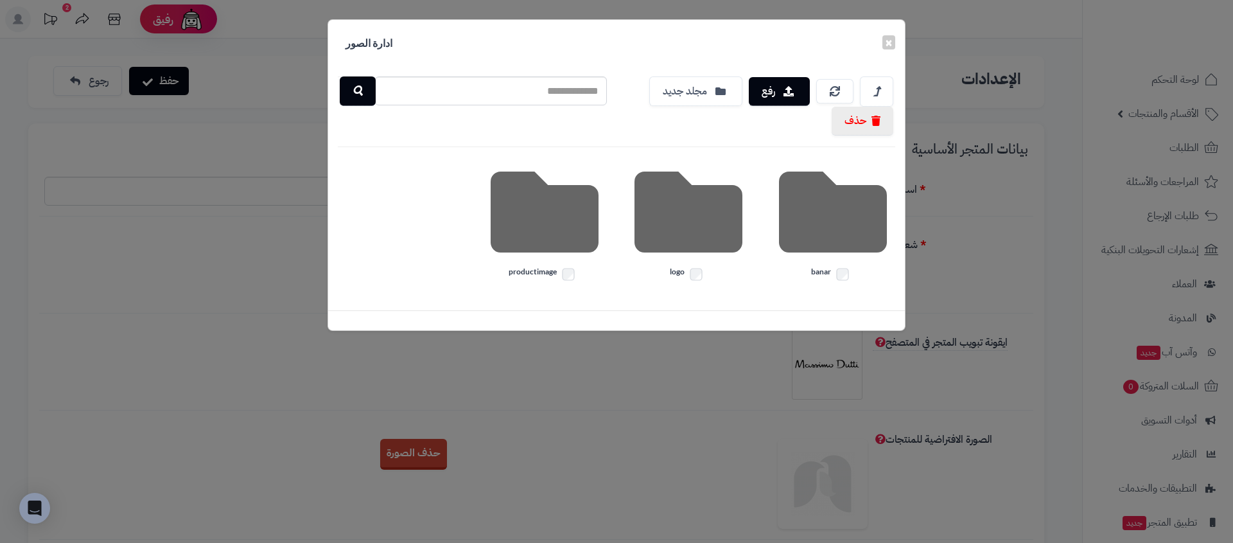
click at [559, 270] on label "productimage" at bounding box center [544, 274] width 125 height 17
click at [860, 120] on button "حذف" at bounding box center [863, 120] width 62 height 29
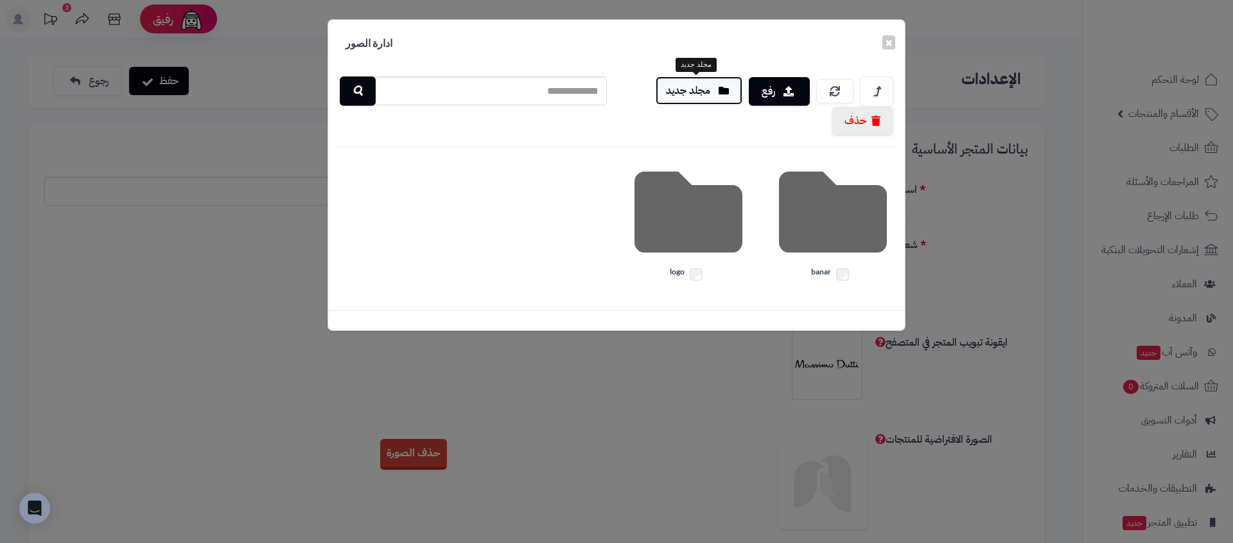
click at [717, 88] on button "مجلد جديد" at bounding box center [699, 90] width 87 height 28
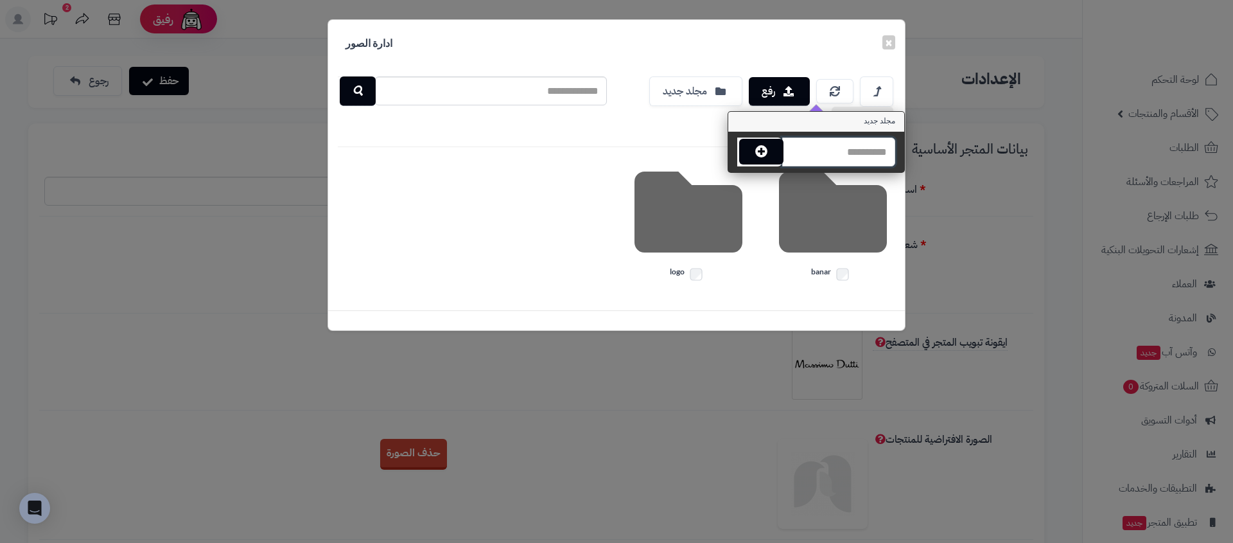
click at [852, 150] on input "text" at bounding box center [838, 151] width 113 height 29
type input "********"
click at [768, 157] on button "button" at bounding box center [758, 150] width 39 height 25
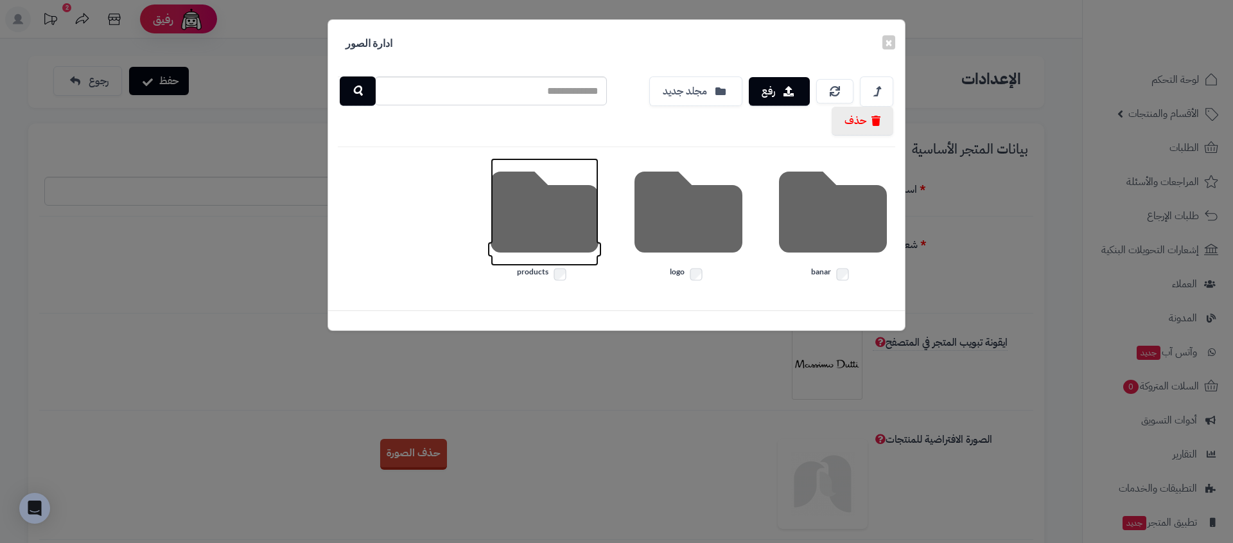
click at [545, 214] on icon at bounding box center [545, 212] width 108 height 108
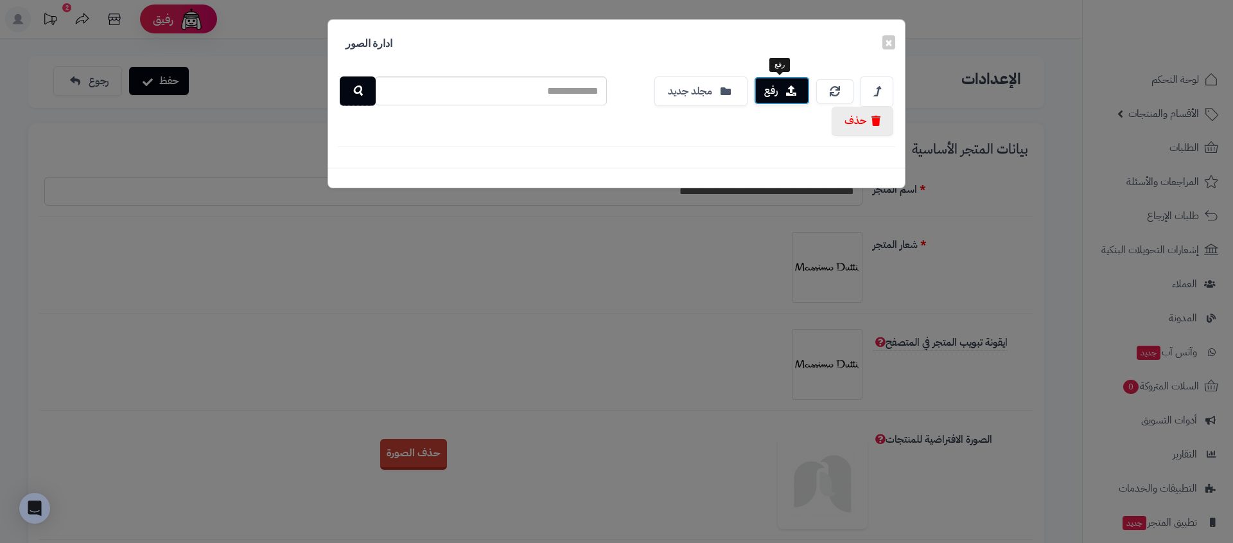
click at [769, 96] on button "رفع" at bounding box center [782, 90] width 56 height 28
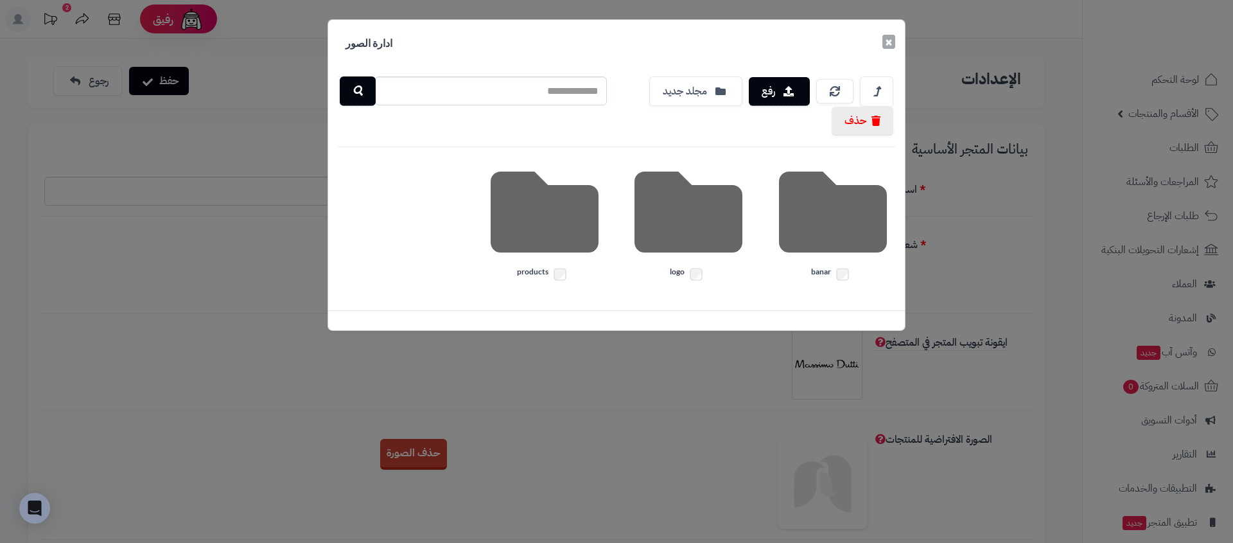
drag, startPoint x: 886, startPoint y: 40, endPoint x: 886, endPoint y: 48, distance: 7.7
click at [886, 40] on button "×" at bounding box center [888, 42] width 13 height 14
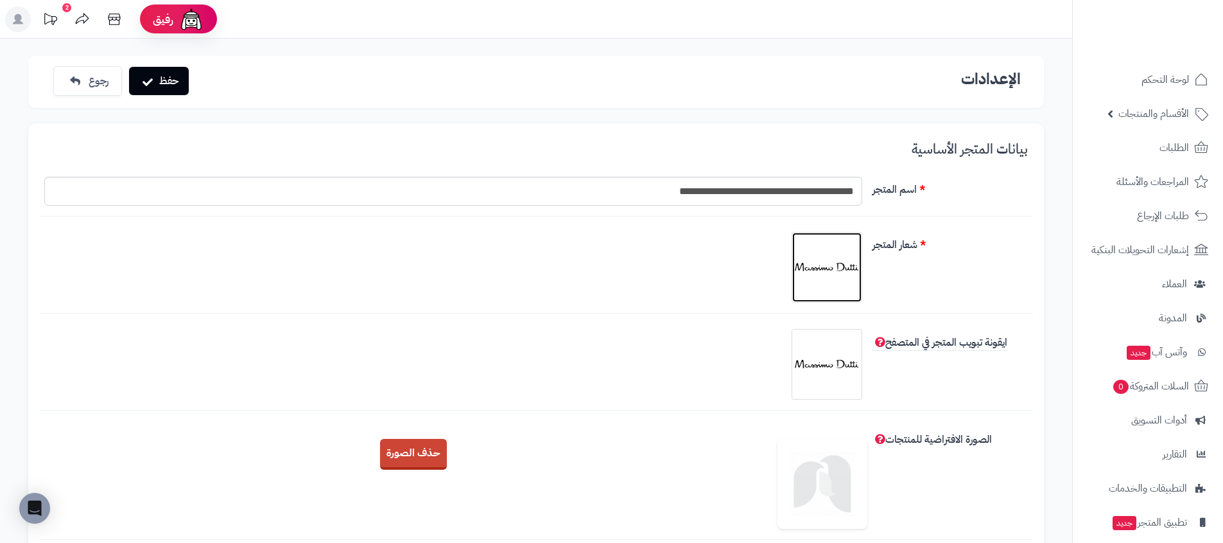
click at [828, 287] on img at bounding box center [827, 267] width 64 height 64
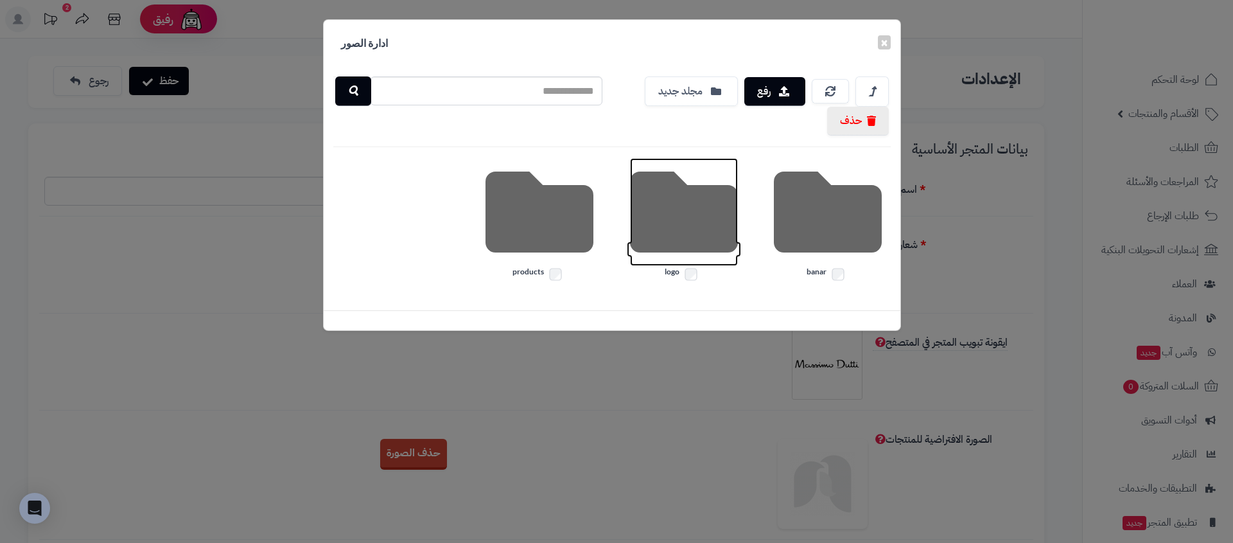
click at [683, 223] on icon at bounding box center [684, 212] width 108 height 108
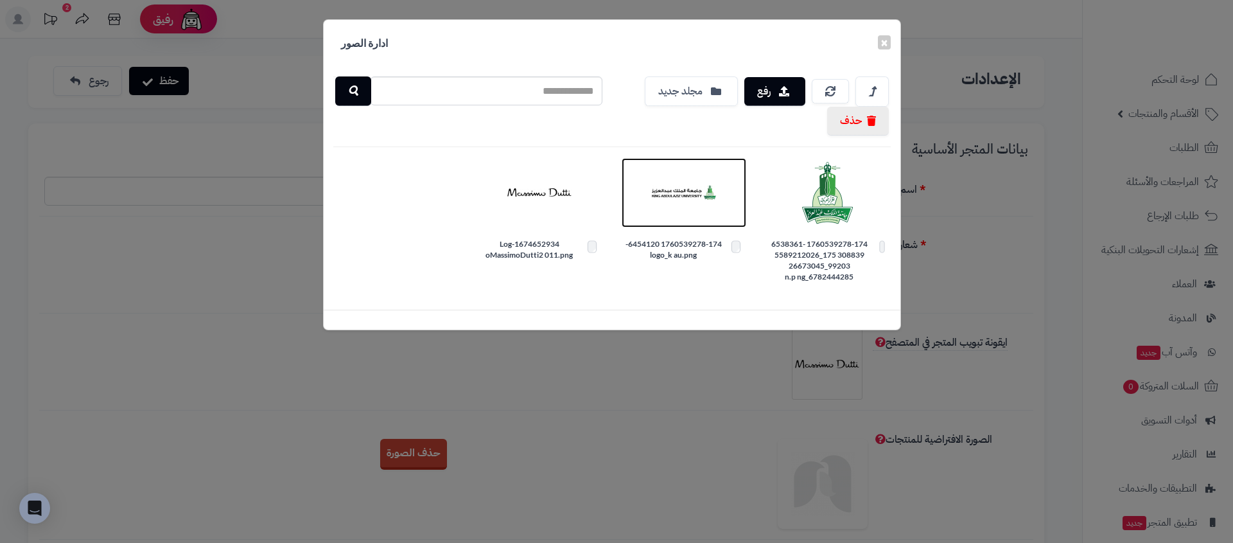
click at [699, 195] on img at bounding box center [684, 193] width 64 height 64
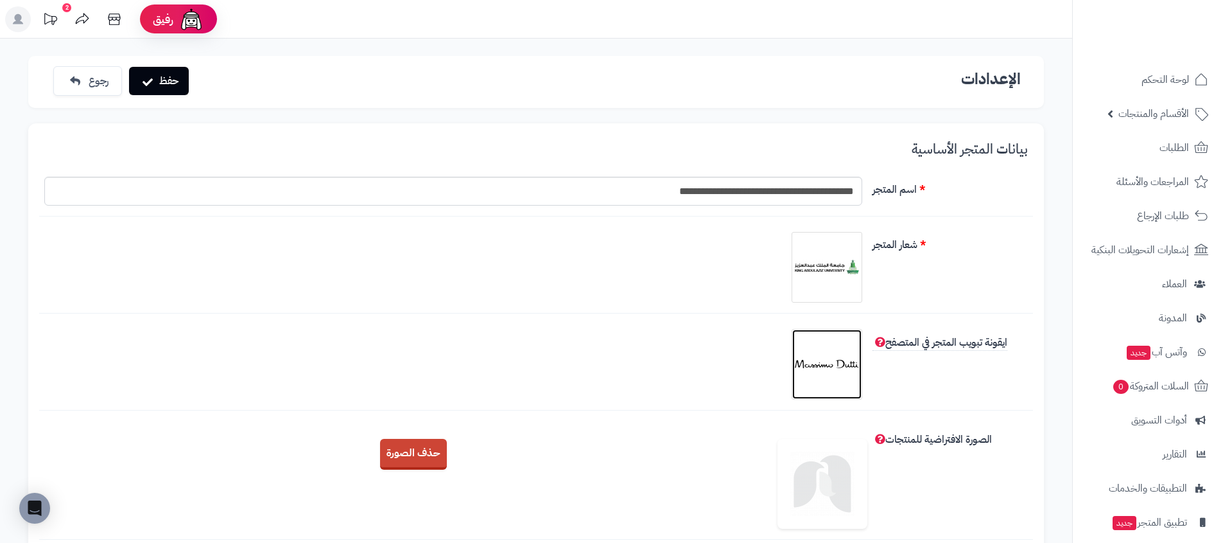
click at [826, 346] on img at bounding box center [827, 364] width 64 height 64
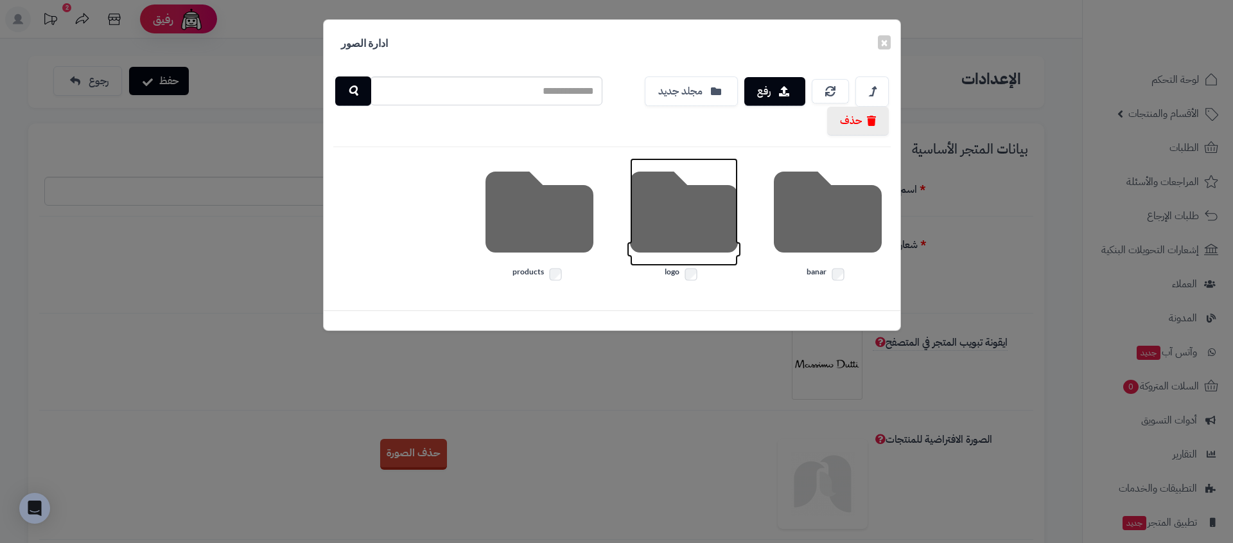
click at [687, 223] on icon at bounding box center [684, 212] width 108 height 108
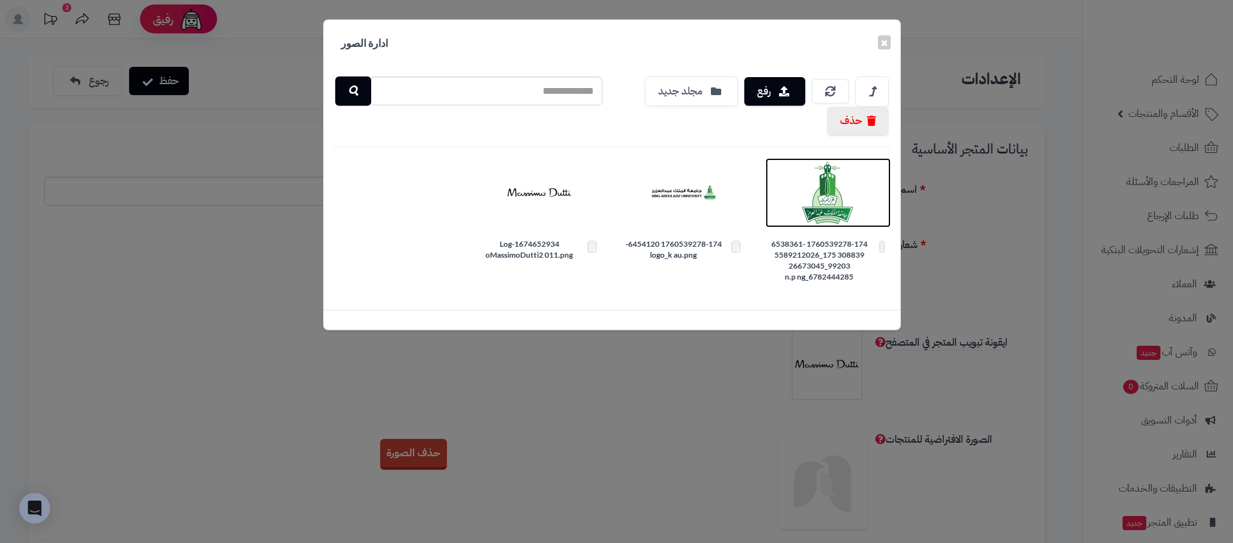
click at [825, 188] on img at bounding box center [828, 193] width 64 height 64
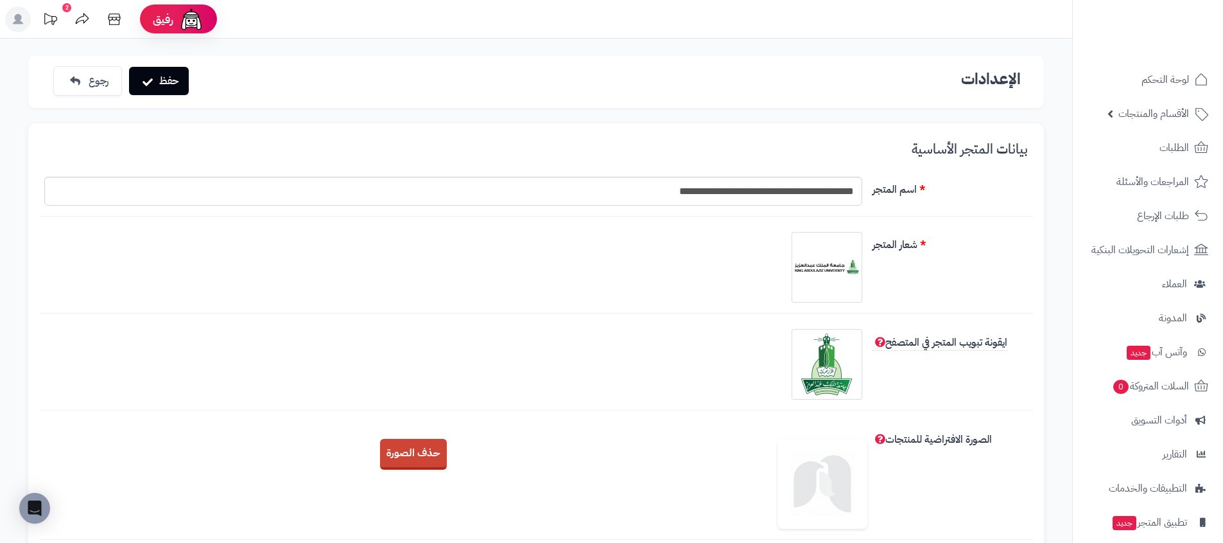
click at [814, 471] on img at bounding box center [823, 484] width 90 height 90
drag, startPoint x: 408, startPoint y: 451, endPoint x: 423, endPoint y: 457, distance: 16.1
click at [408, 452] on button "حذف الصورة" at bounding box center [413, 454] width 67 height 31
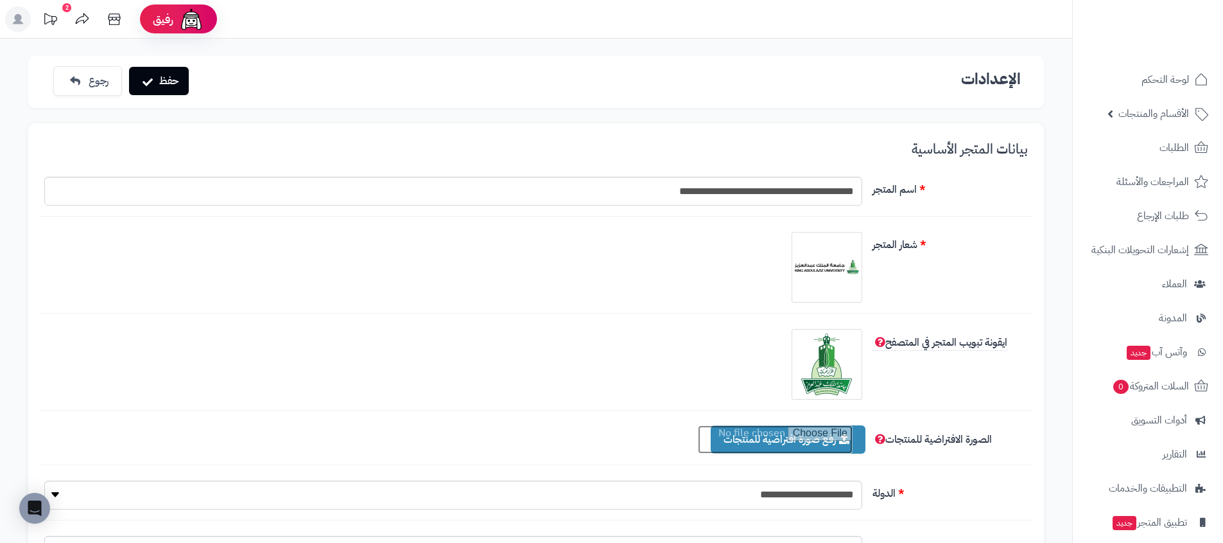
click at [821, 446] on input "file" at bounding box center [775, 439] width 155 height 28
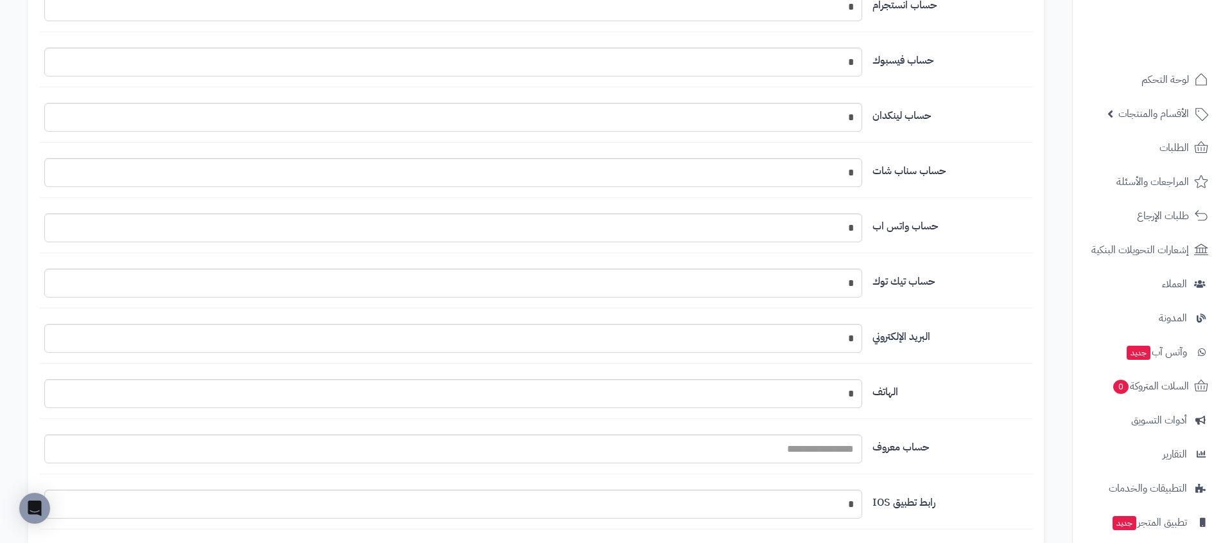
scroll to position [1249, 0]
click at [819, 232] on input "*" at bounding box center [453, 229] width 818 height 29
click at [828, 173] on input "*" at bounding box center [453, 174] width 818 height 29
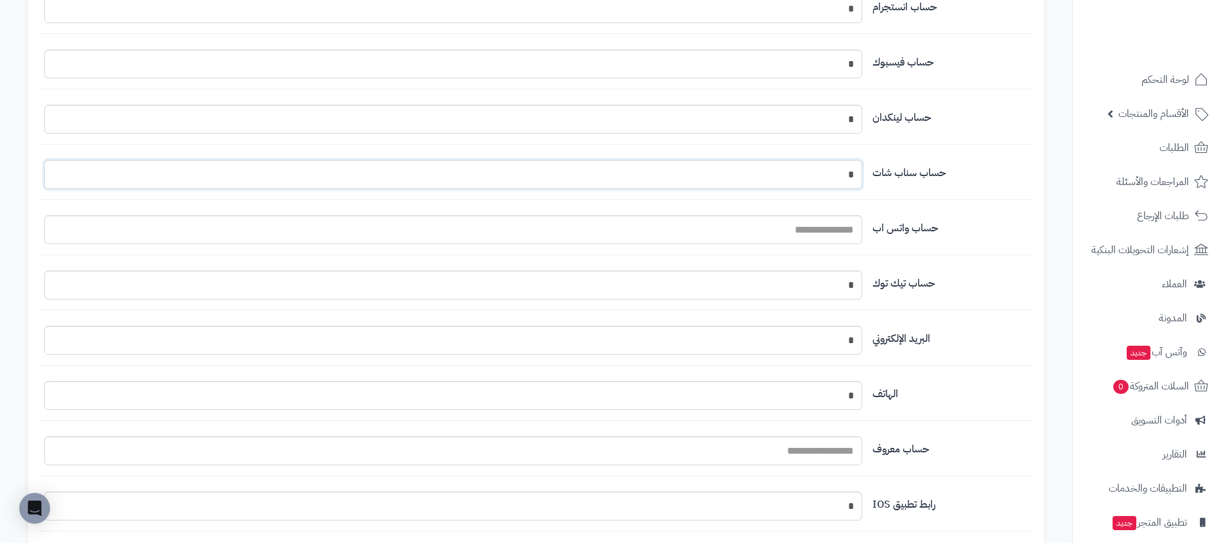
click at [826, 174] on input "*" at bounding box center [453, 174] width 818 height 29
click at [833, 71] on input "*" at bounding box center [453, 63] width 818 height 29
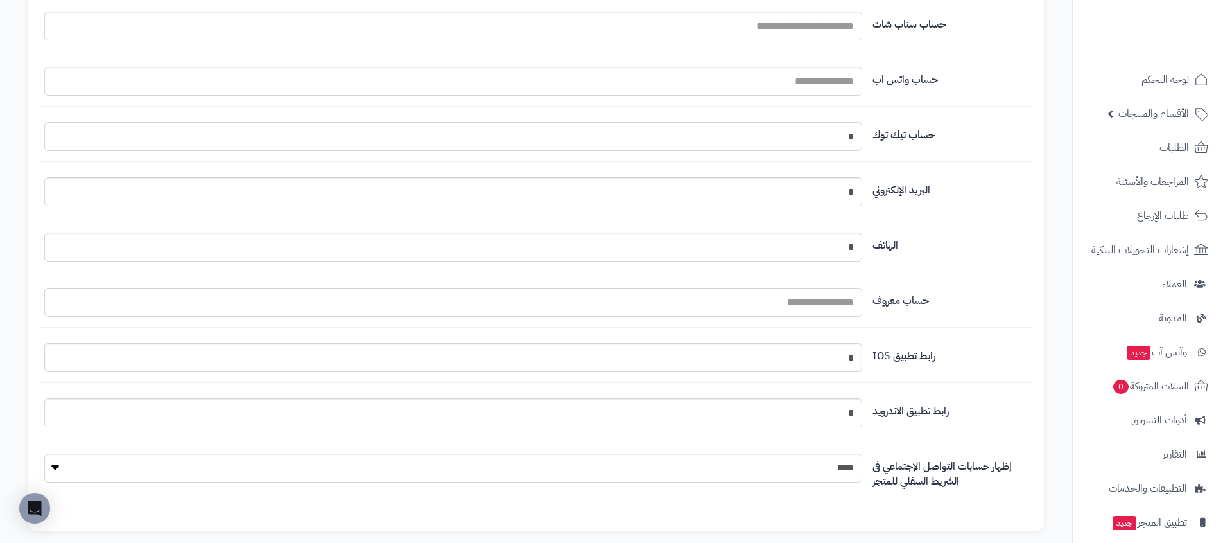
scroll to position [1417, 0]
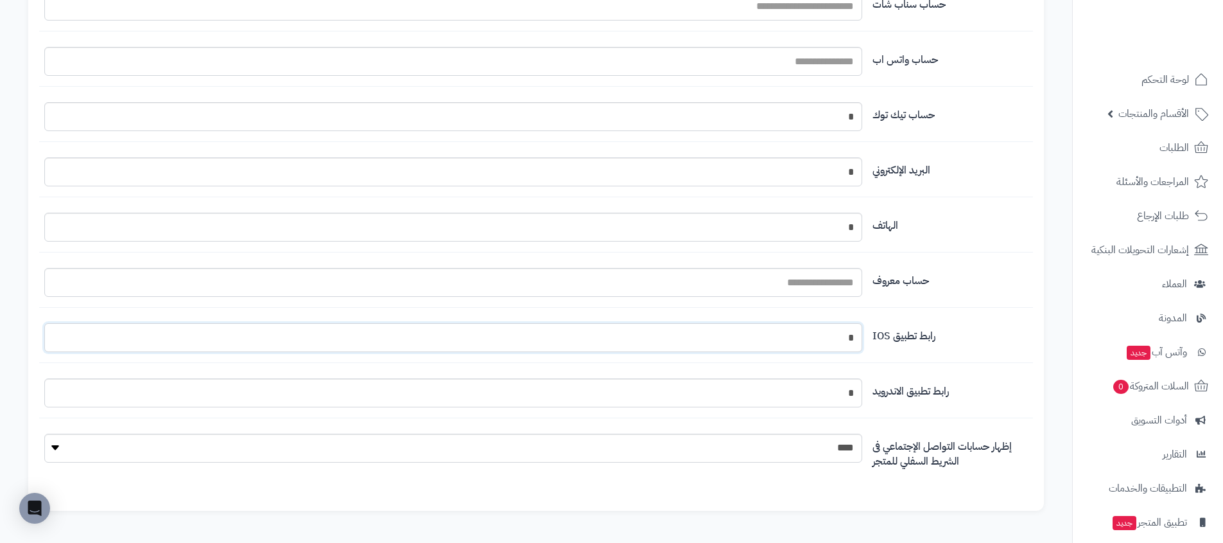
click at [830, 342] on input "*" at bounding box center [453, 337] width 818 height 29
click at [830, 403] on input "*" at bounding box center [453, 392] width 818 height 29
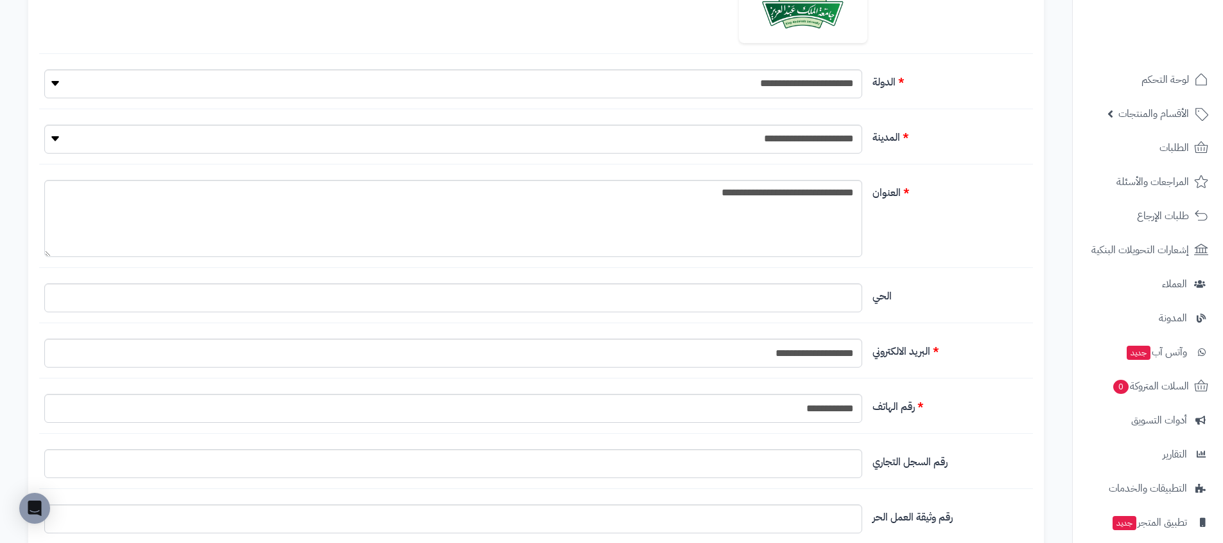
scroll to position [0, 0]
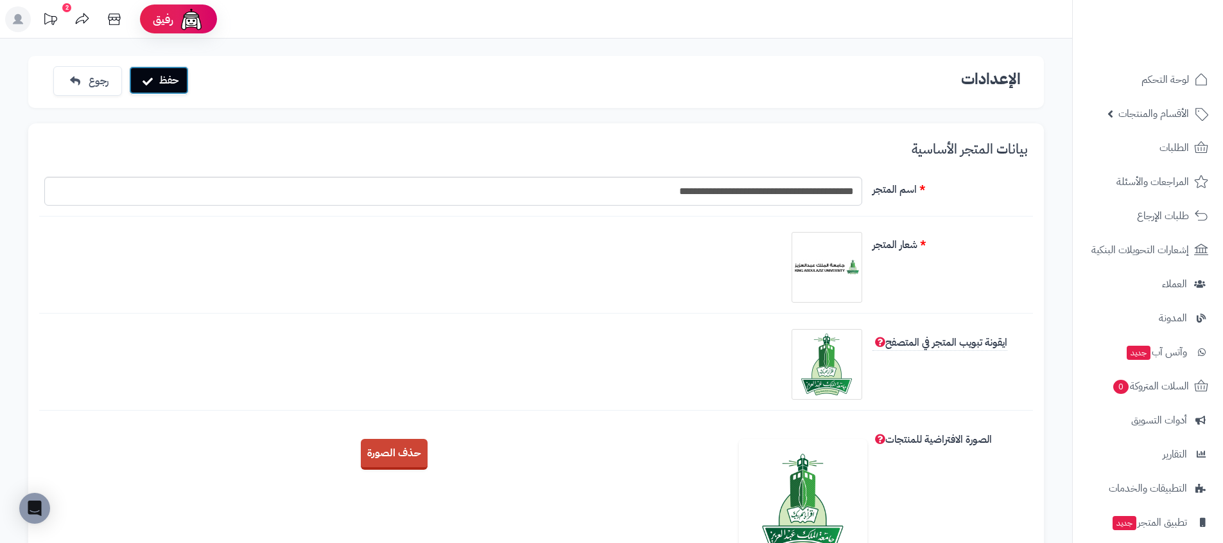
click at [135, 76] on button "حفظ" at bounding box center [159, 80] width 60 height 28
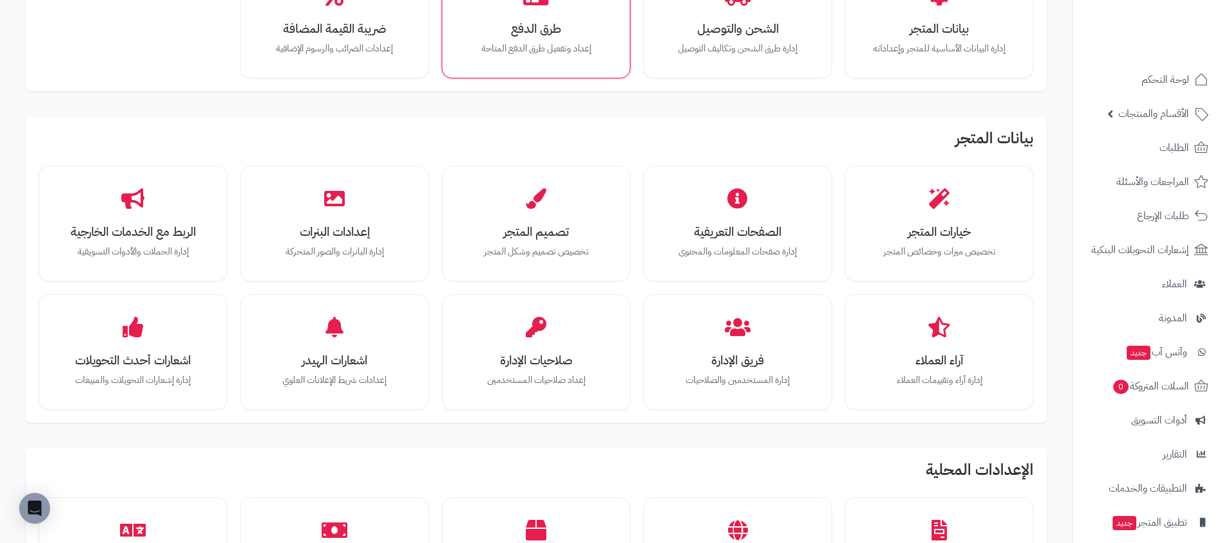
scroll to position [254, 0]
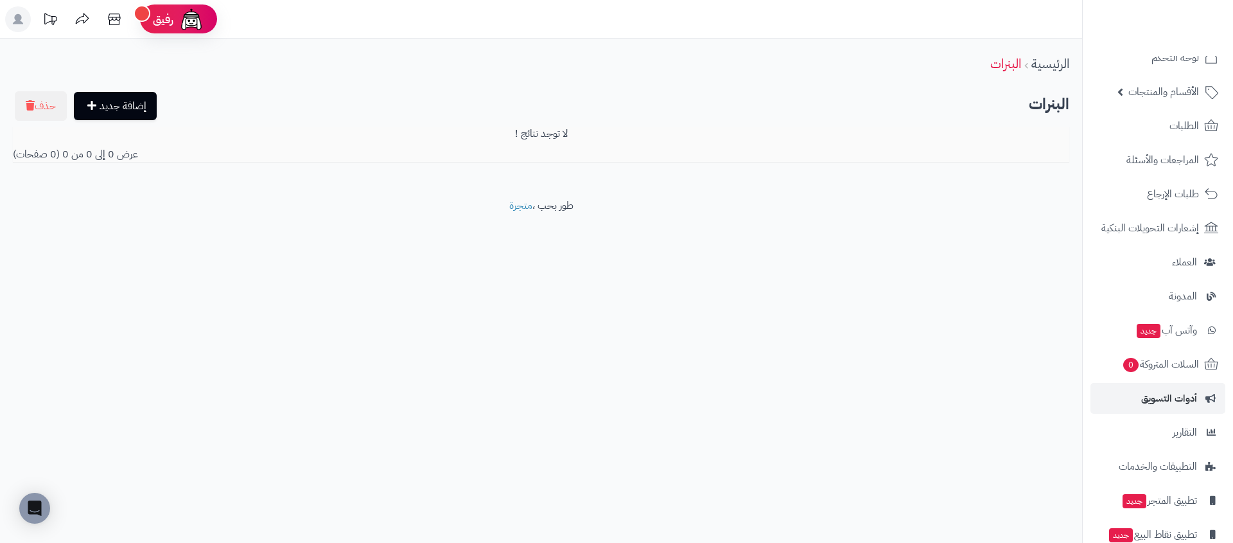
scroll to position [24, 0]
click at [1139, 394] on link "أدوات التسويق" at bounding box center [1157, 396] width 135 height 31
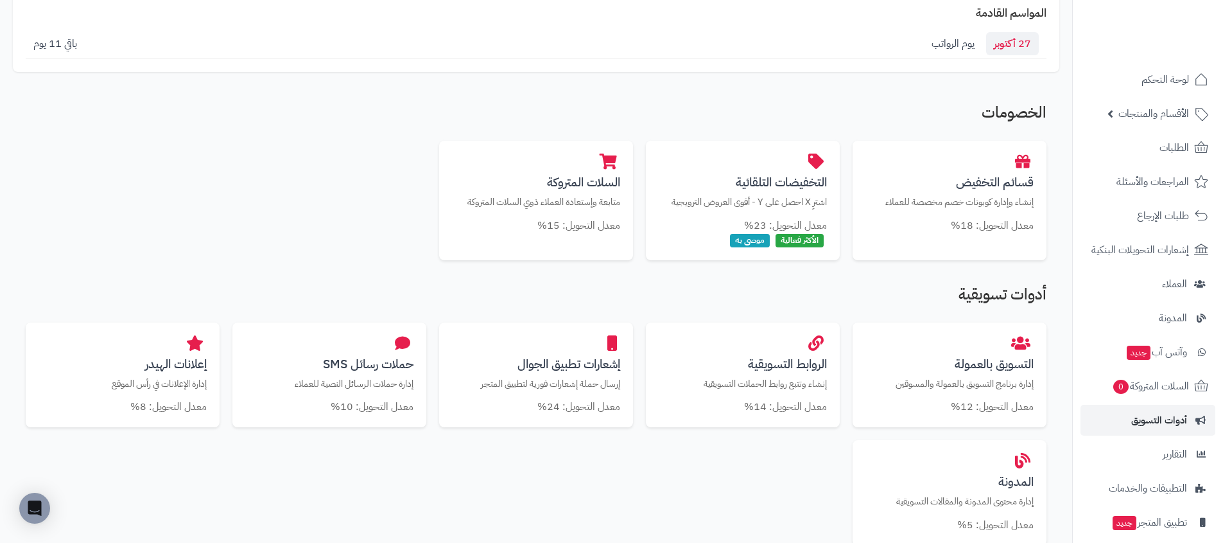
scroll to position [178, 0]
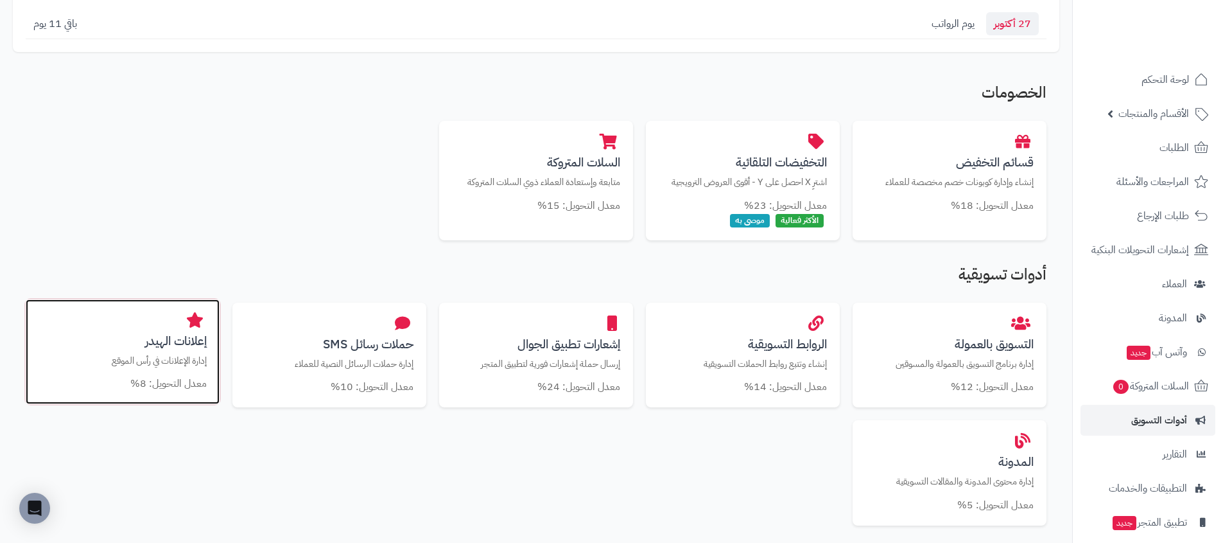
click at [100, 358] on p "إدارة الإعلانات في رأس الموقع" at bounding box center [123, 360] width 168 height 13
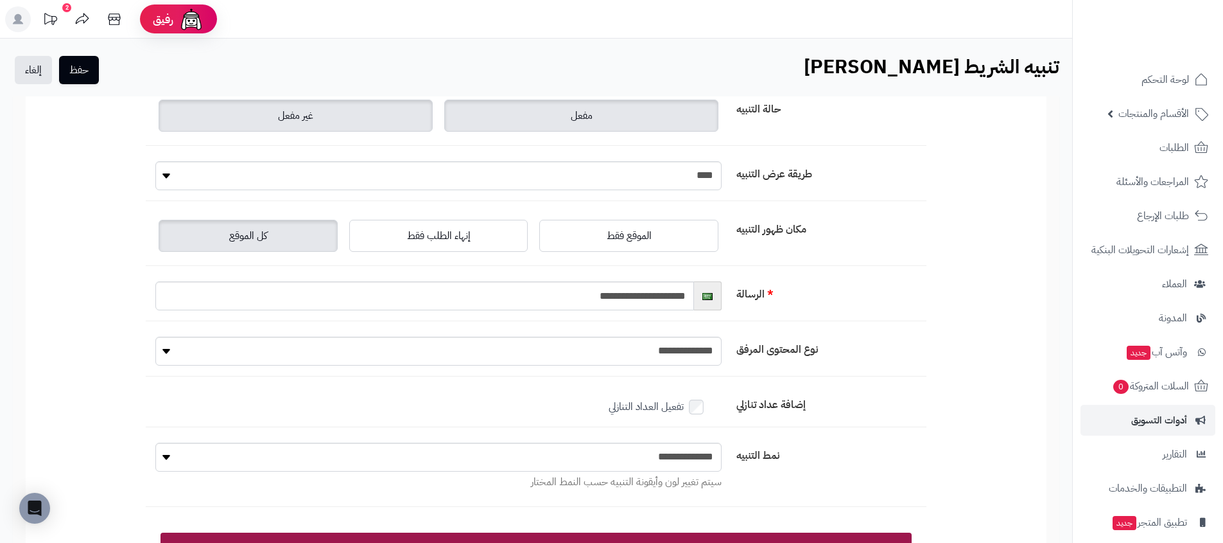
click at [344, 114] on label "غير مفعل" at bounding box center [296, 116] width 274 height 32
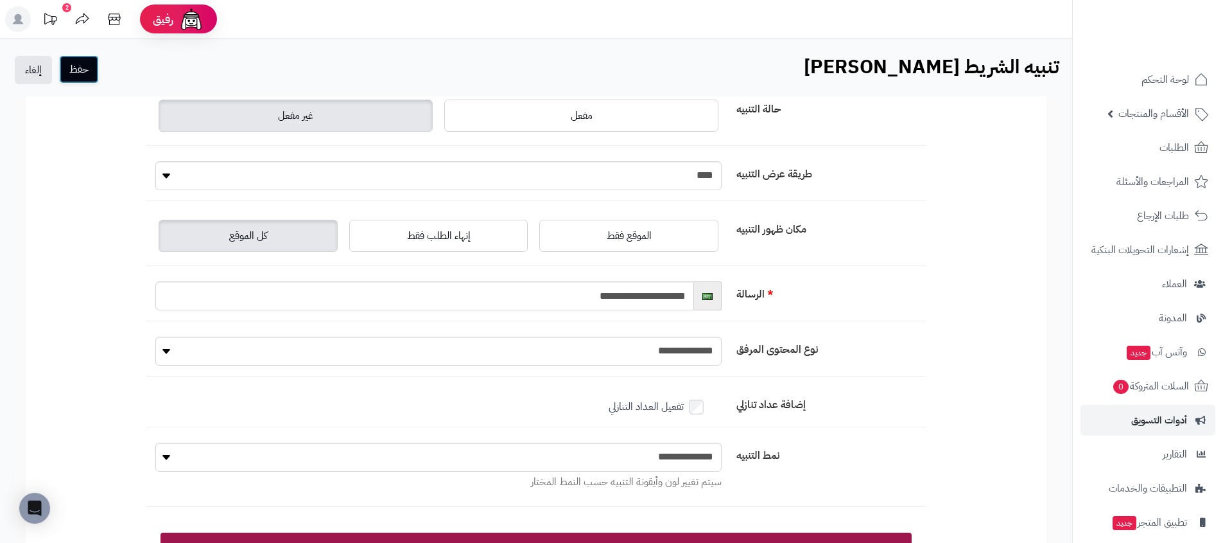
click at [69, 67] on button "حفظ" at bounding box center [79, 69] width 40 height 28
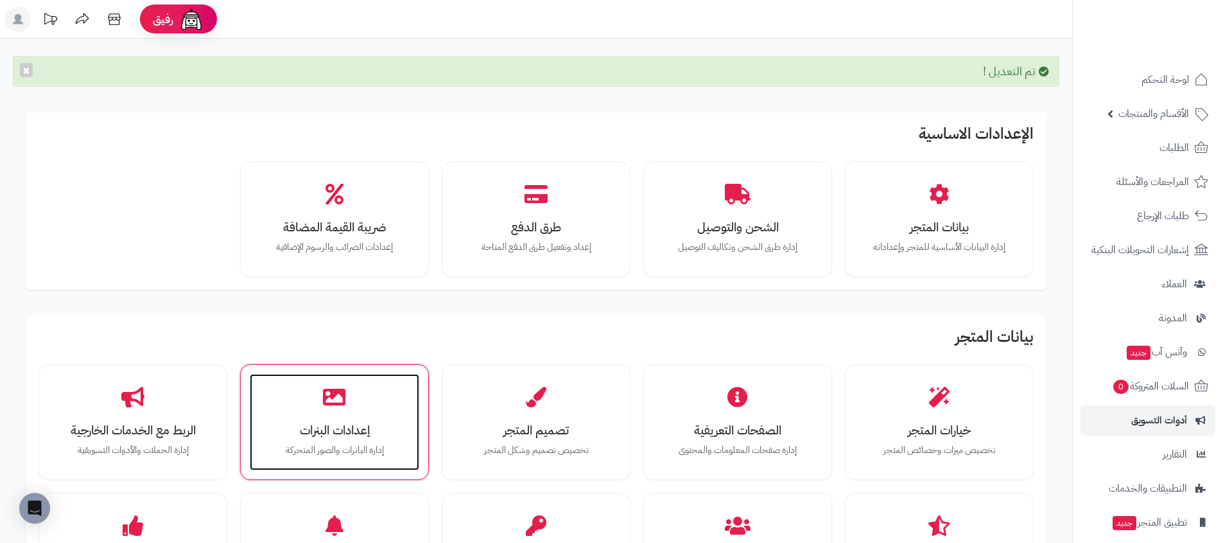
click at [376, 414] on div "إعدادات البنرات إدارة البانرات والصور المتحركة" at bounding box center [335, 422] width 170 height 96
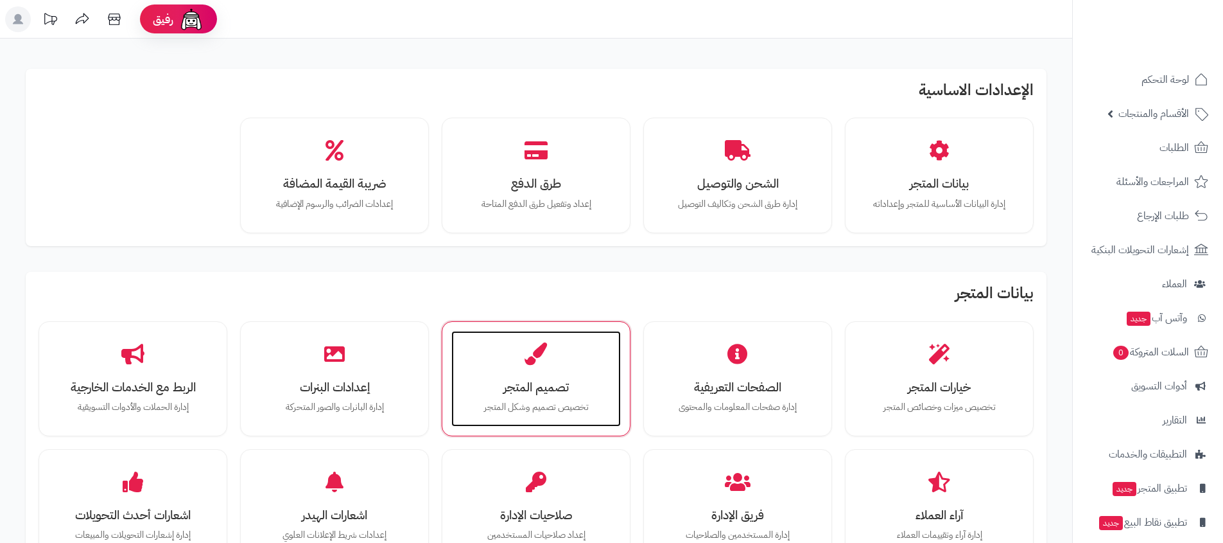
click at [506, 368] on div "تصميم المتجر تخصيص تصميم وشكل المتجر" at bounding box center [536, 379] width 170 height 96
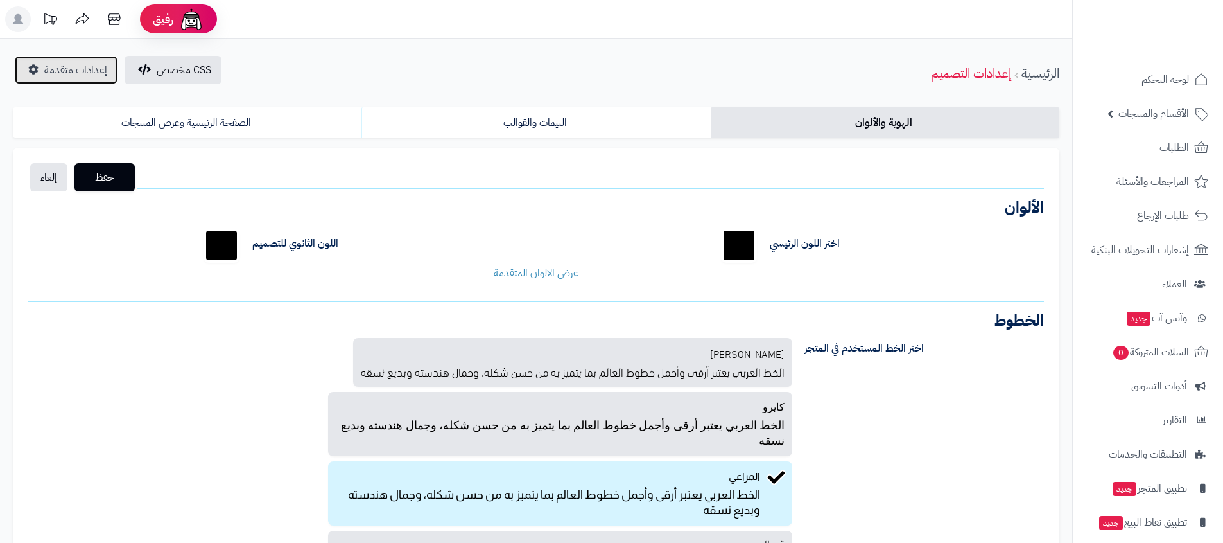
click at [53, 73] on span "إعدادات متقدمة" at bounding box center [75, 69] width 63 height 15
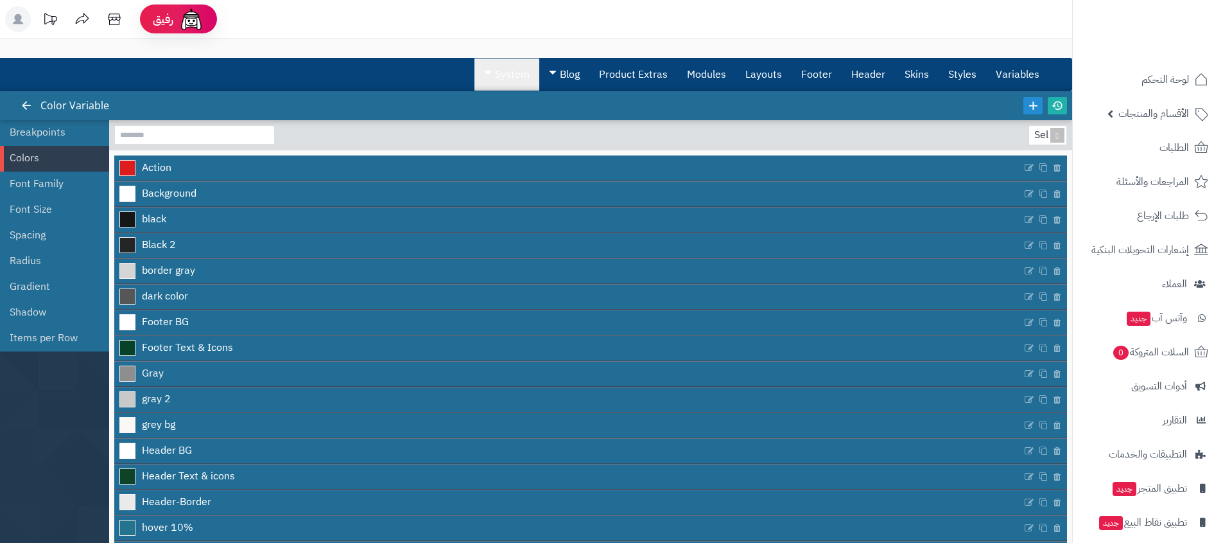
click at [509, 79] on link "System" at bounding box center [507, 74] width 65 height 32
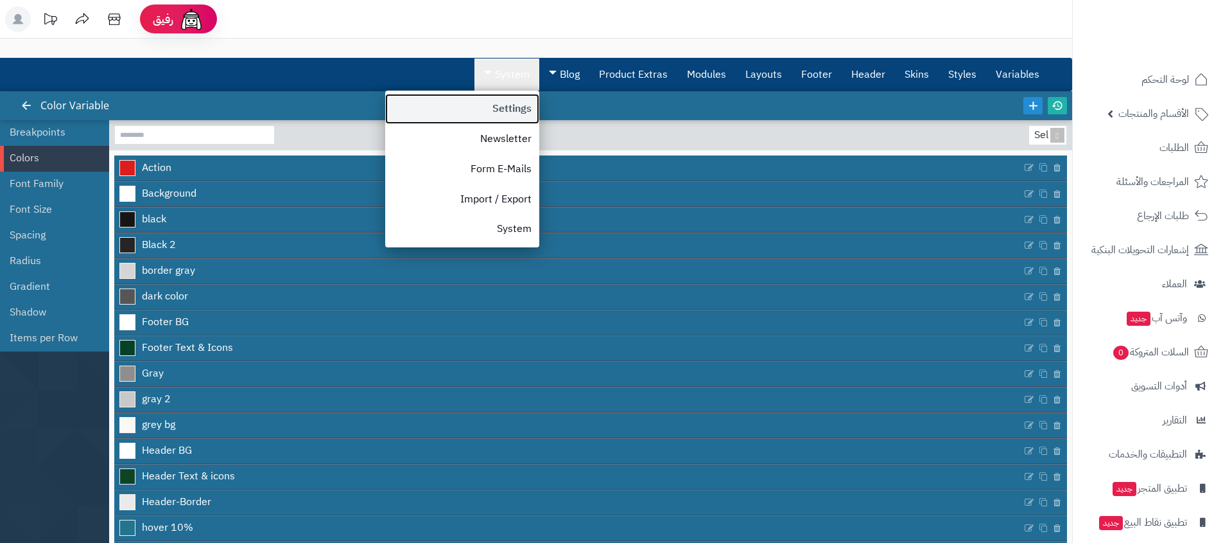
click at [504, 102] on link "Settings" at bounding box center [462, 109] width 154 height 30
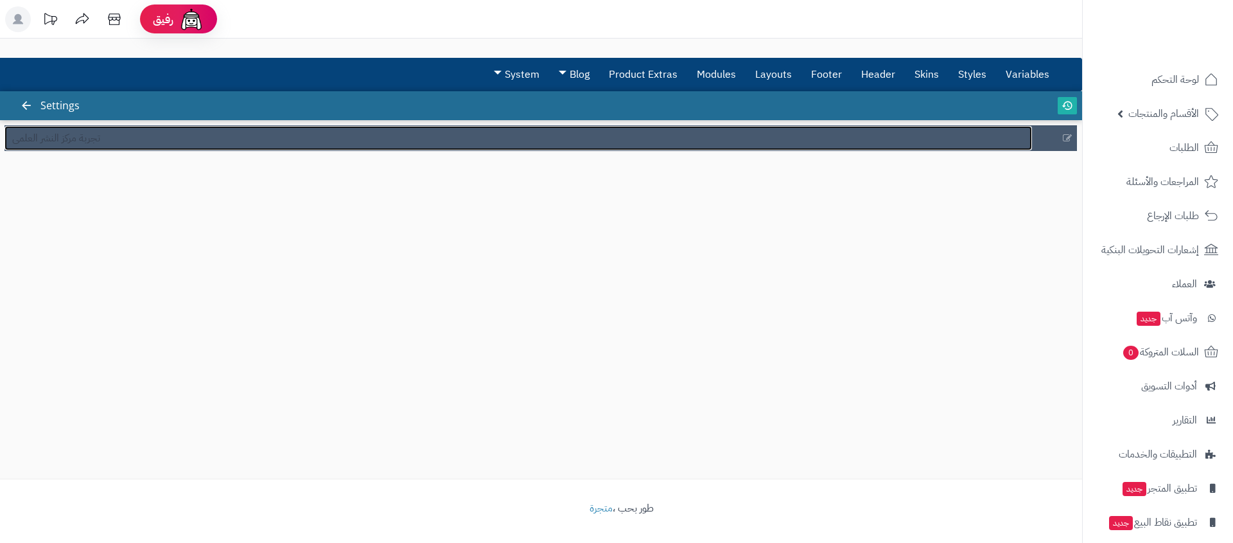
click at [183, 150] on link "تجربة مركز النشر العلمي" at bounding box center [517, 138] width 1027 height 24
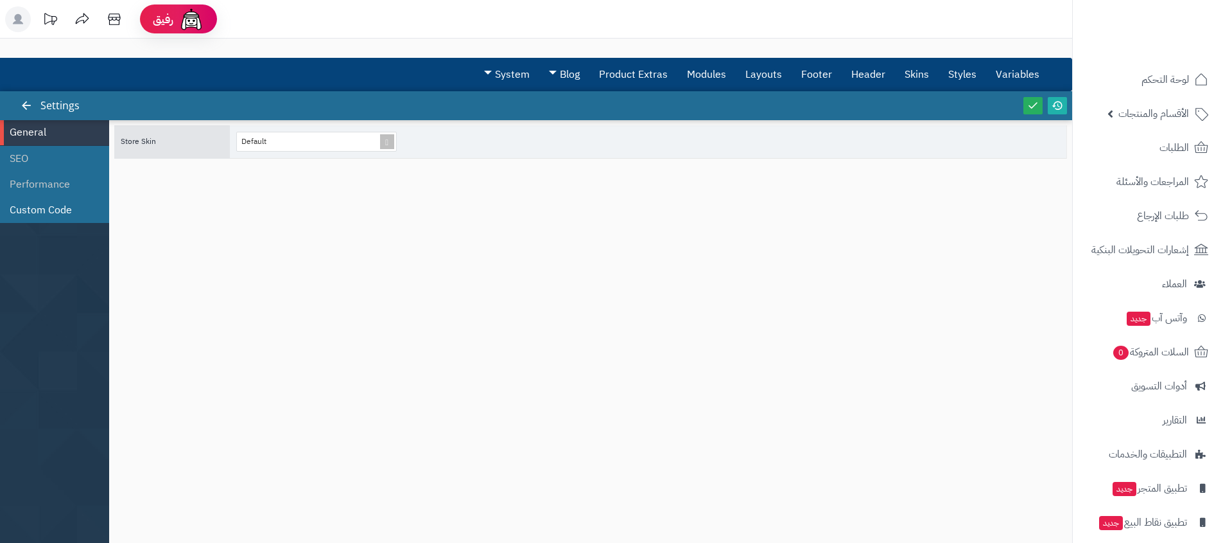
click at [33, 203] on li "Custom Code" at bounding box center [54, 210] width 109 height 26
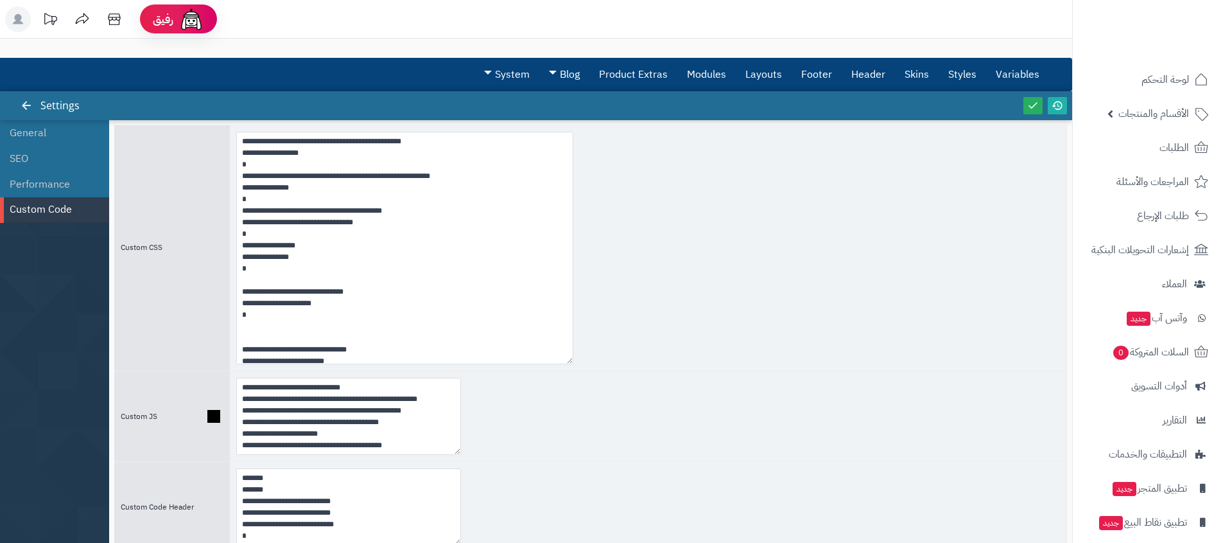
drag, startPoint x: 455, startPoint y: 200, endPoint x: 678, endPoint y: 456, distance: 339.5
click at [573, 364] on textarea at bounding box center [404, 248] width 337 height 232
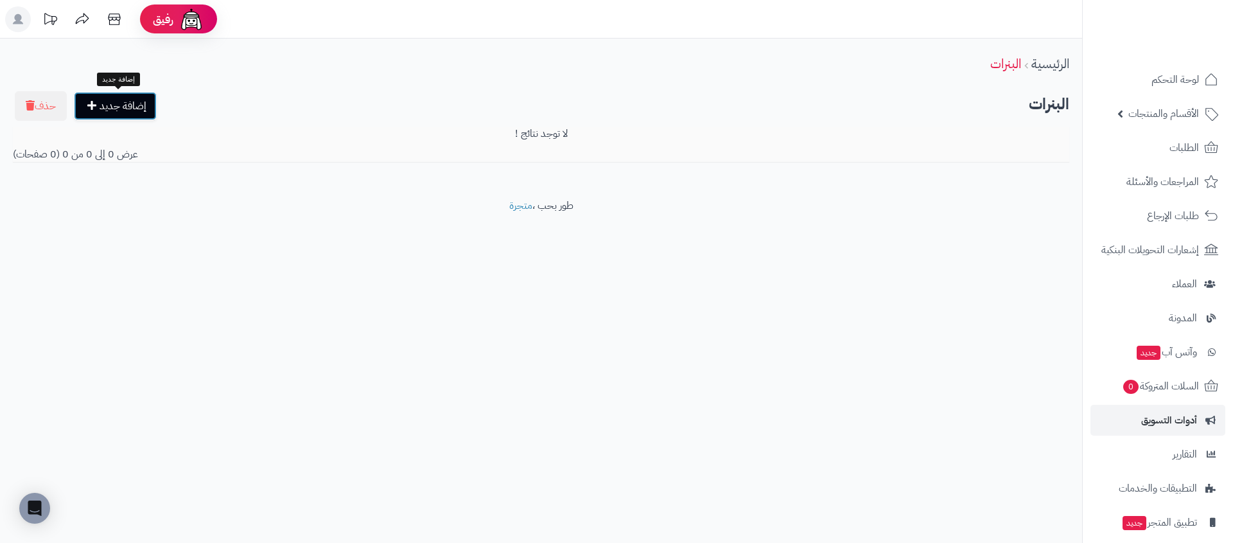
click at [119, 109] on link "إضافة جديد" at bounding box center [115, 106] width 83 height 28
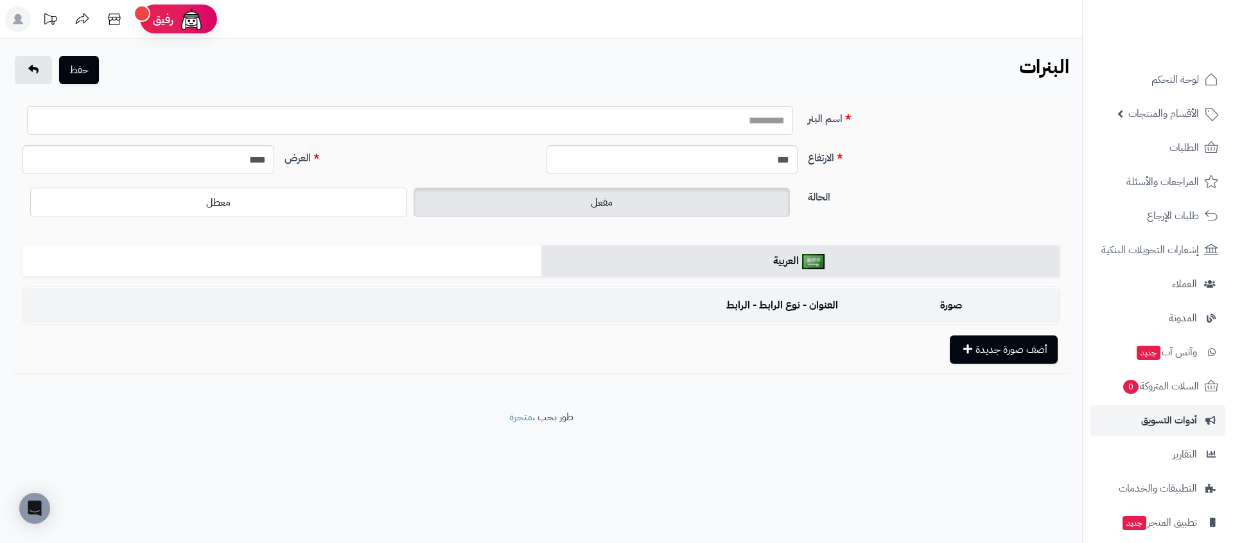
click at [688, 121] on input "اسم البنر" at bounding box center [410, 120] width 766 height 29
paste input "**********"
drag, startPoint x: 780, startPoint y: 123, endPoint x: 832, endPoint y: 121, distance: 52.0
click at [832, 121] on div "**********" at bounding box center [540, 125] width 1047 height 39
drag, startPoint x: 685, startPoint y: 125, endPoint x: 550, endPoint y: 131, distance: 134.4
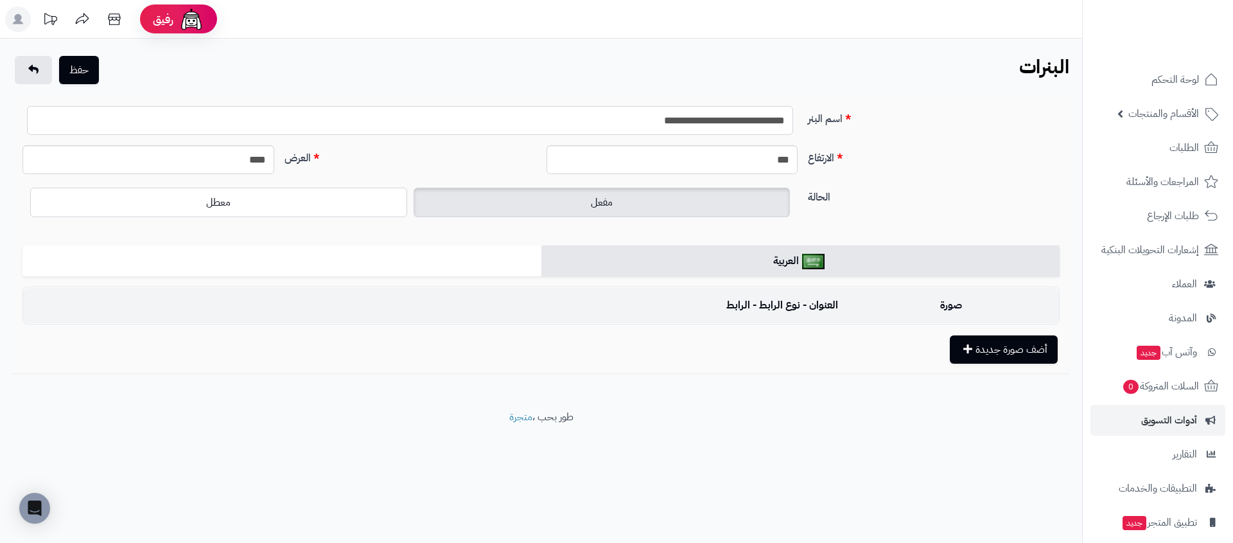
click at [550, 131] on input "**********" at bounding box center [410, 120] width 766 height 29
type input "**********"
click at [258, 169] on input "****" at bounding box center [148, 159] width 252 height 29
click at [258, 170] on input "****" at bounding box center [148, 159] width 252 height 29
paste input "text"
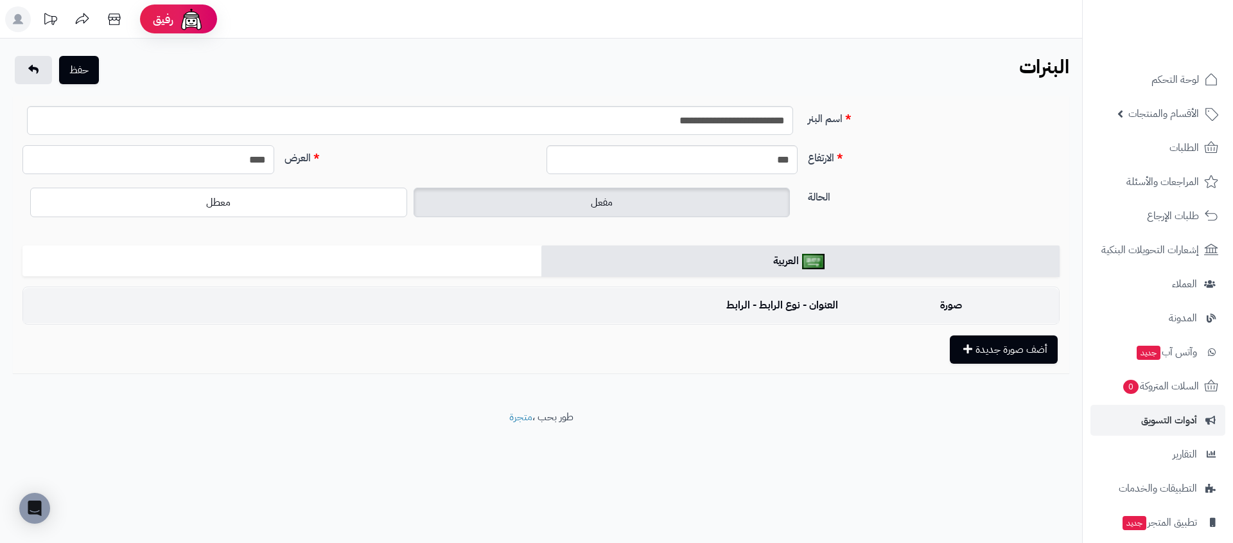
type input "****"
click at [679, 164] on input "***" at bounding box center [672, 159] width 252 height 29
paste input "text"
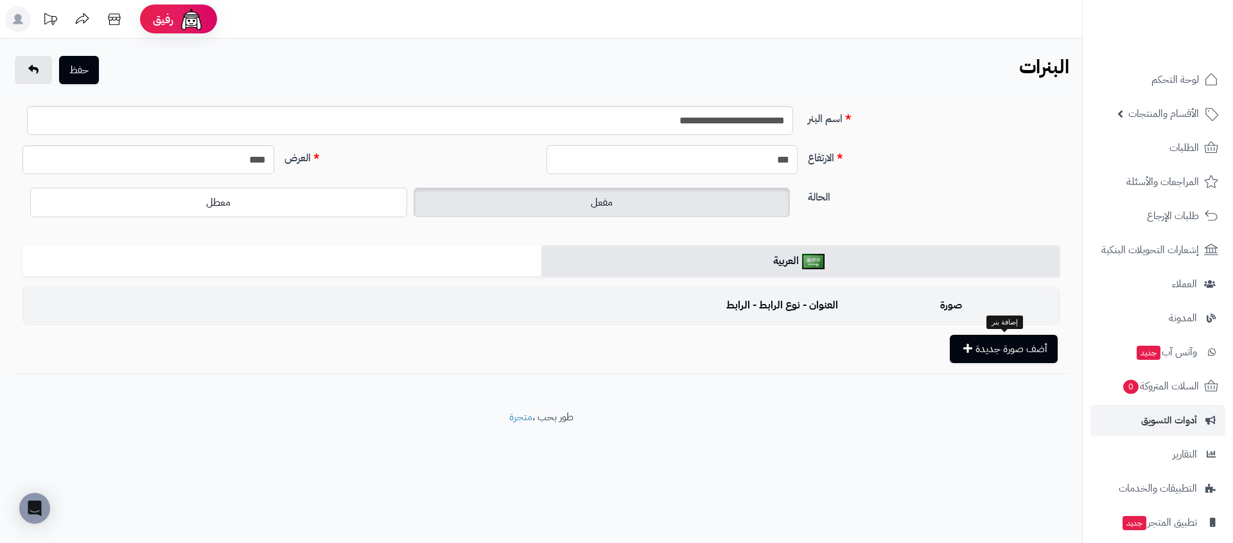
type input "***"
click at [981, 347] on button "أضف صورة جديدة" at bounding box center [1004, 349] width 108 height 28
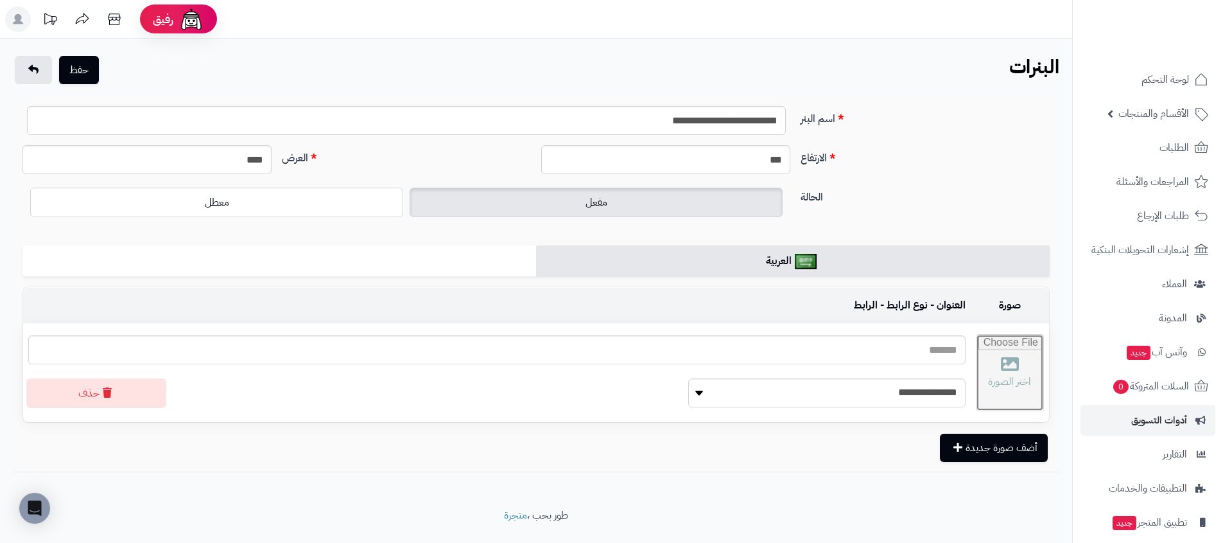
click at [977, 354] on input "file" at bounding box center [1010, 373] width 67 height 76
type input "**********"
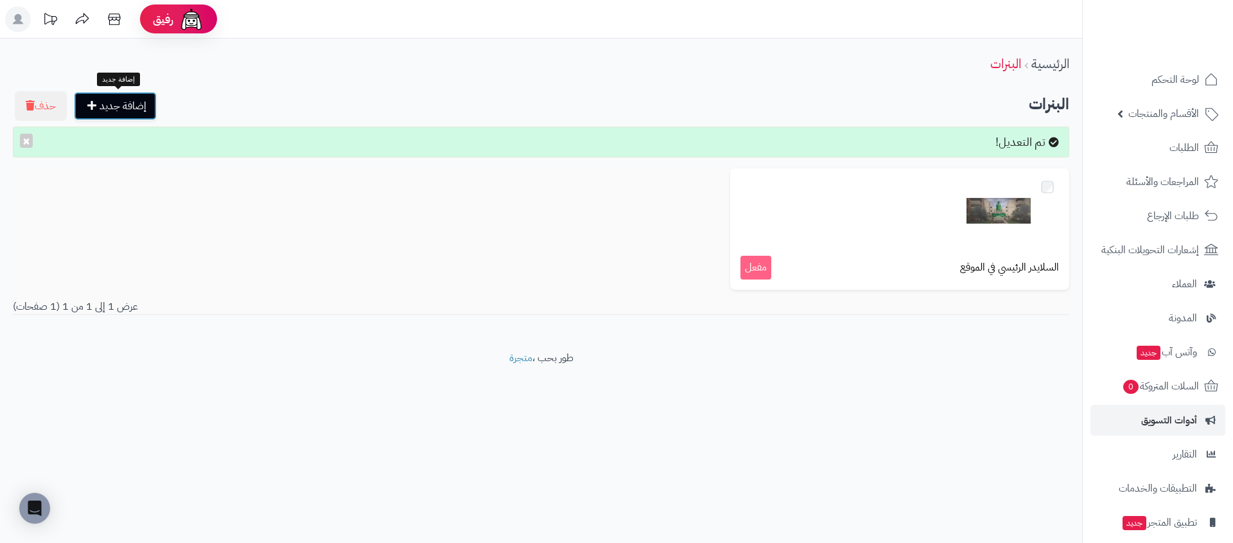
click at [150, 107] on link "إضافة جديد" at bounding box center [115, 106] width 83 height 28
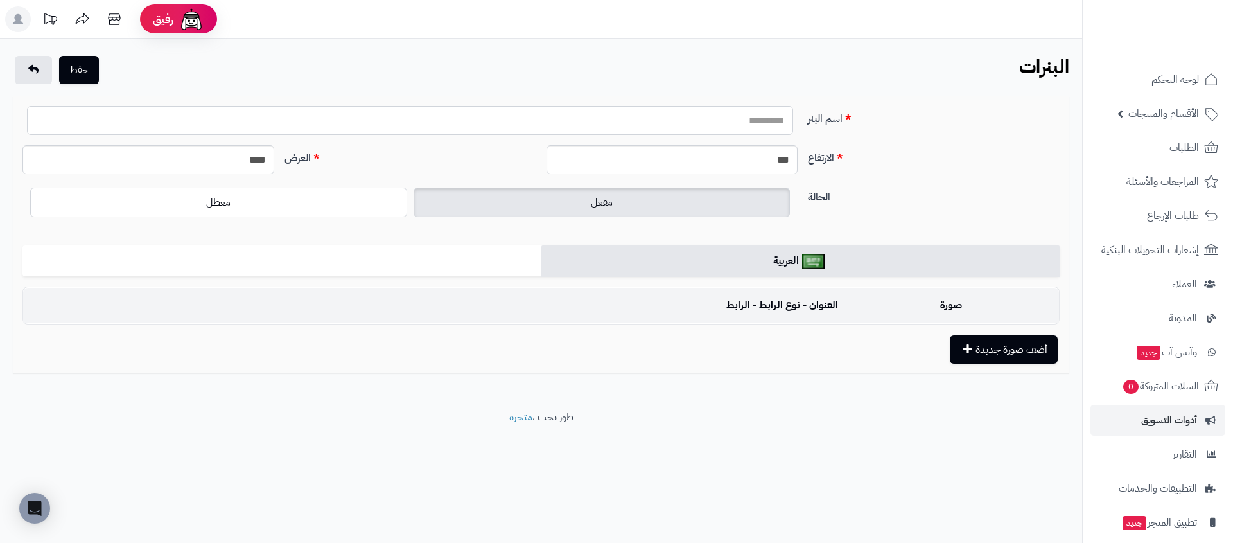
click at [679, 112] on input "اسم البنر" at bounding box center [410, 120] width 766 height 29
type input "*"
type input "**********"
click at [962, 201] on label "الحالة" at bounding box center [934, 194] width 262 height 21
click at [229, 162] on input "****" at bounding box center [148, 159] width 252 height 29
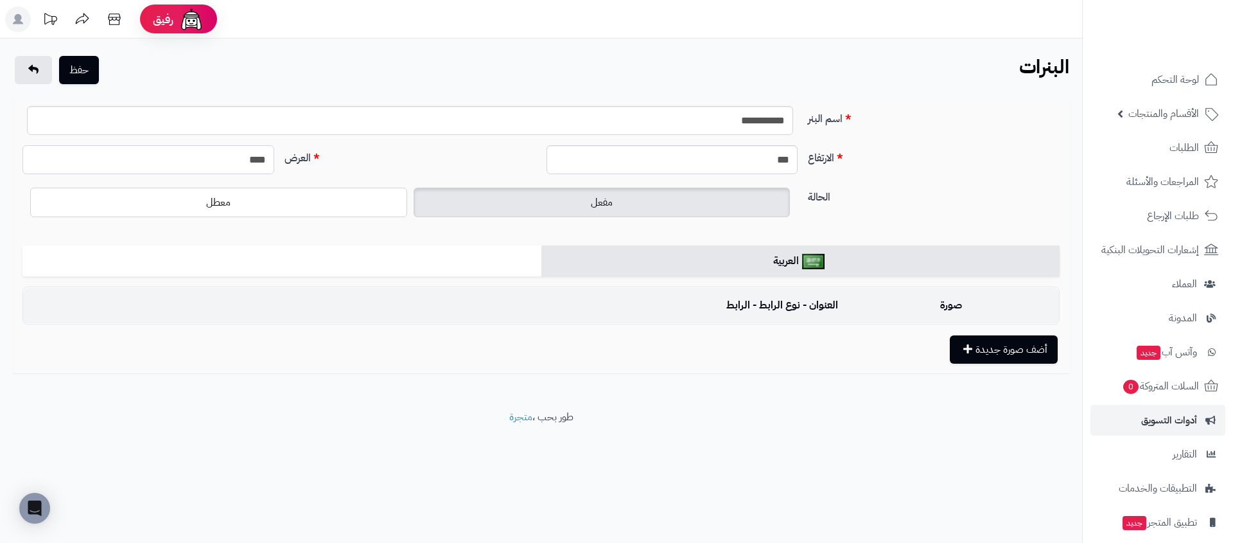
click at [229, 162] on input "****" at bounding box center [148, 159] width 252 height 29
type input "****"
type input "***"
click at [1034, 353] on button "أضف صورة جديدة" at bounding box center [1004, 349] width 108 height 28
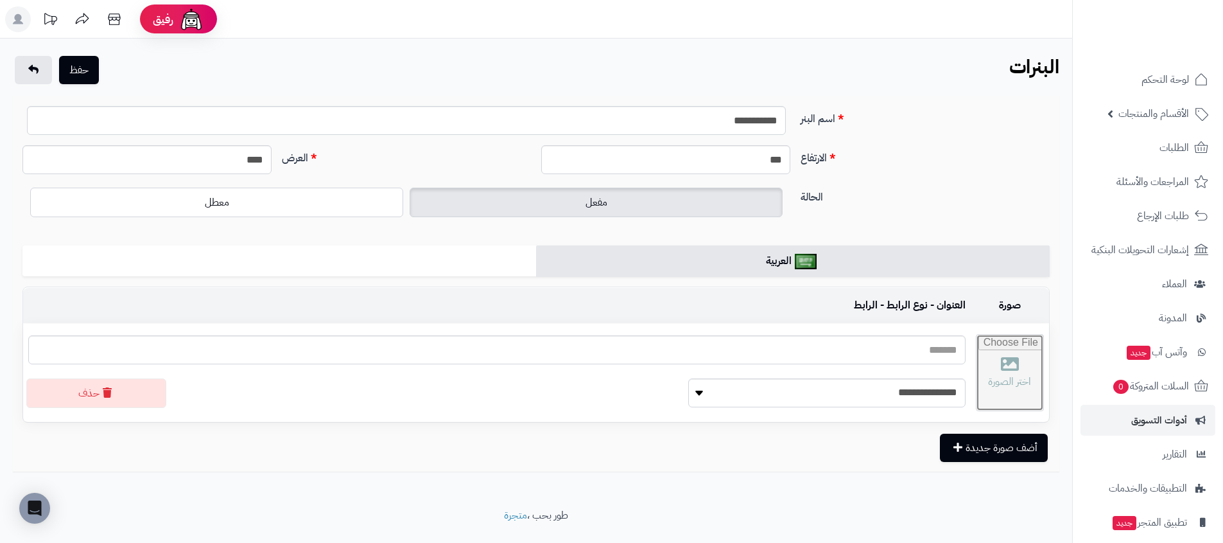
click at [977, 394] on input "file" at bounding box center [1010, 373] width 67 height 76
type input "**********"
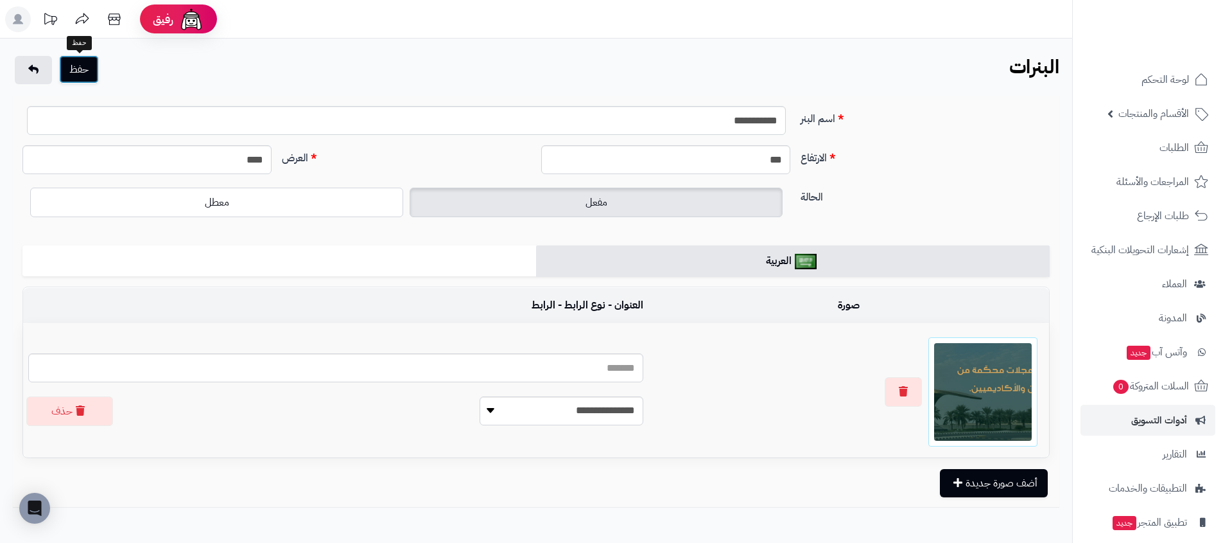
click at [81, 69] on button "حفظ" at bounding box center [79, 69] width 40 height 28
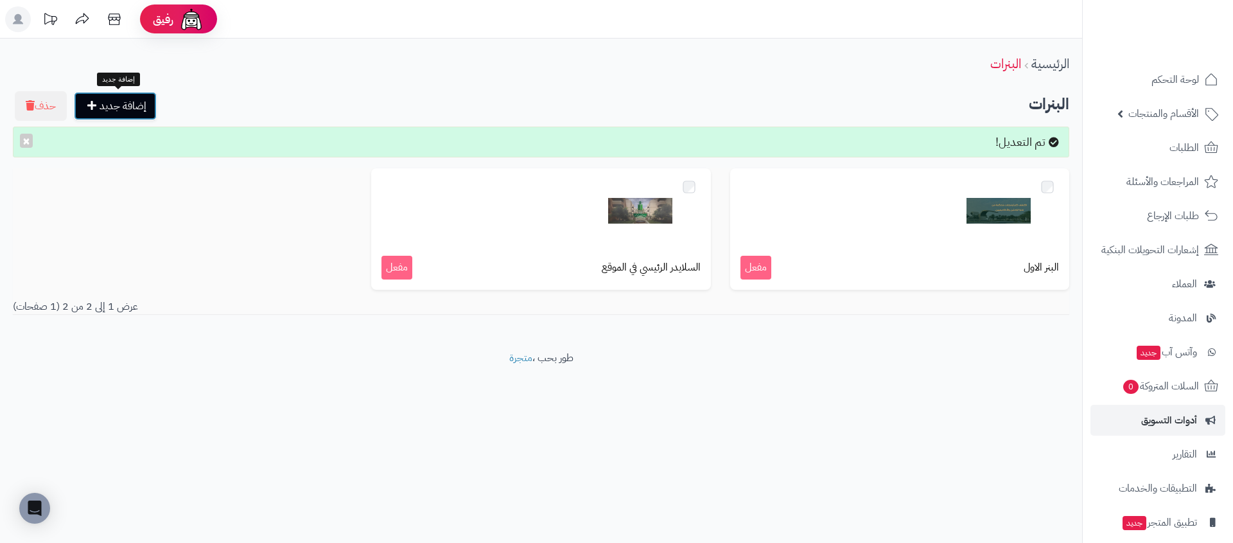
click at [127, 100] on link "إضافة جديد" at bounding box center [115, 106] width 83 height 28
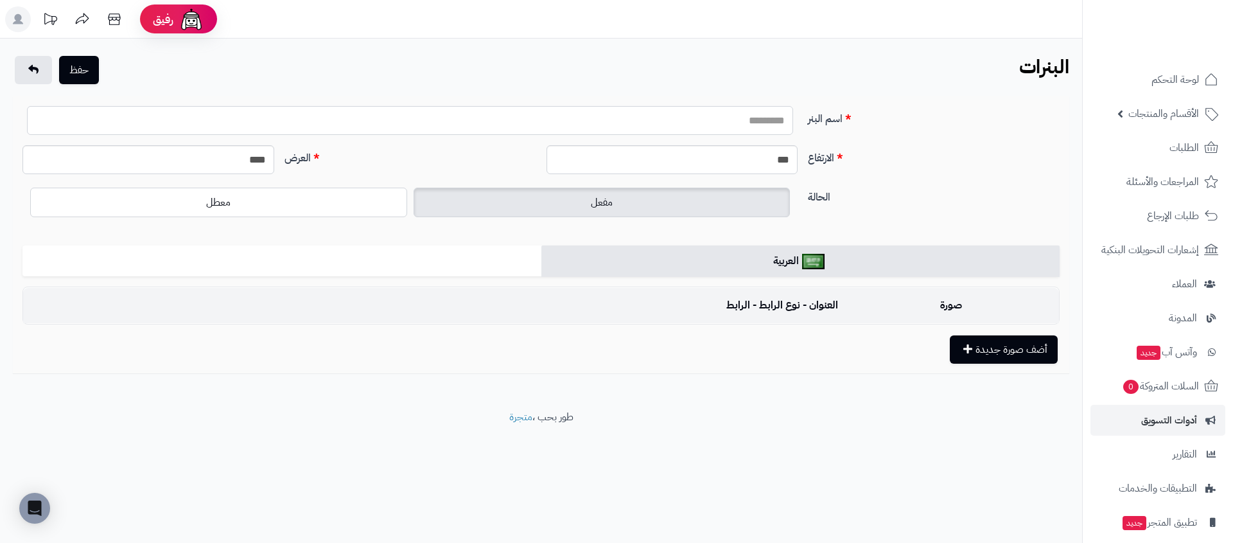
click at [581, 127] on input "اسم البنر" at bounding box center [410, 120] width 766 height 29
type input "**********"
click at [200, 165] on input "****" at bounding box center [148, 159] width 252 height 29
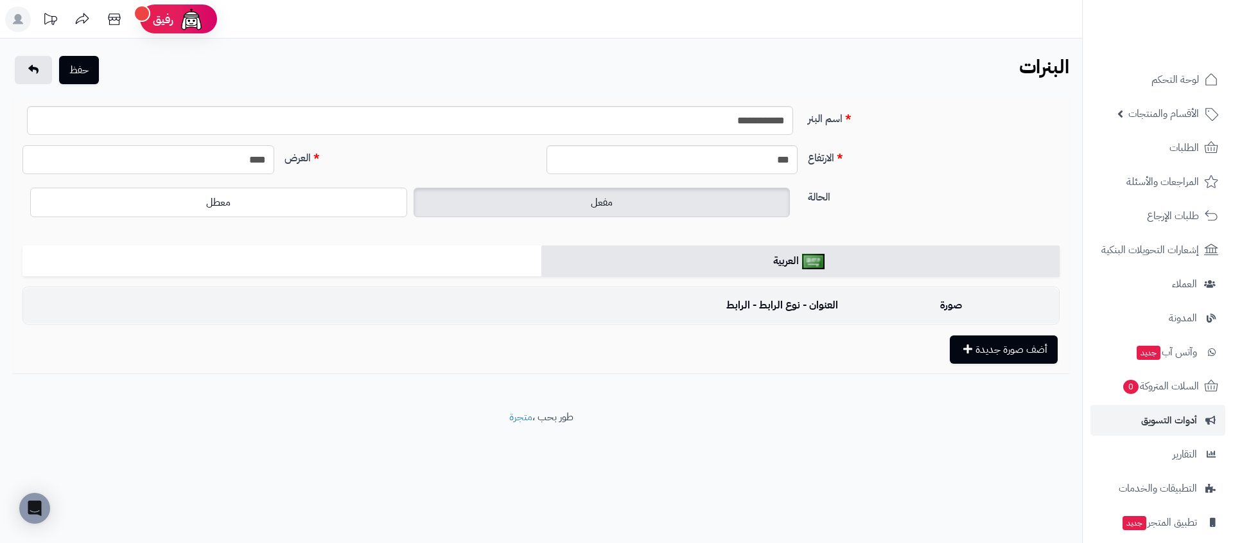
type input "****"
type input "***"
click at [999, 346] on button "أضف صورة جديدة" at bounding box center [1004, 349] width 108 height 28
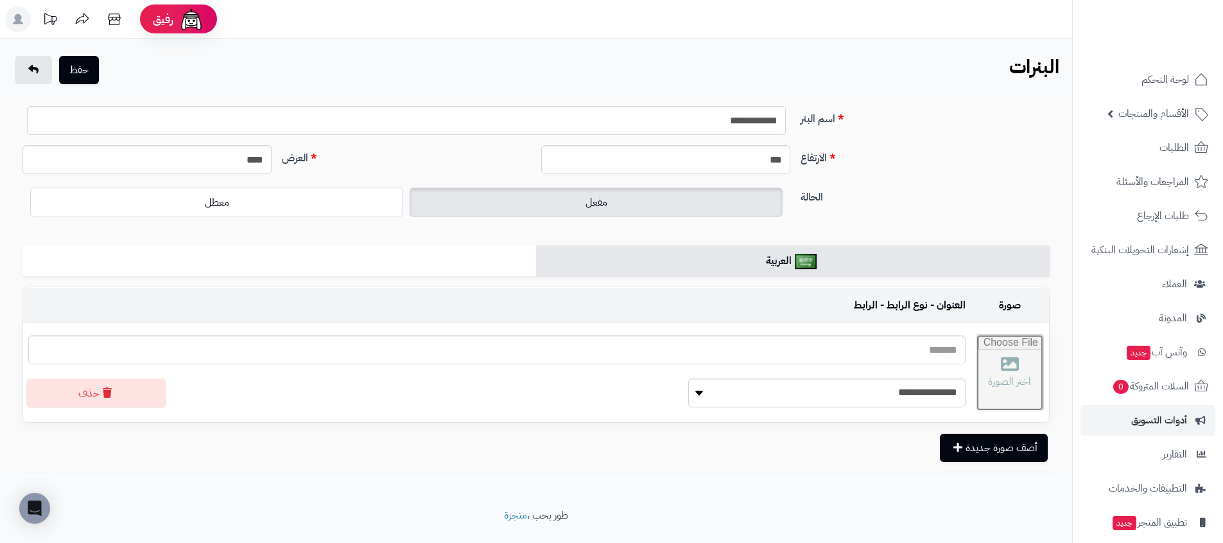
click at [1000, 352] on input "file" at bounding box center [1010, 373] width 67 height 76
type input "**********"
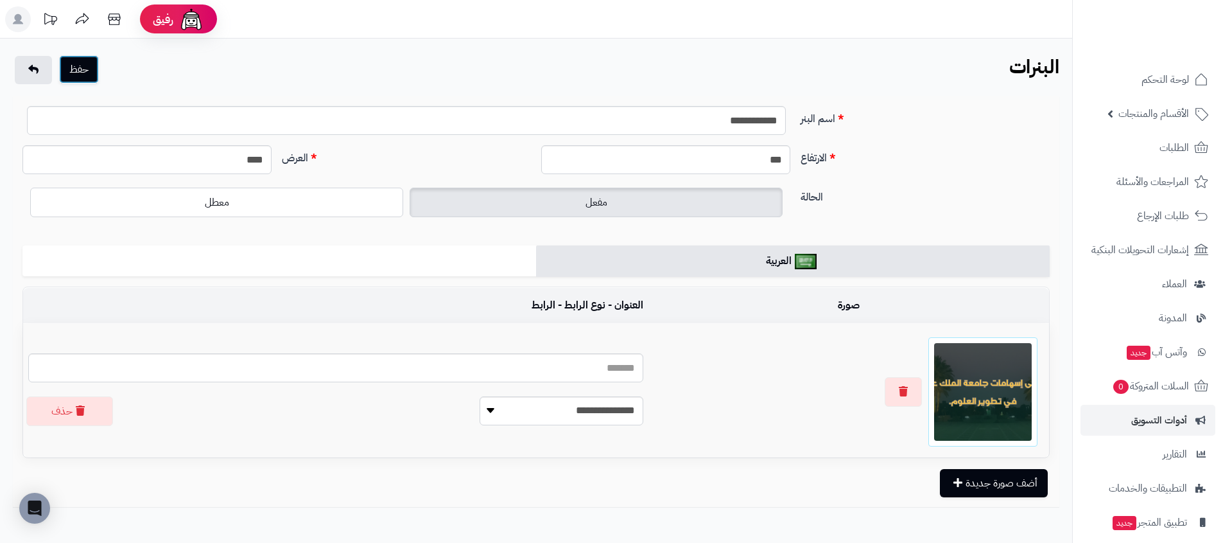
click at [73, 72] on button "حفظ" at bounding box center [79, 69] width 40 height 28
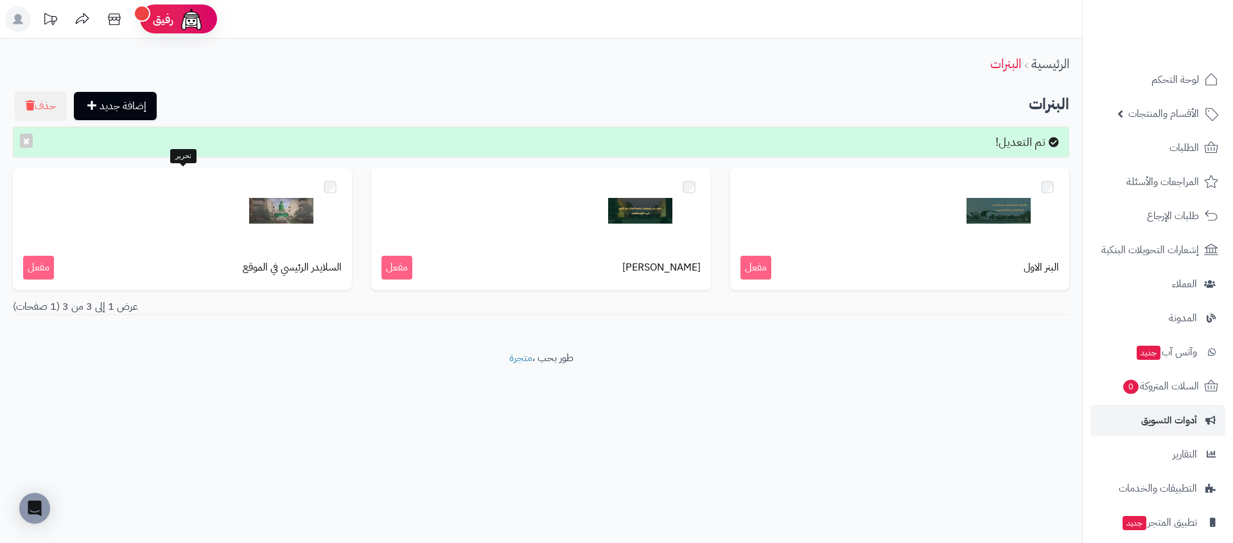
drag, startPoint x: 269, startPoint y: 223, endPoint x: 467, endPoint y: 209, distance: 198.9
drag, startPoint x: 690, startPoint y: 216, endPoint x: 696, endPoint y: 216, distance: 6.5
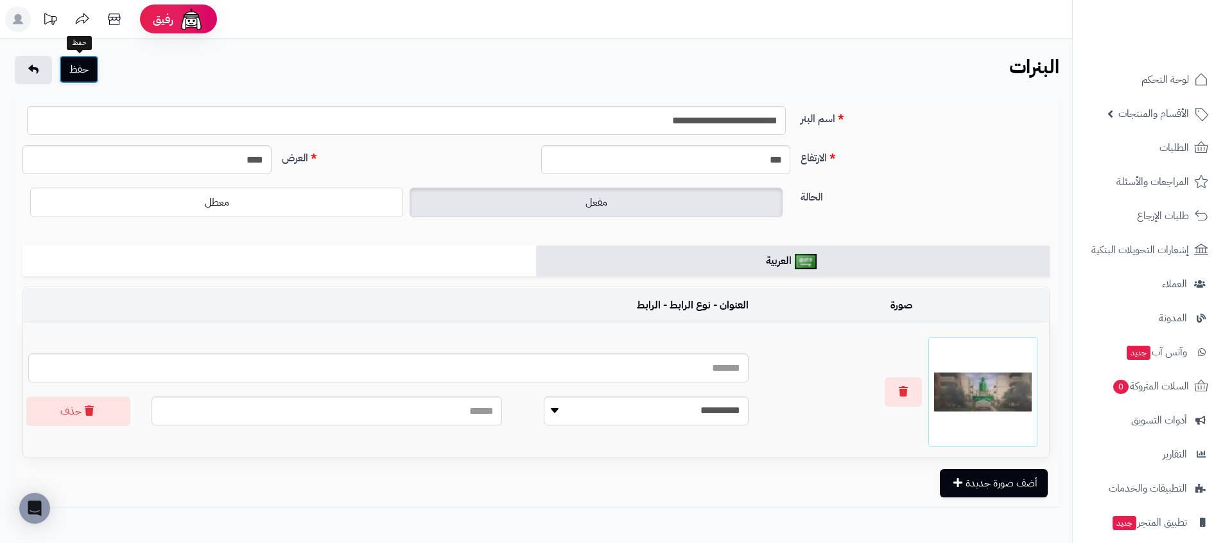
click at [88, 69] on button "حفظ" at bounding box center [79, 69] width 40 height 28
drag, startPoint x: 78, startPoint y: 71, endPoint x: 97, endPoint y: 66, distance: 19.8
click at [76, 70] on button "حفظ" at bounding box center [79, 69] width 40 height 28
click at [73, 72] on button "حفظ" at bounding box center [79, 69] width 40 height 28
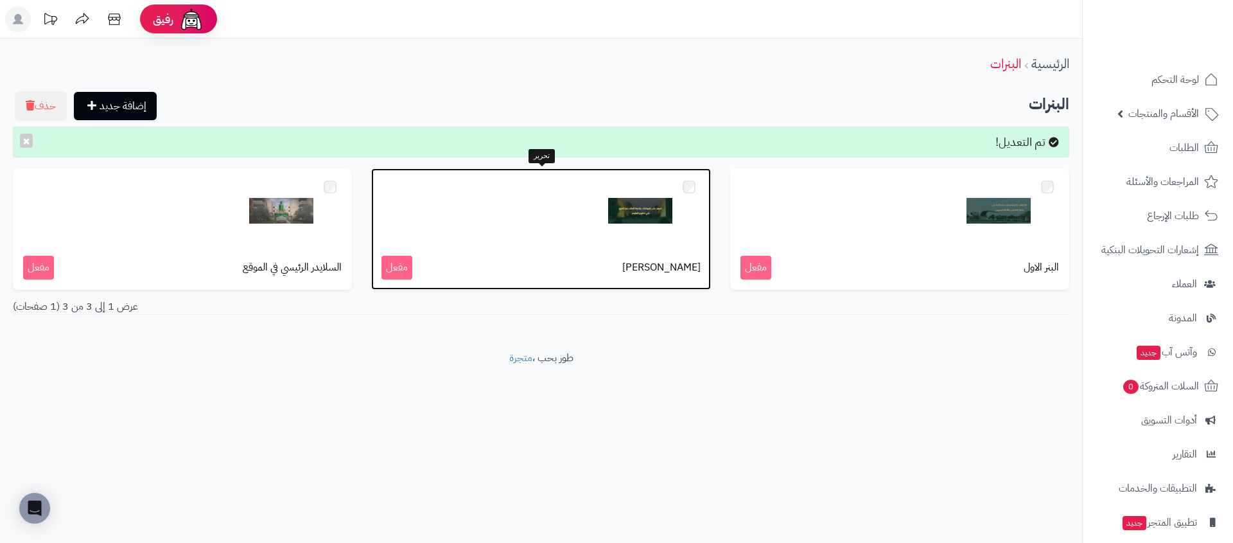
click at [660, 216] on img at bounding box center [640, 211] width 64 height 64
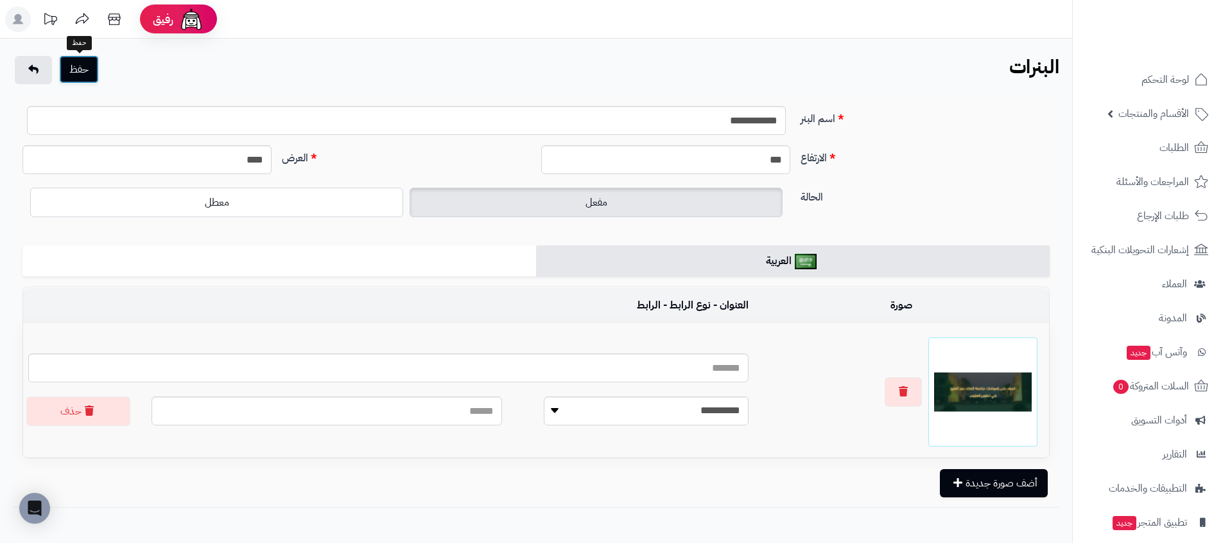
click at [66, 64] on button "حفظ" at bounding box center [79, 69] width 40 height 28
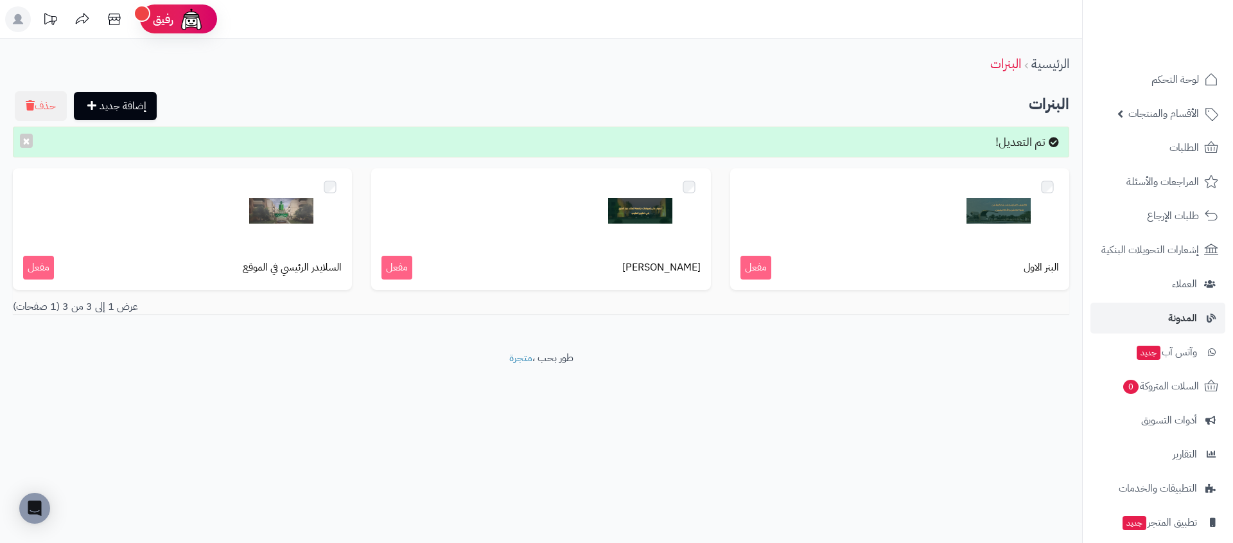
scroll to position [79, 0]
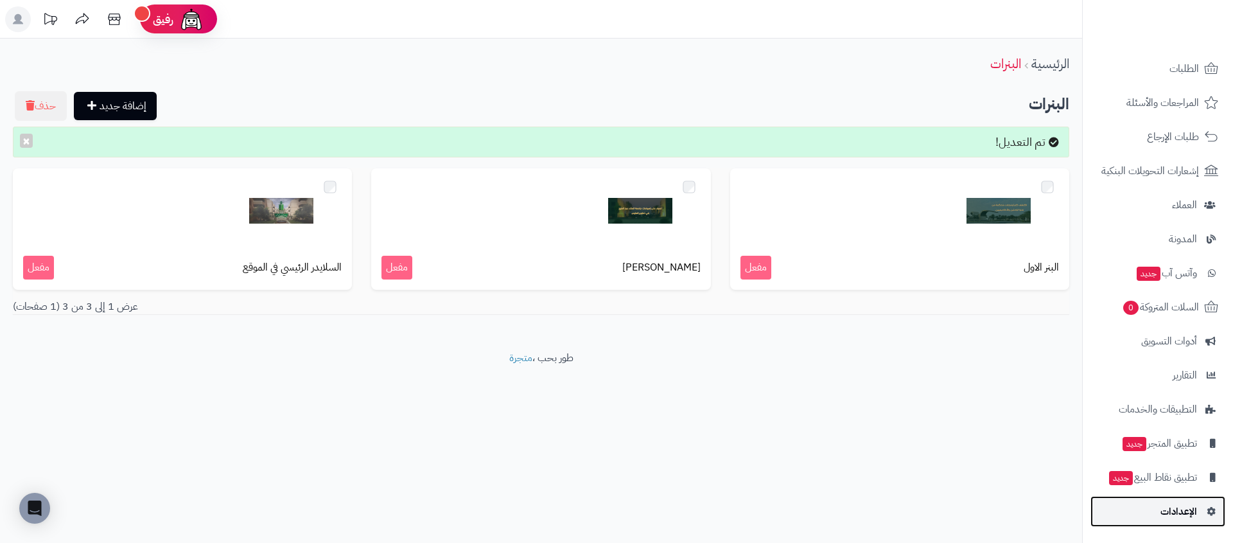
click at [1190, 498] on link "الإعدادات" at bounding box center [1157, 511] width 135 height 31
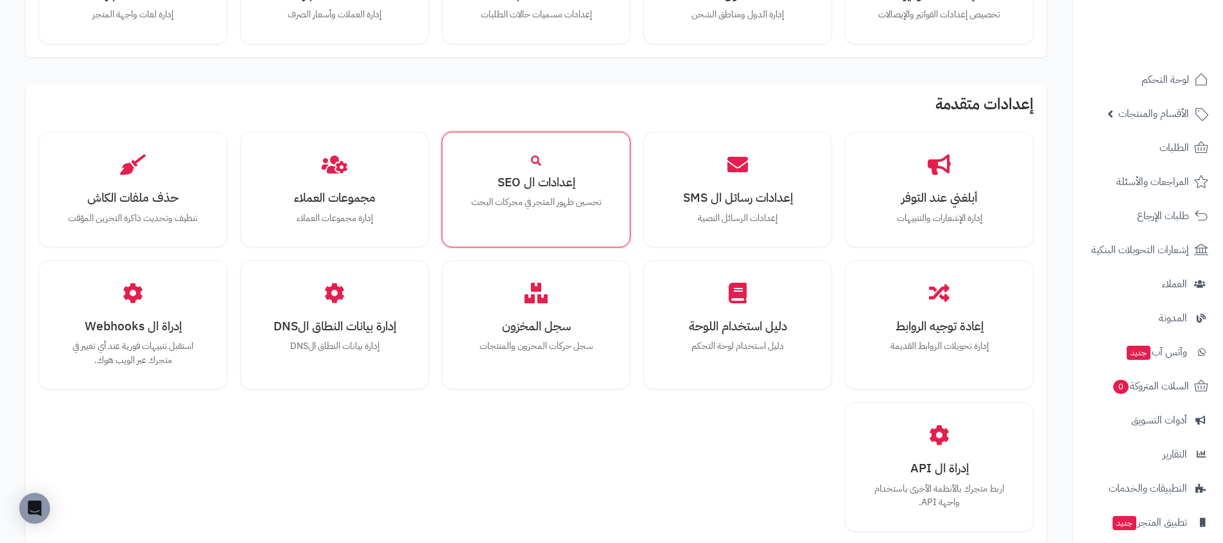
scroll to position [853, 0]
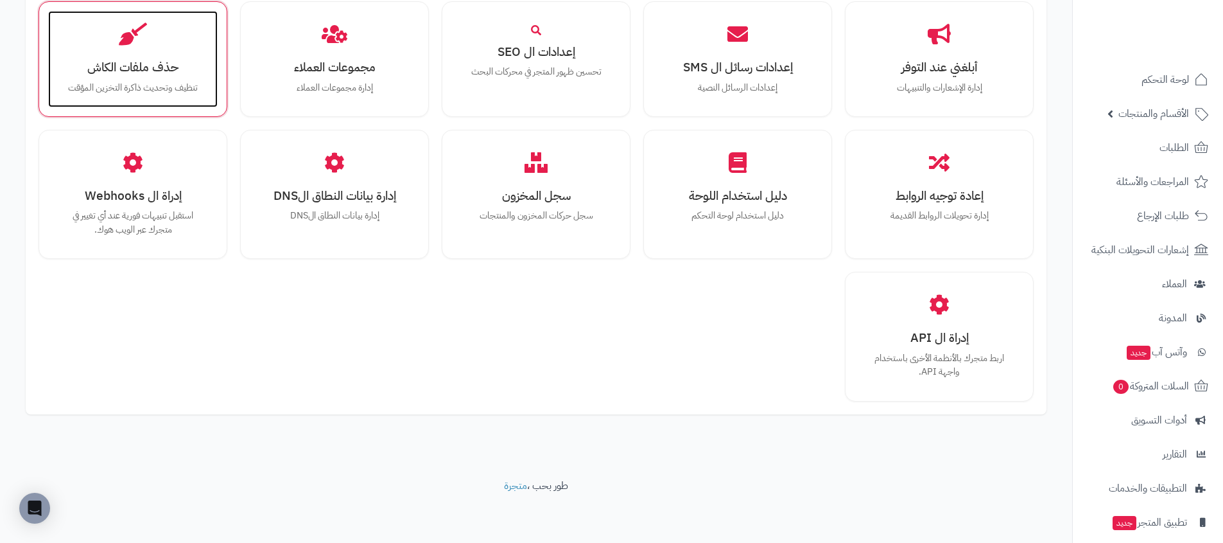
click at [80, 54] on div "حذف ملفات الكاش تنظيف وتحديث ذاكرة التخزين المؤقت" at bounding box center [133, 59] width 170 height 96
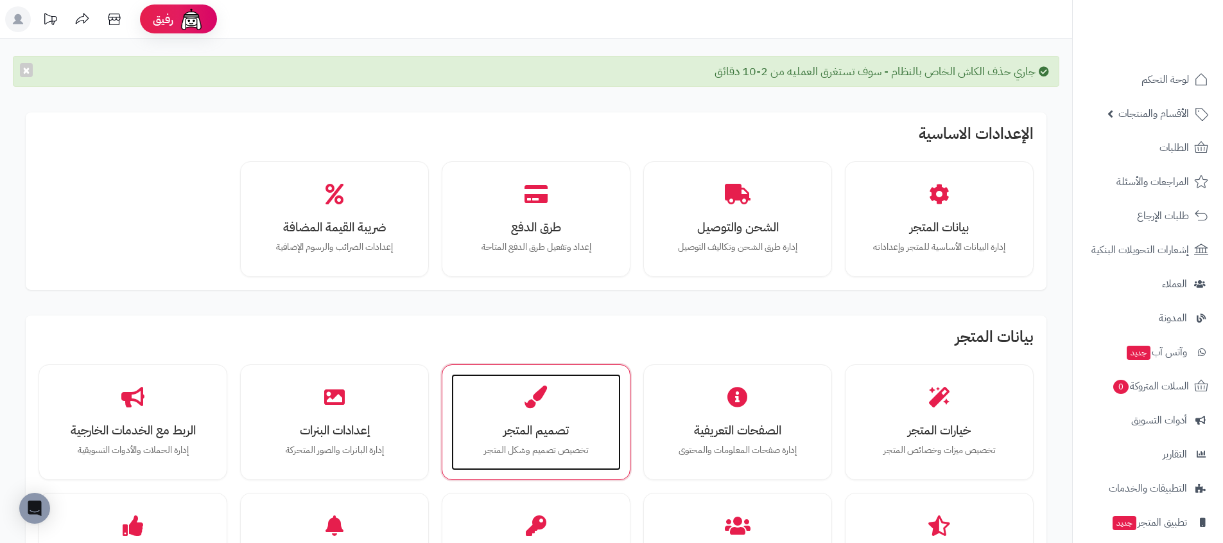
click at [555, 411] on div "تصميم المتجر تخصيص تصميم وشكل المتجر" at bounding box center [536, 422] width 170 height 96
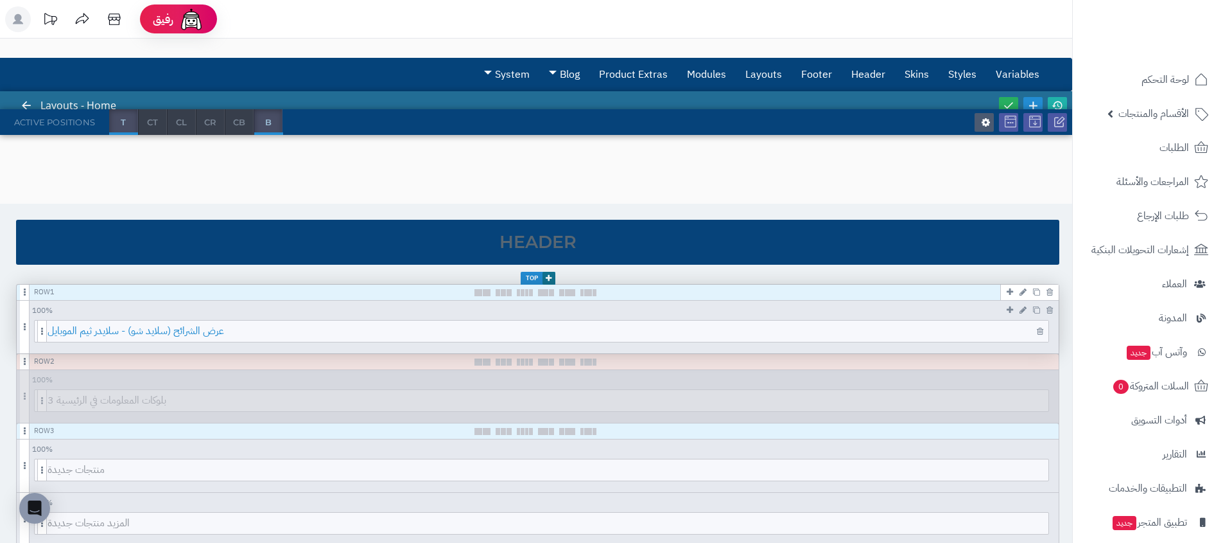
click at [252, 326] on span "عرض الشرائح (سلايد شو) - سلايدر ثيم الموبايل" at bounding box center [548, 330] width 1001 height 21
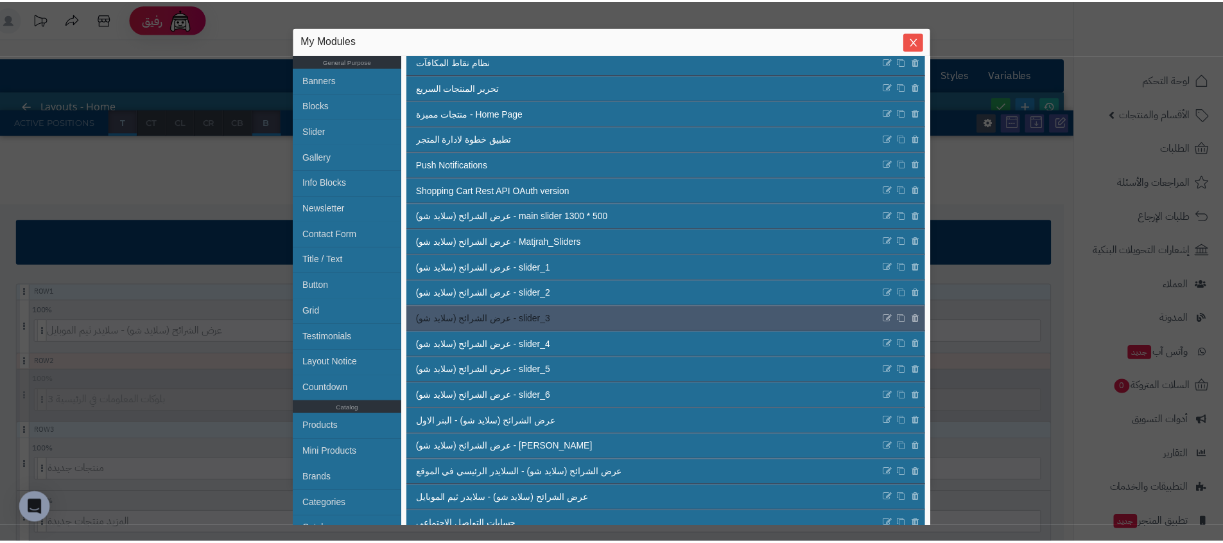
scroll to position [184, 0]
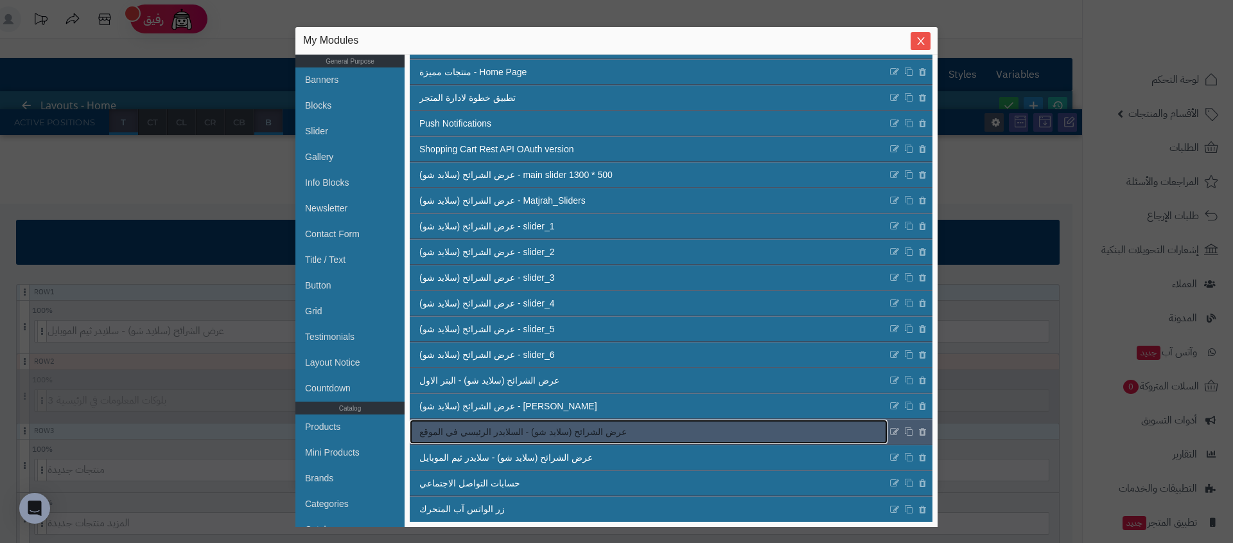
click at [550, 433] on span "عرض الشرائح (سلايد شو) - السلايدر الرئيسي في الموقع" at bounding box center [522, 431] width 207 height 13
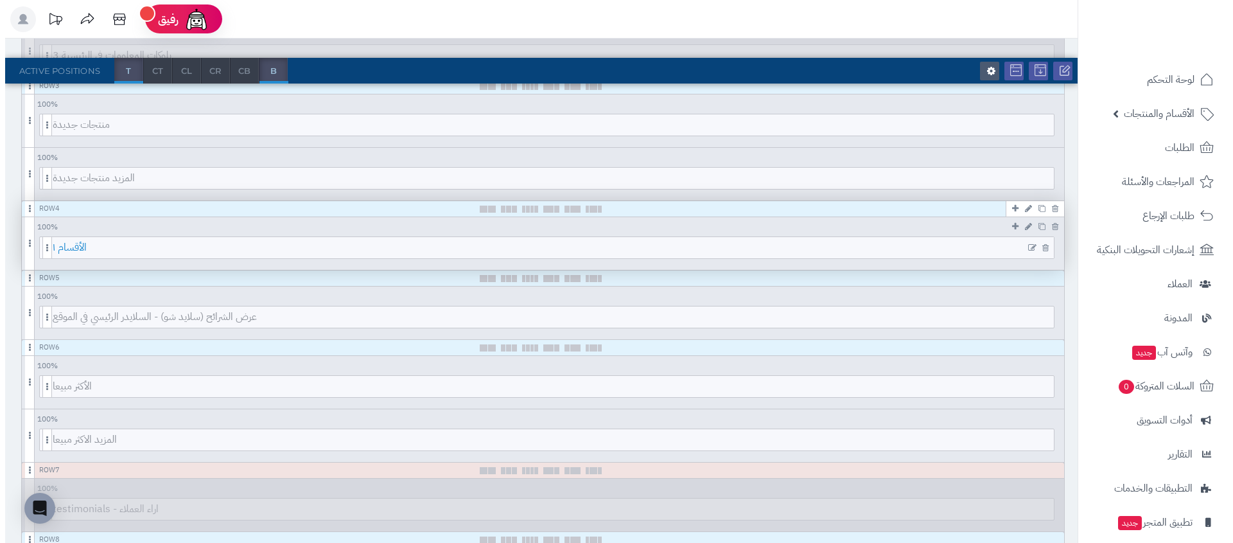
scroll to position [419, 0]
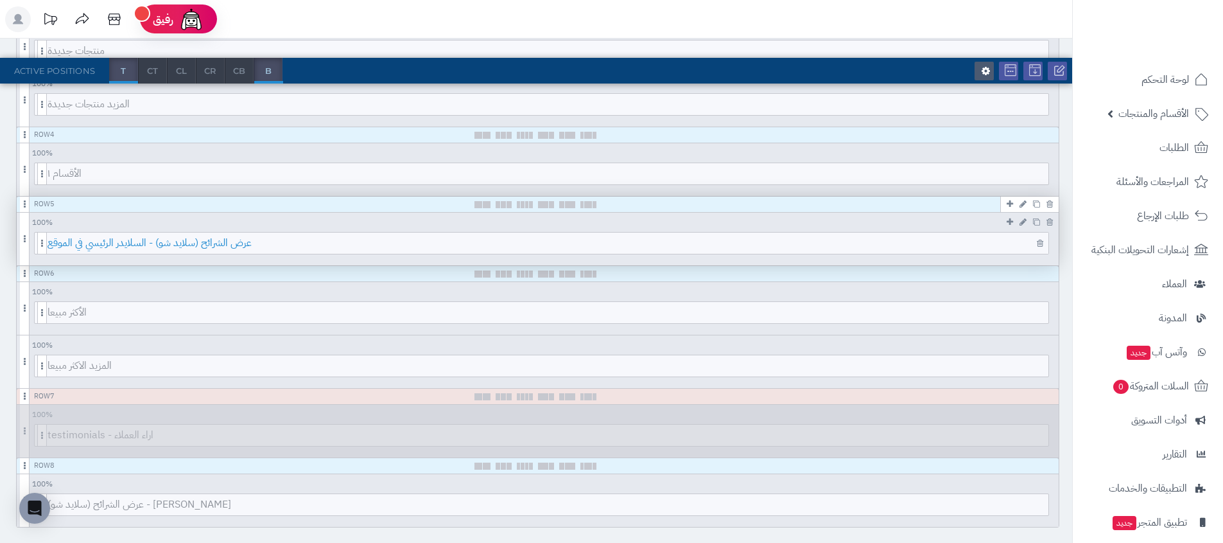
click at [344, 252] on div "عرض الشرائح (سلايد شو) - السلايدر الرئيسي في الموقع" at bounding box center [541, 243] width 1015 height 22
click at [421, 247] on span "عرض الشرائح (سلايد شو) - السلايدر الرئيسي في الموقع" at bounding box center [548, 242] width 1001 height 21
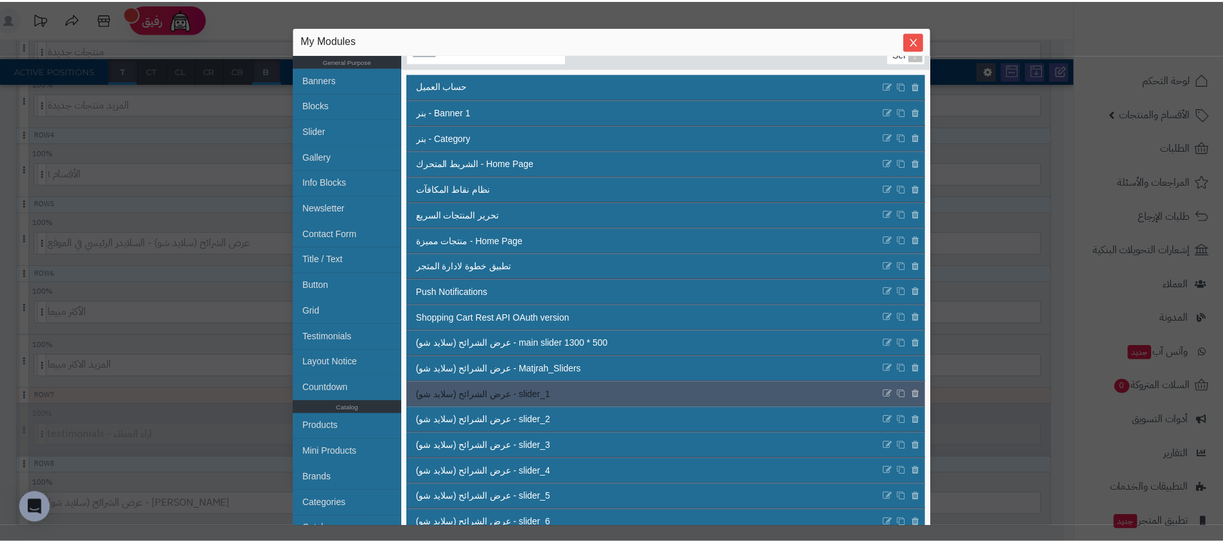
scroll to position [184, 0]
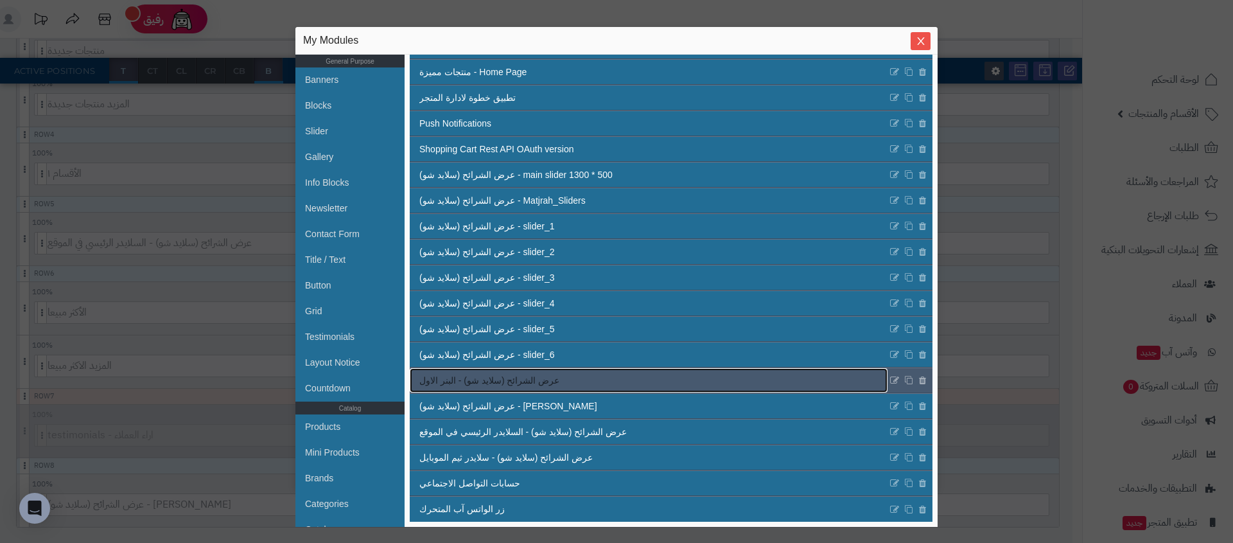
click at [561, 380] on link "عرض الشرائح (سلايد شو) - البنر الاول" at bounding box center [649, 380] width 478 height 24
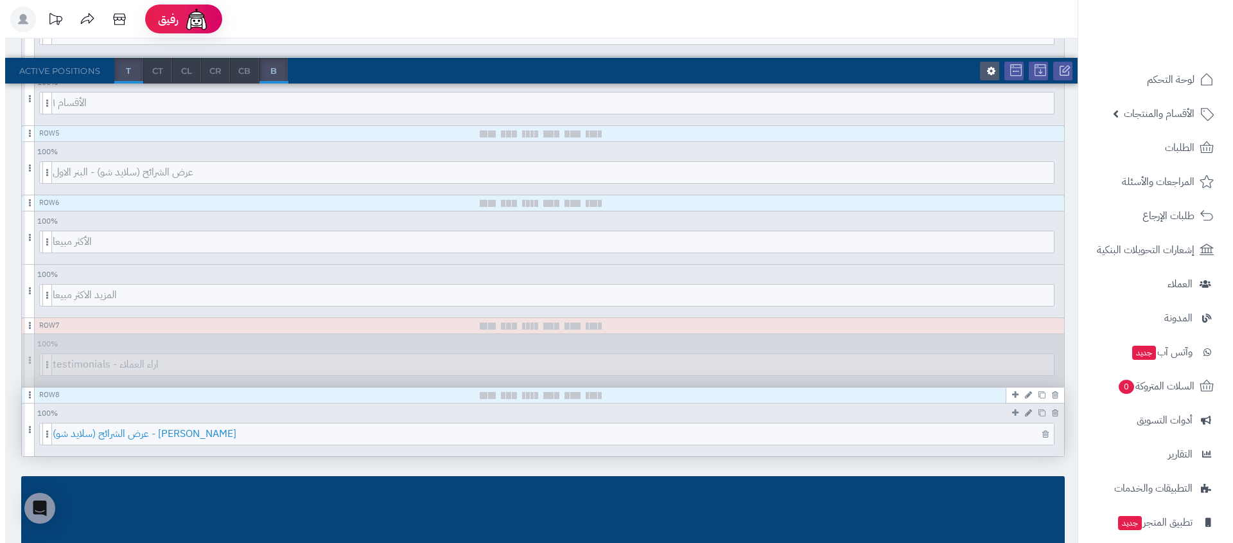
scroll to position [491, 0]
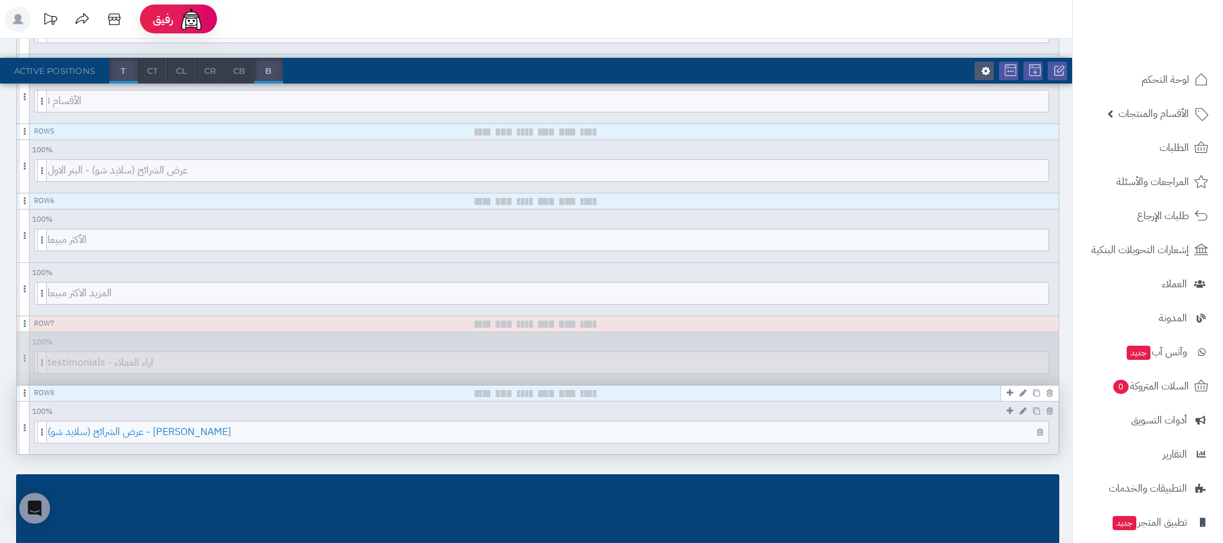
click at [344, 435] on span "عرض الشرائح (سلايد شو) - [PERSON_NAME]" at bounding box center [548, 431] width 1001 height 21
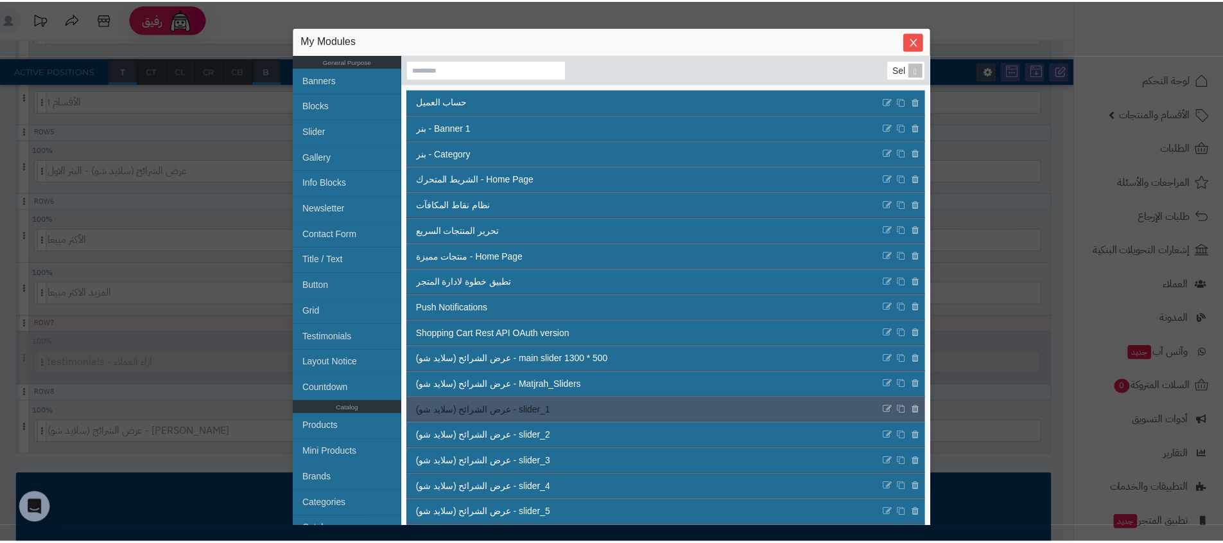
scroll to position [184, 0]
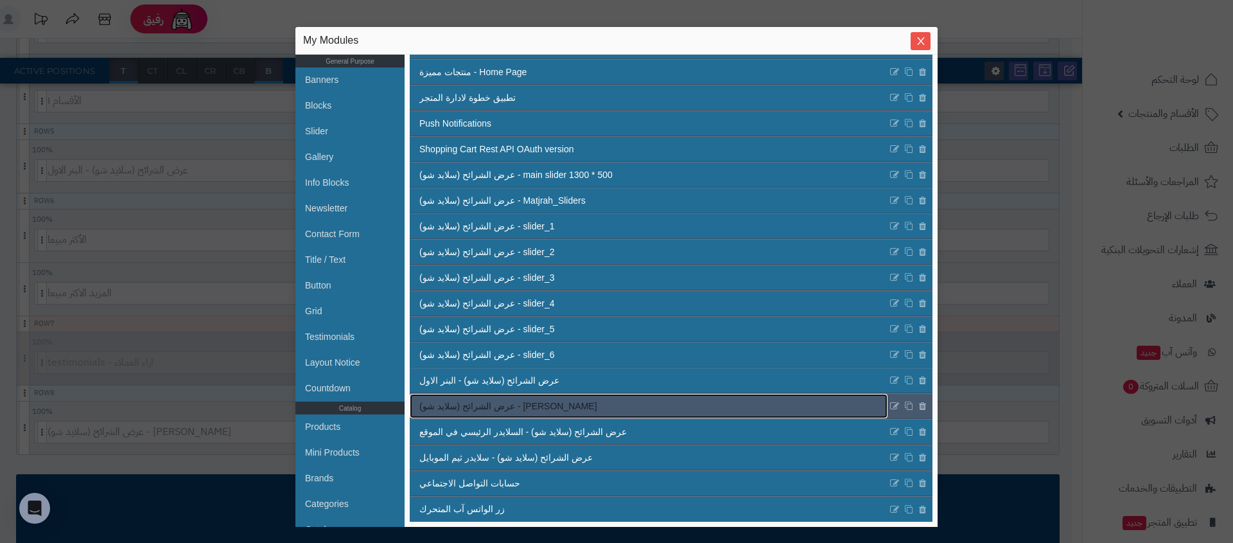
click at [583, 403] on link "عرض الشرائح (سلايد شو) - [PERSON_NAME]" at bounding box center [649, 406] width 478 height 24
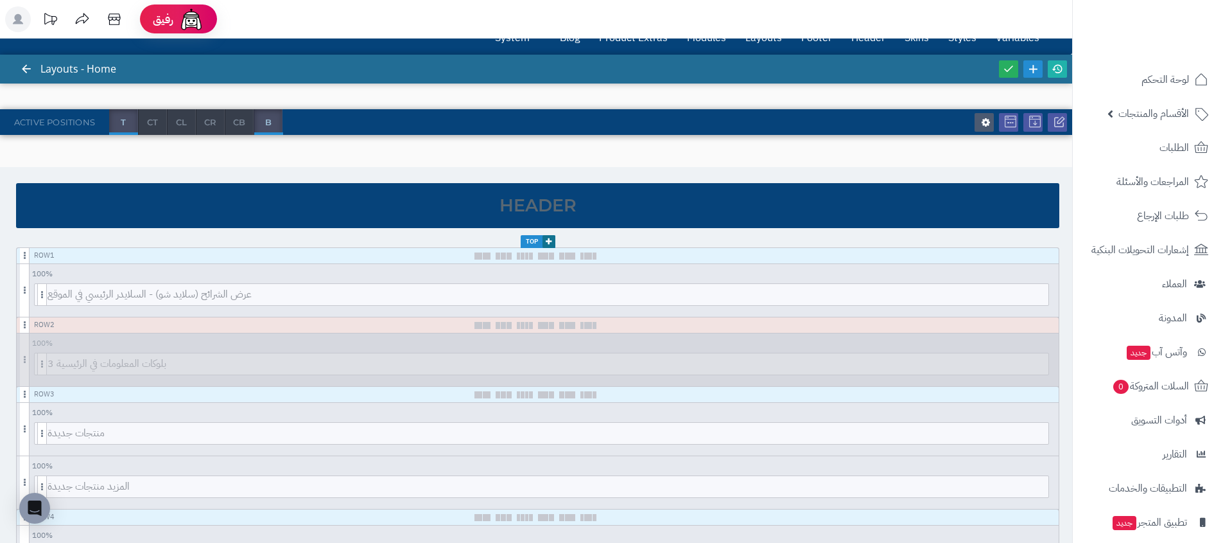
scroll to position [0, 0]
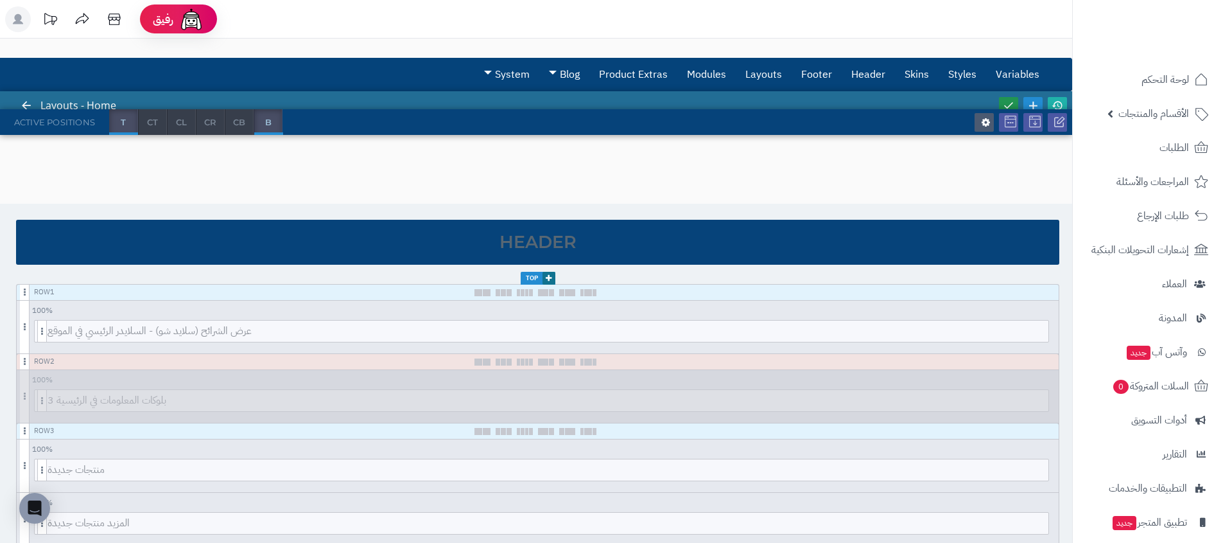
click at [1008, 104] on icon at bounding box center [1009, 106] width 12 height 12
click at [1057, 104] on icon at bounding box center [1058, 106] width 12 height 12
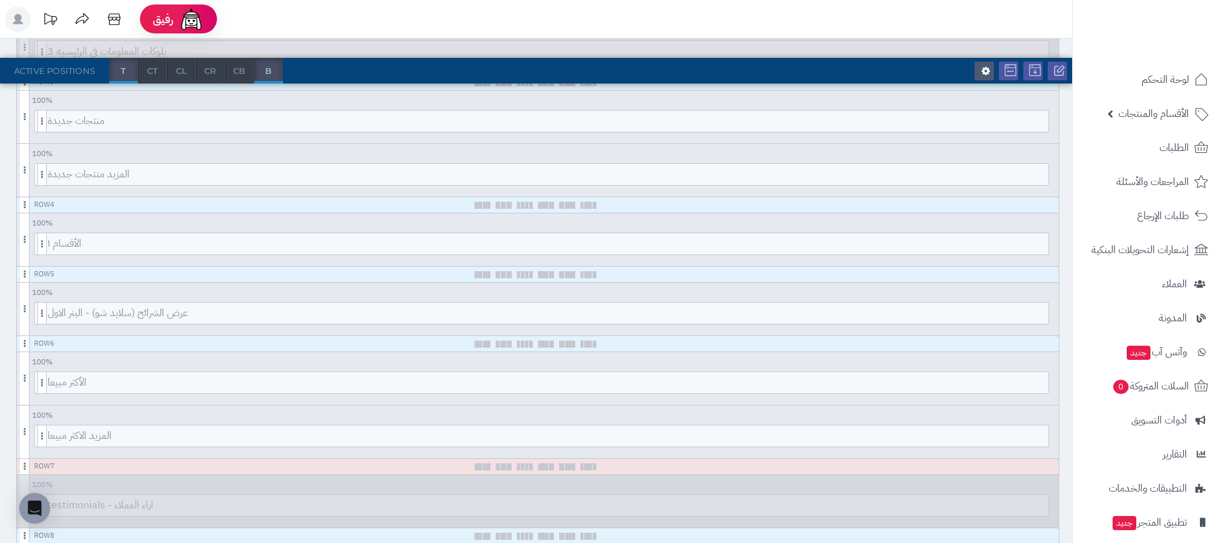
scroll to position [383, 0]
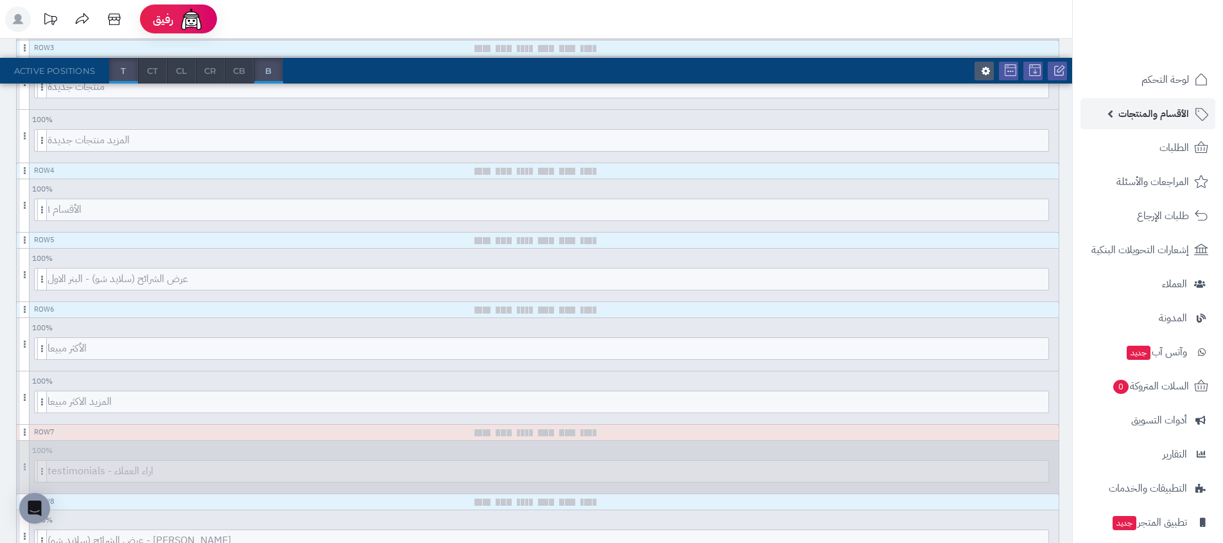
click at [1112, 101] on link "الأقسام والمنتجات" at bounding box center [1148, 113] width 135 height 31
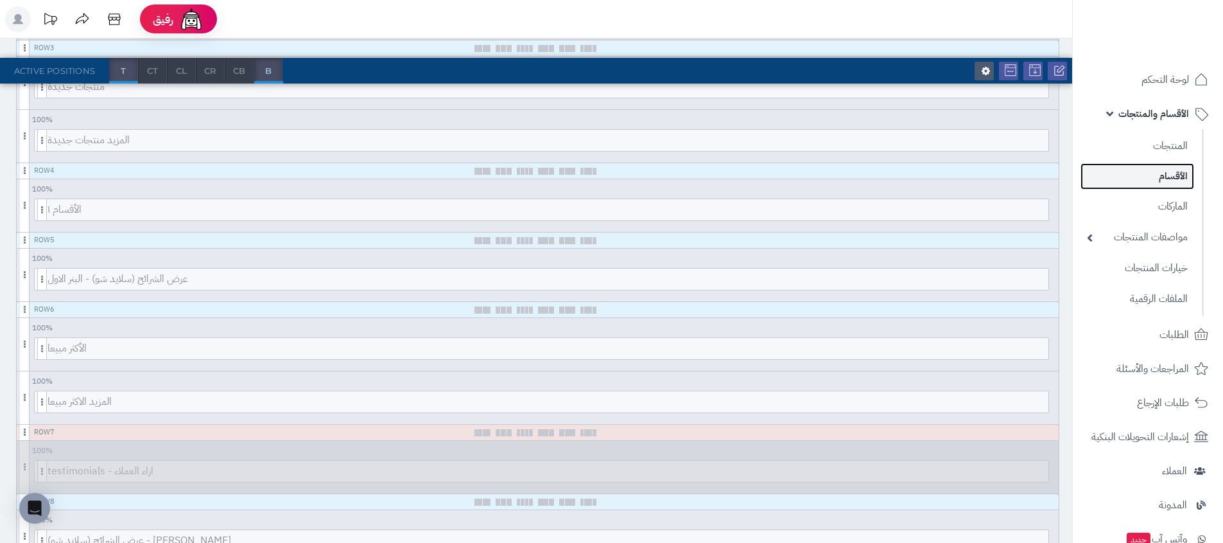
click at [1112, 180] on link "الأقسام" at bounding box center [1138, 176] width 114 height 26
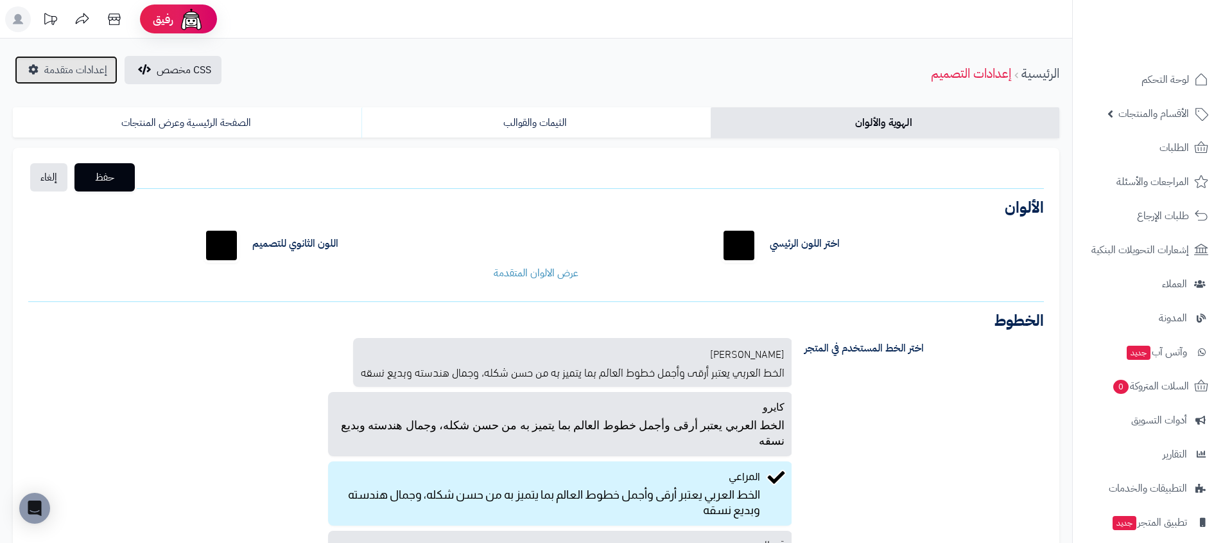
click at [51, 61] on link "إعدادات متقدمة" at bounding box center [66, 70] width 103 height 28
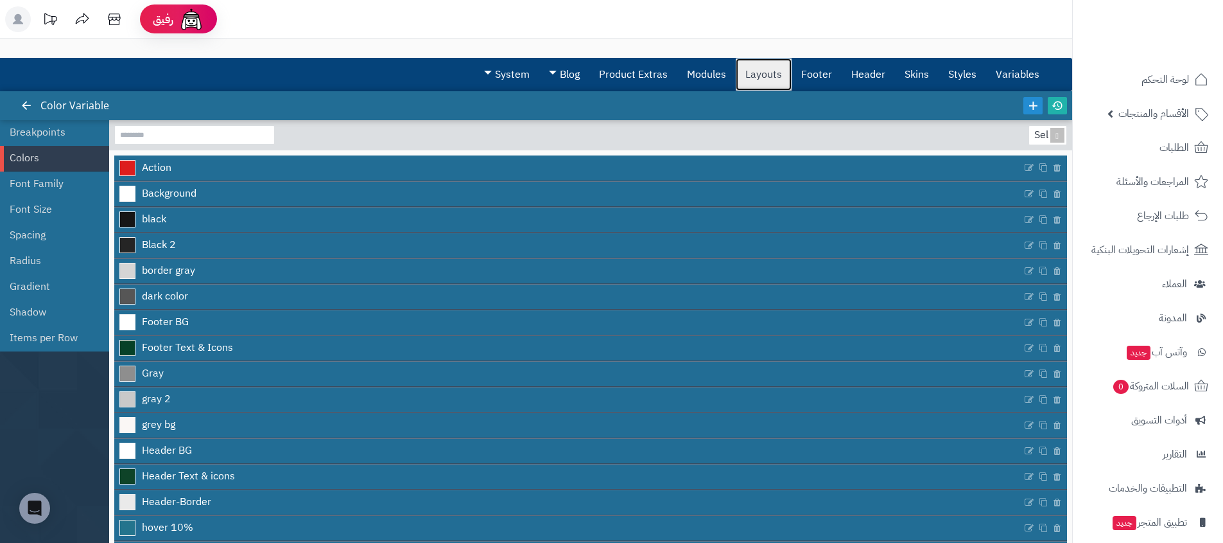
click at [747, 67] on link "Layouts" at bounding box center [764, 74] width 56 height 32
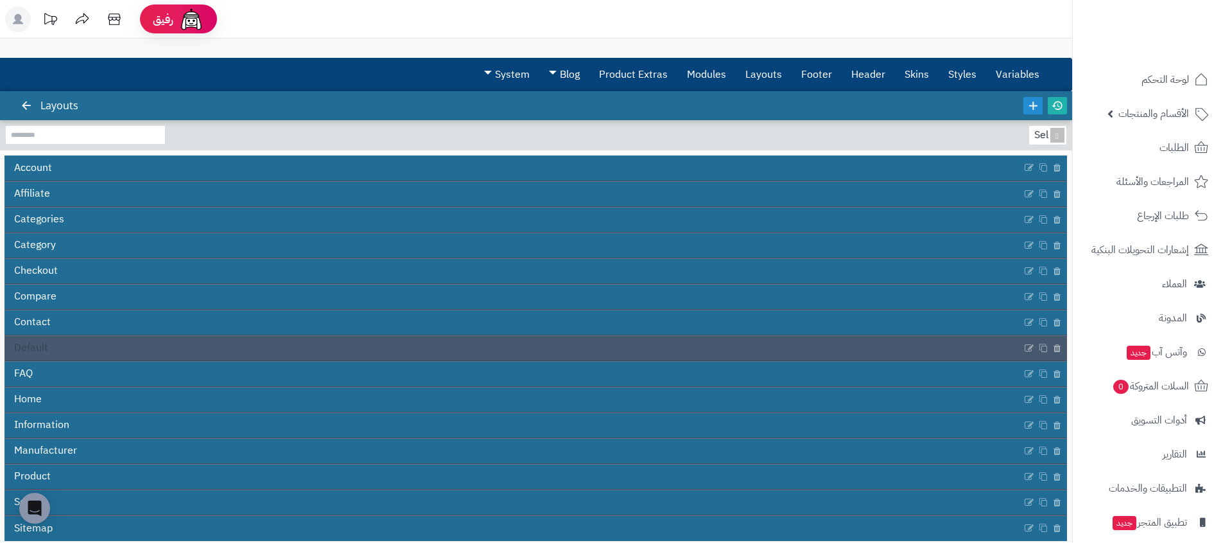
scroll to position [35, 0]
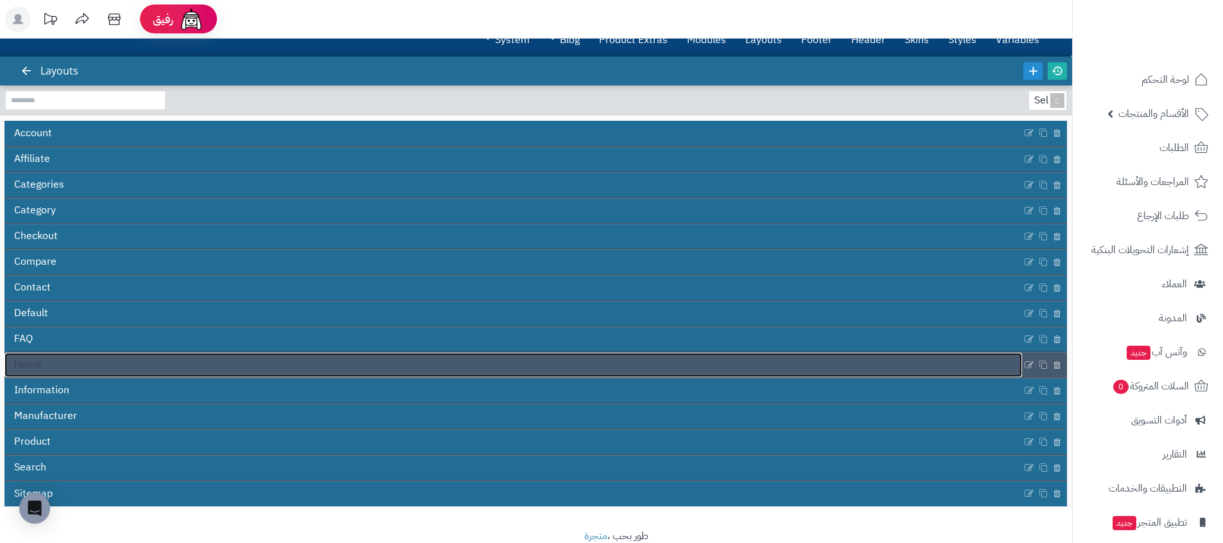
click at [188, 366] on link "Home" at bounding box center [513, 365] width 1018 height 24
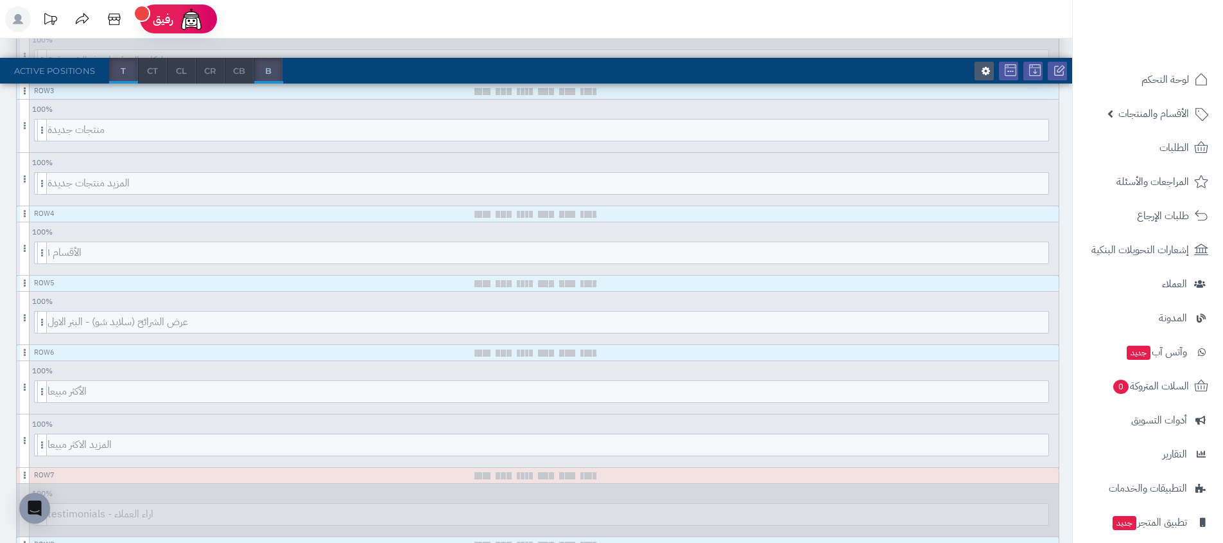
scroll to position [340, 0]
click at [1025, 211] on icon at bounding box center [1023, 213] width 7 height 8
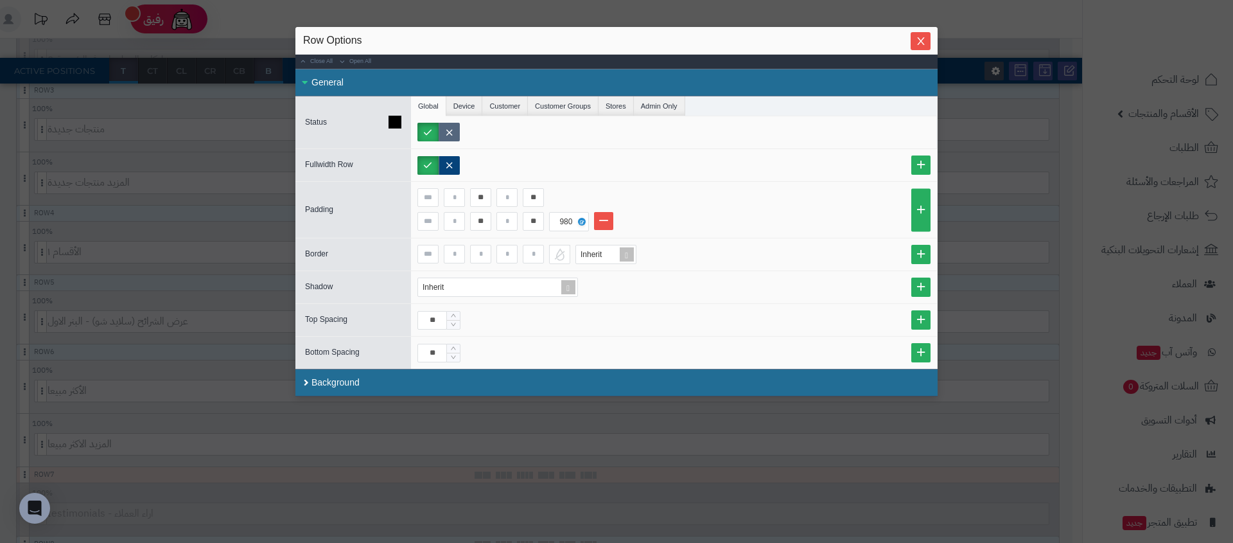
click at [455, 134] on label at bounding box center [449, 132] width 21 height 19
click at [916, 43] on icon "Close" at bounding box center [921, 40] width 10 height 10
